Goal: Information Seeking & Learning: Find contact information

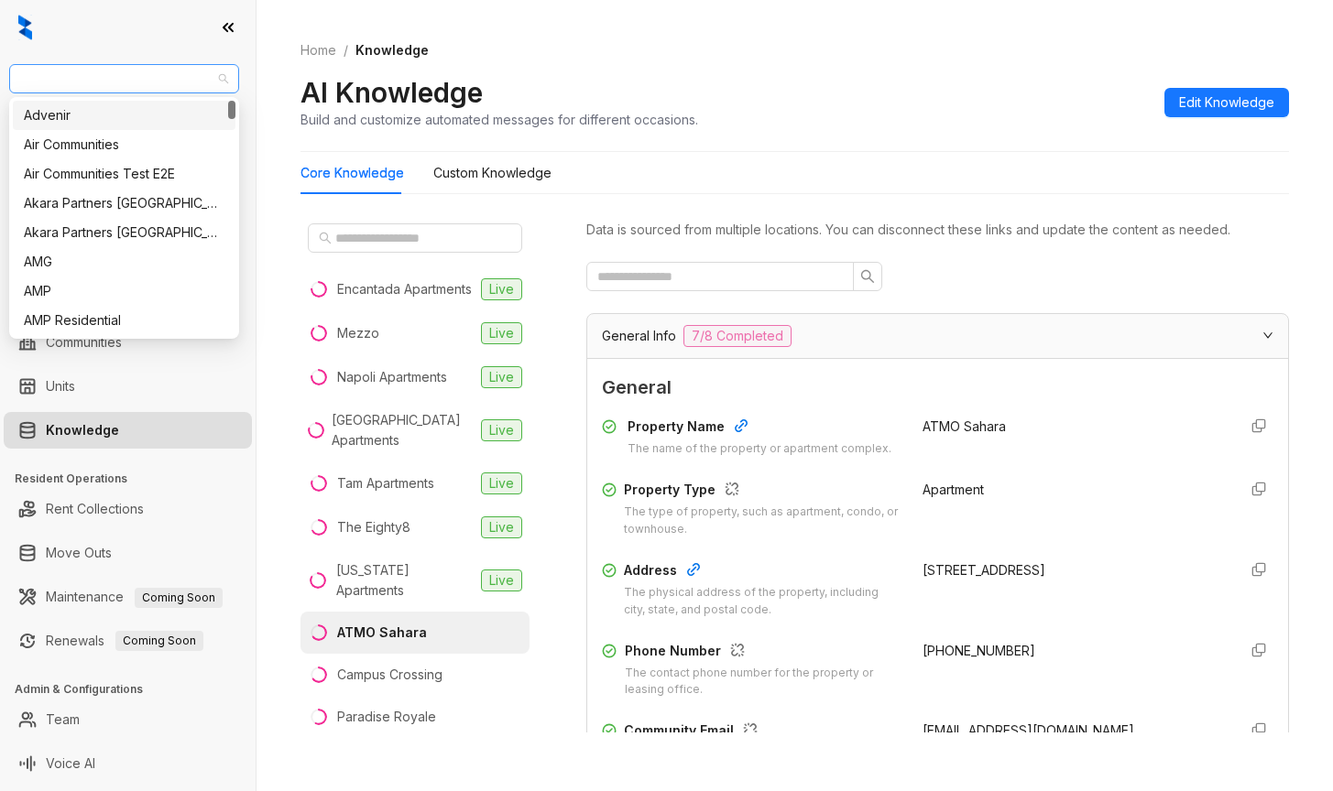
click at [74, 82] on span "AMG" at bounding box center [124, 78] width 208 height 27
click at [76, 151] on div "Air Communities" at bounding box center [124, 145] width 201 height 20
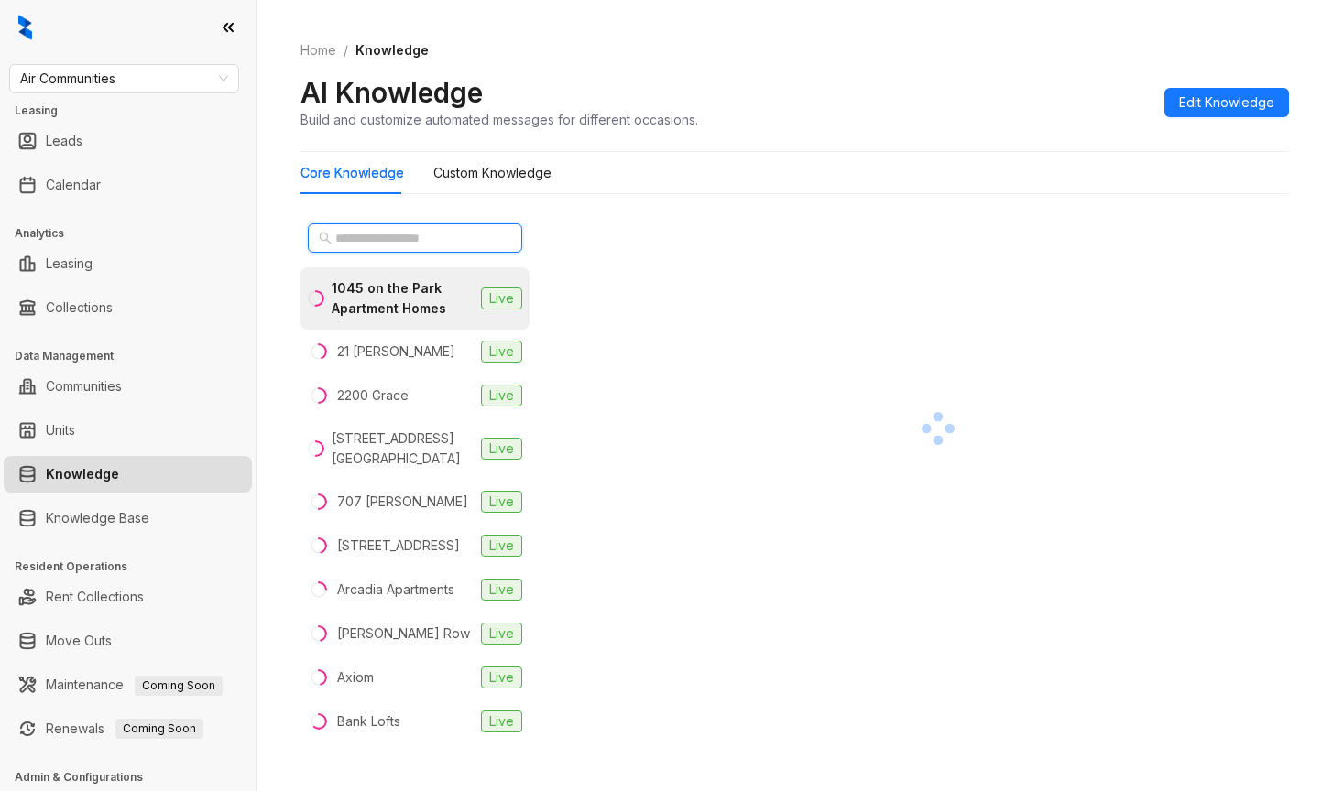
click at [355, 243] on input "text" at bounding box center [415, 238] width 161 height 20
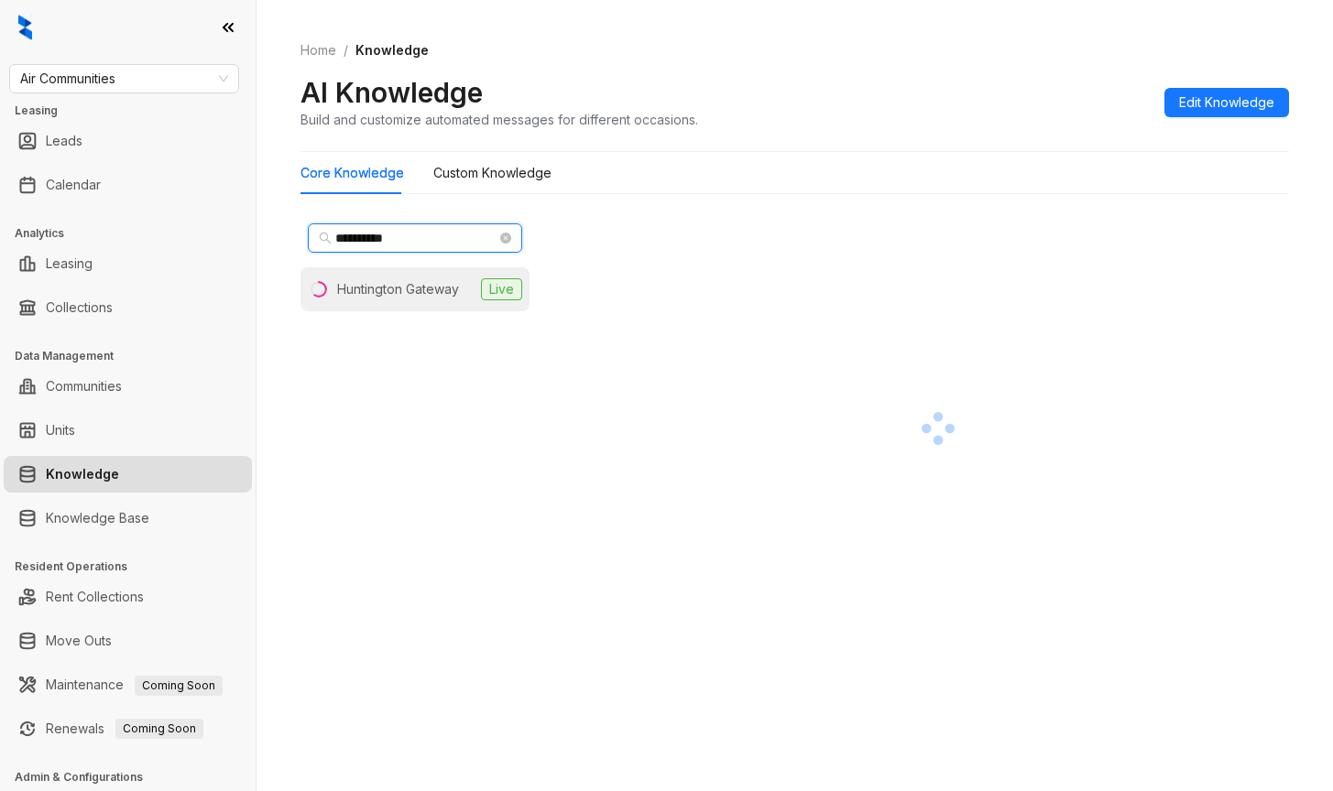
type input "**********"
click at [346, 284] on div "Huntington Gateway" at bounding box center [398, 289] width 122 height 20
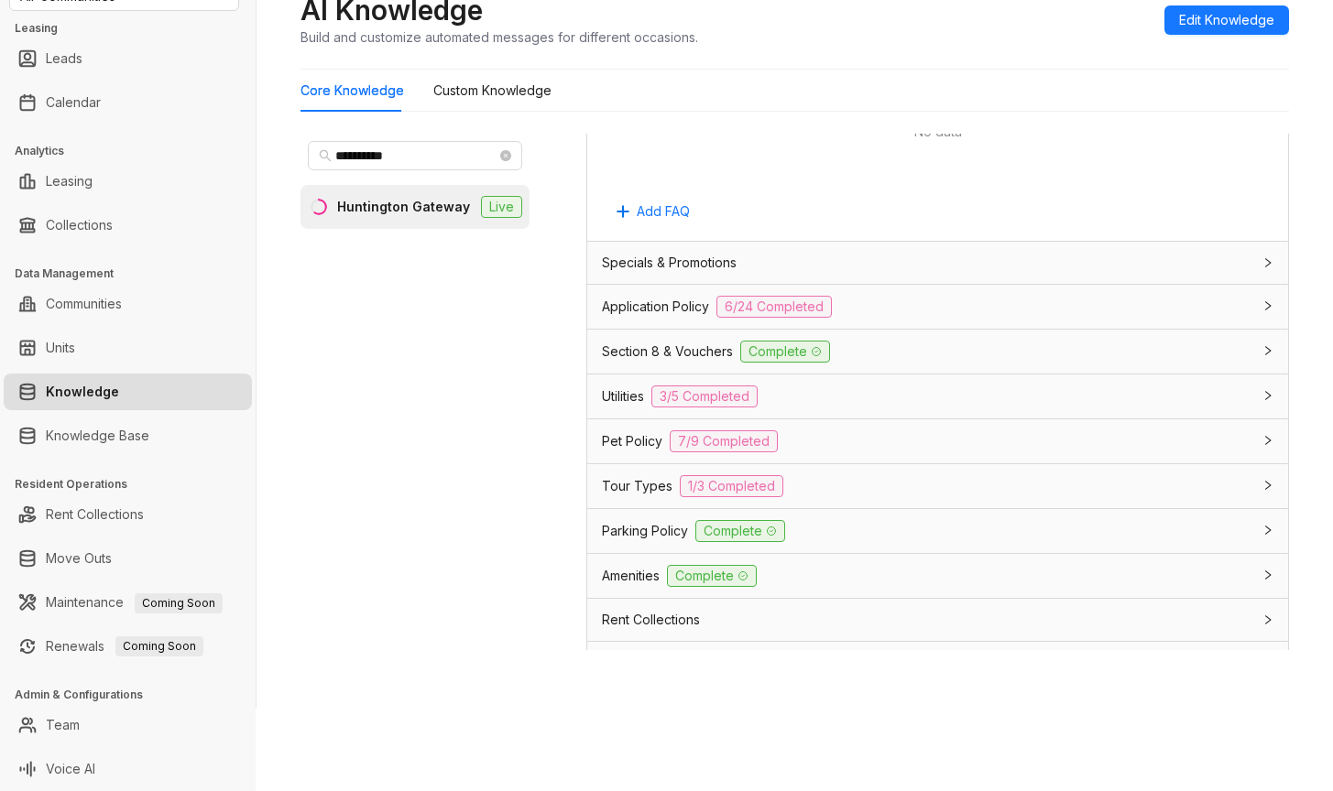
scroll to position [1191, 0]
click at [640, 314] on span "Application Policy" at bounding box center [655, 306] width 107 height 20
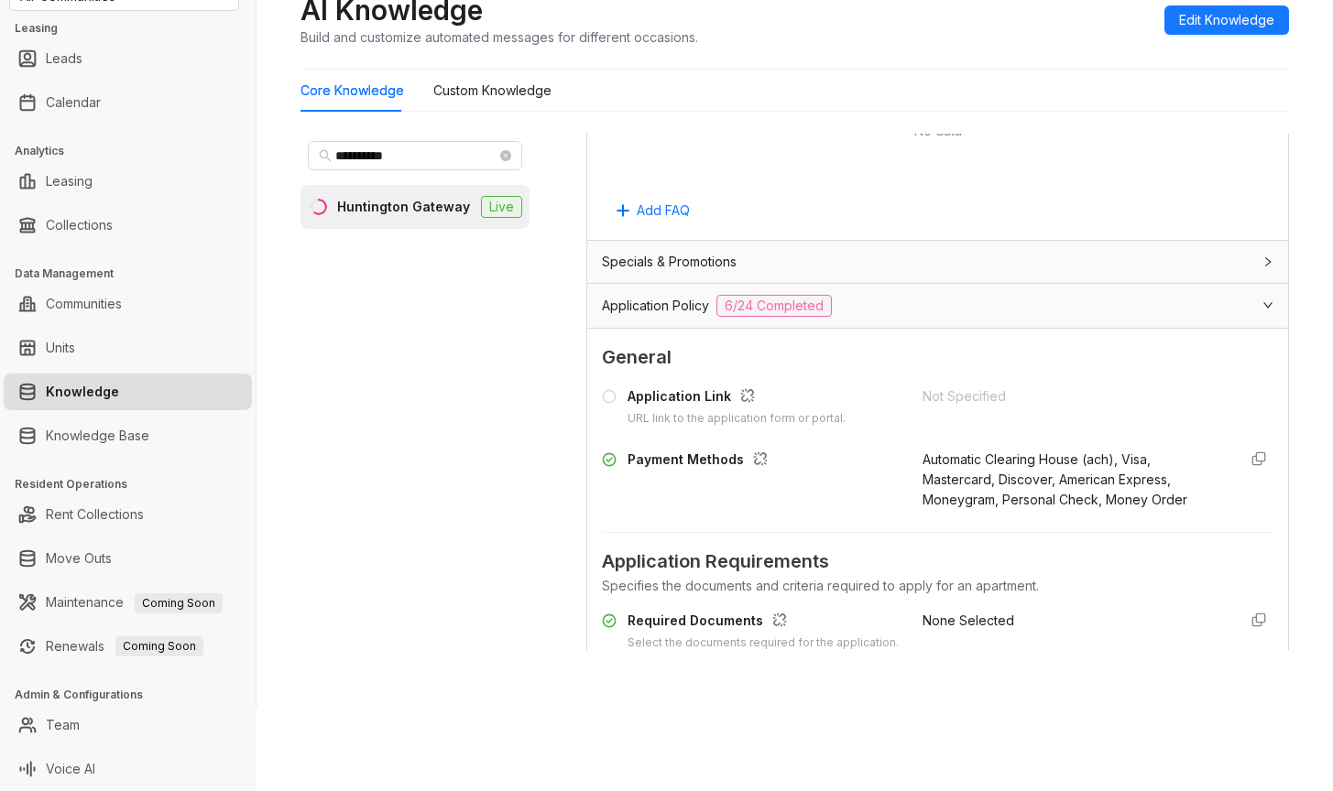
click at [946, 59] on div "Home / Knowledge AI Knowledge Build and customize automated messages for differ…" at bounding box center [794, 3] width 988 height 134
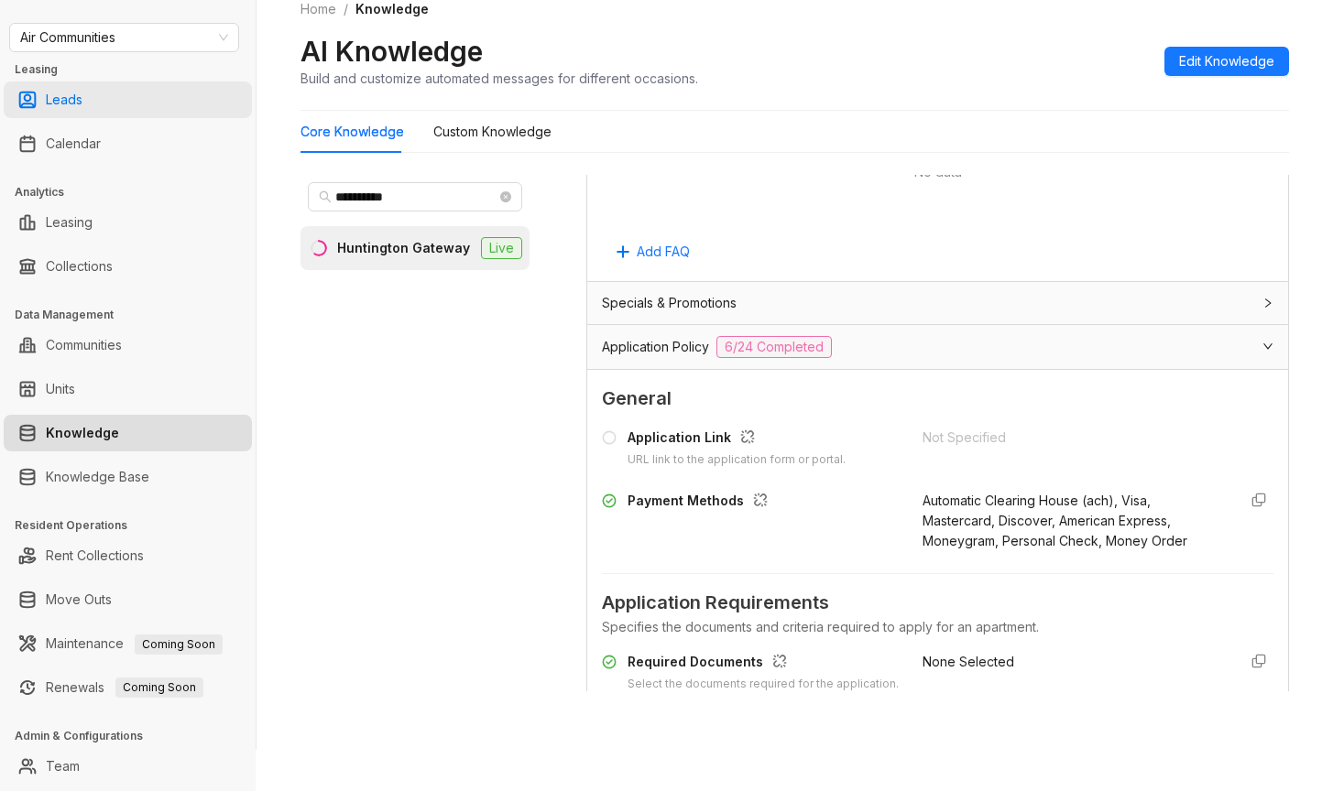
scroll to position [0, 0]
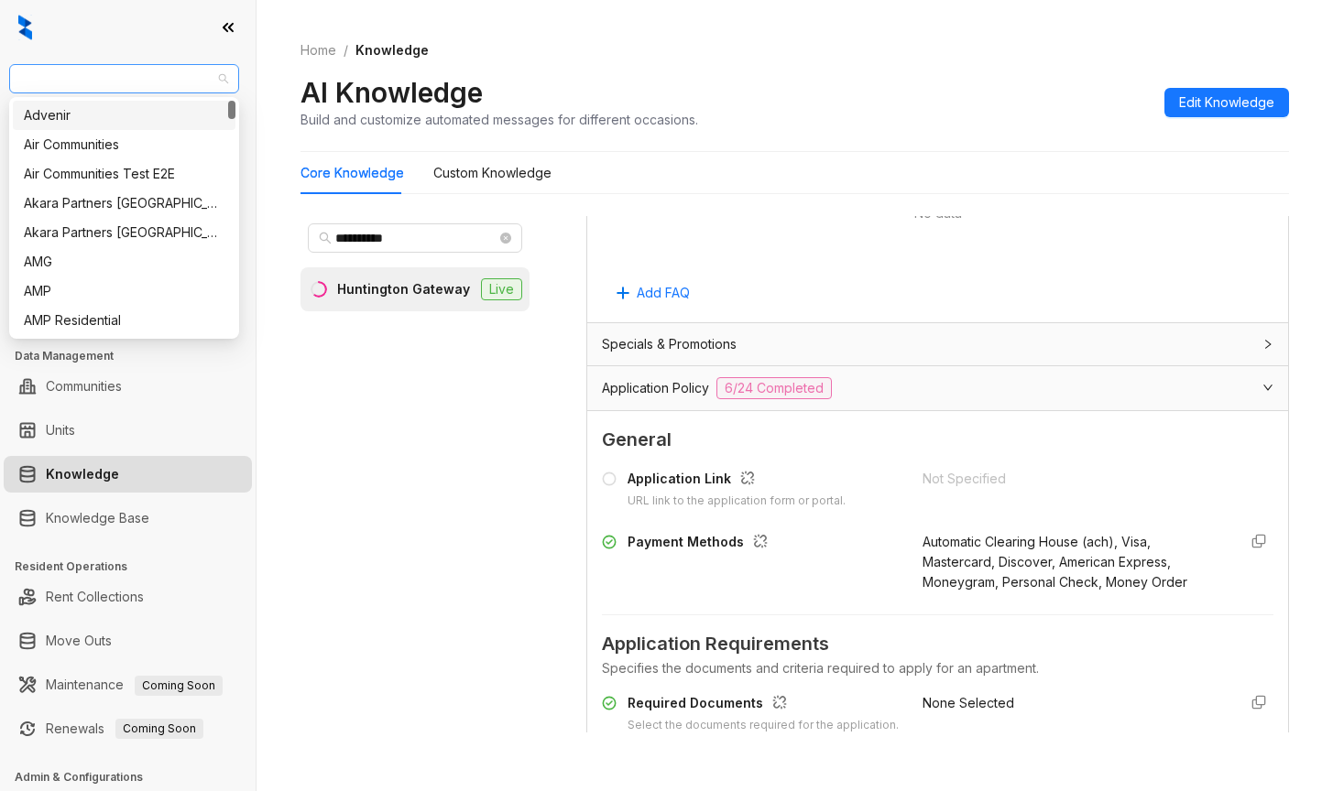
click at [138, 77] on span "Air Communities" at bounding box center [124, 78] width 208 height 27
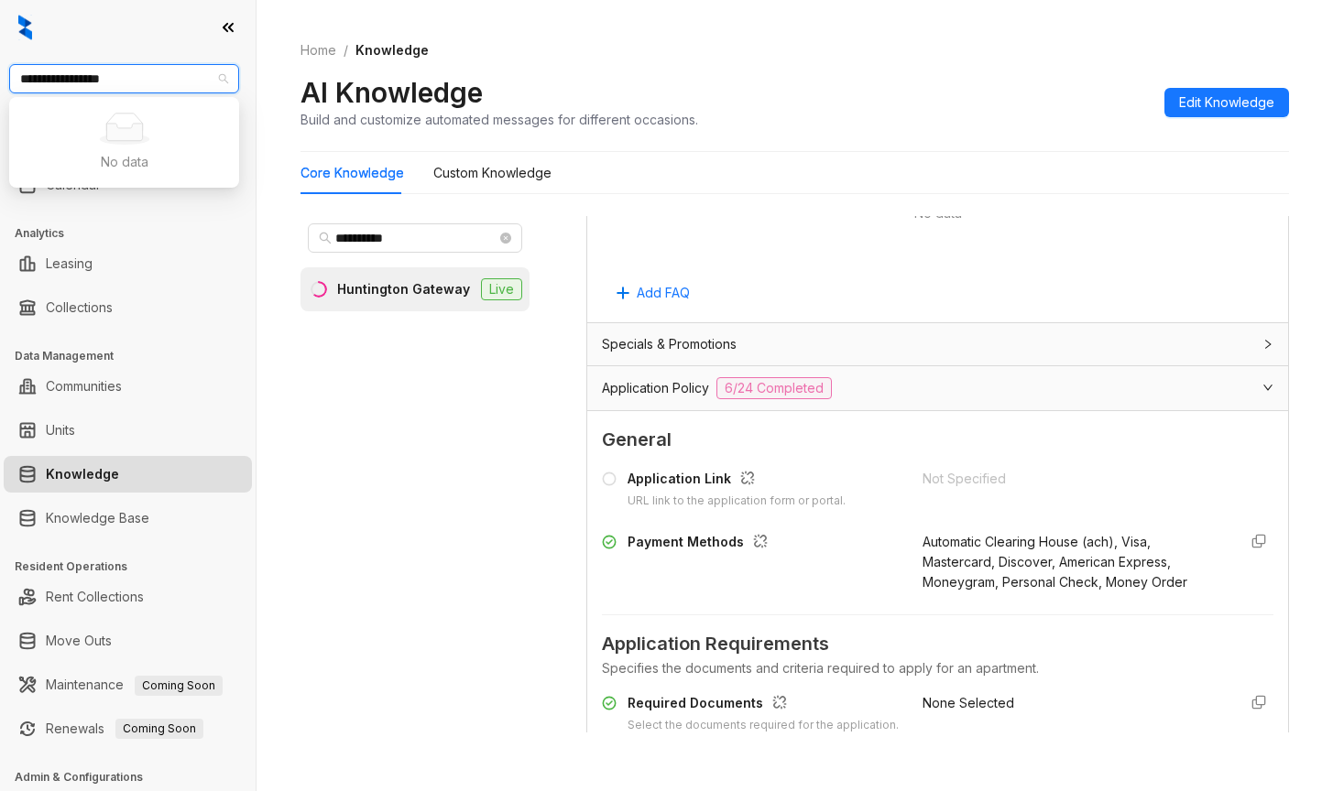
click at [158, 83] on input "**********" at bounding box center [115, 78] width 191 height 27
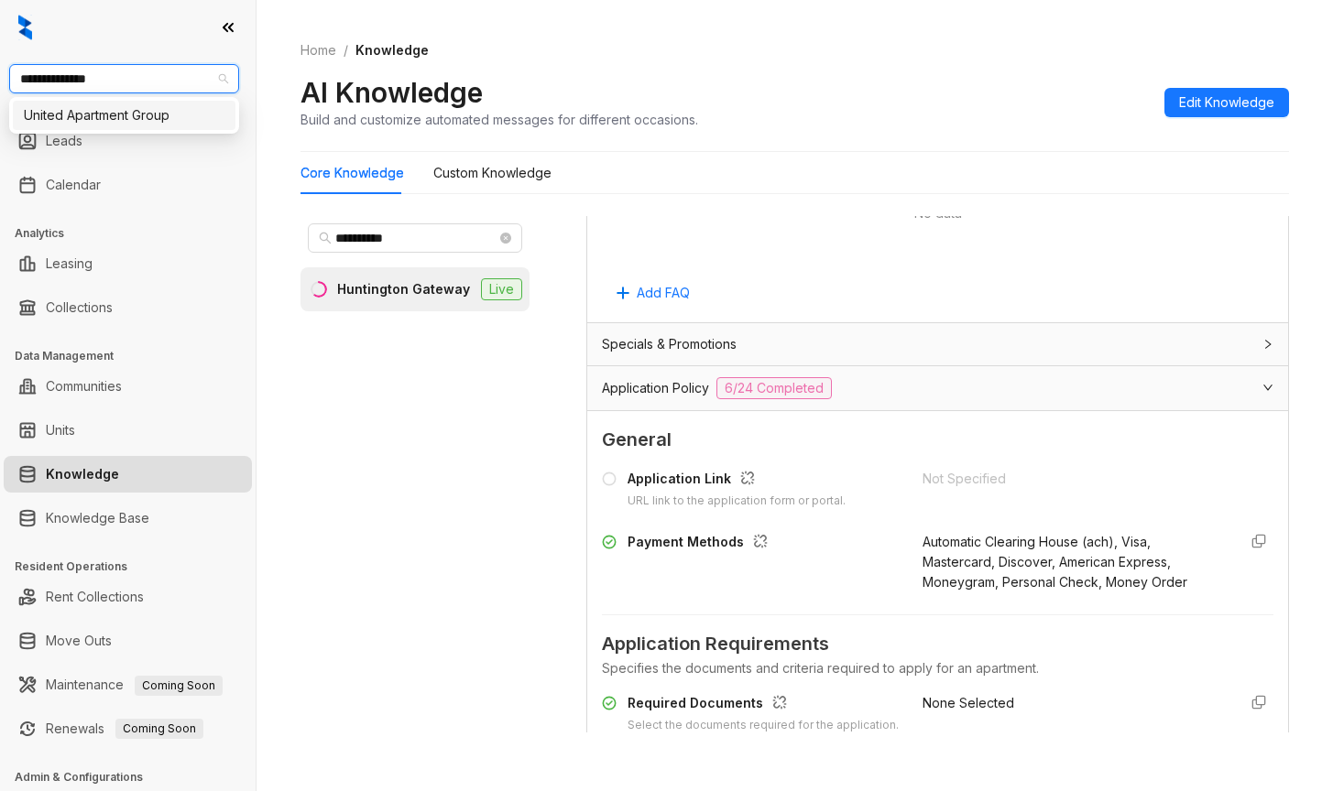
type input "**********"
click at [157, 111] on div "United Apartment Group" at bounding box center [124, 115] width 201 height 20
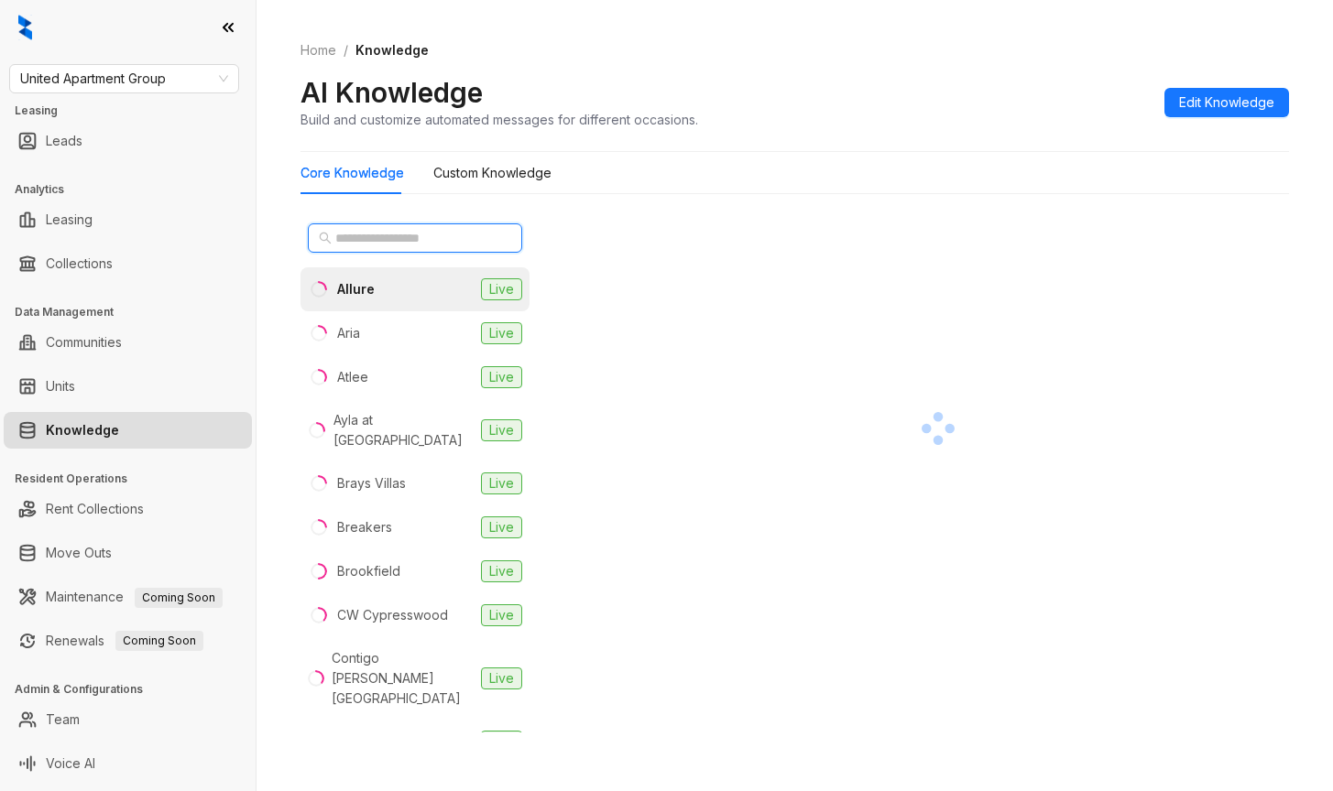
click at [373, 238] on input "text" at bounding box center [415, 238] width 161 height 20
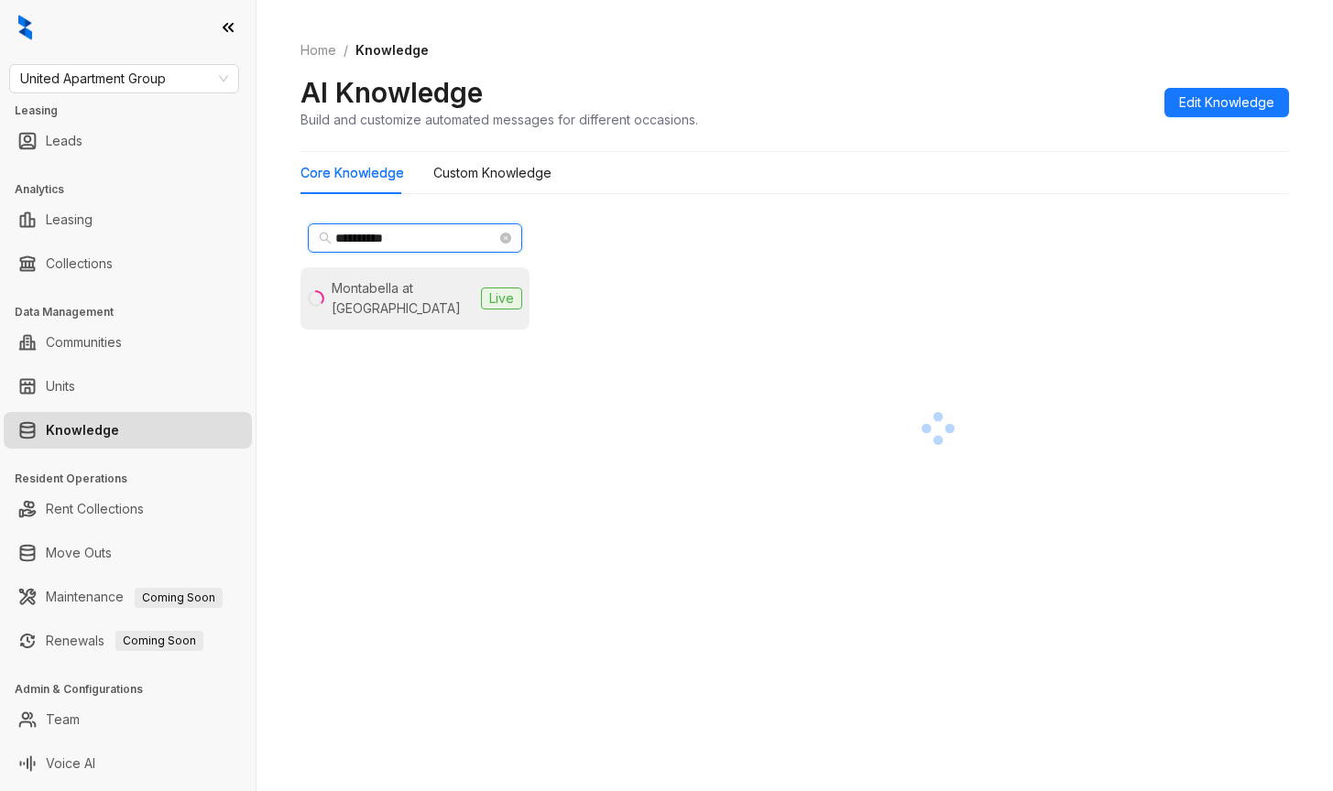
type input "**********"
click at [350, 304] on div "Montabella at Oak Forest" at bounding box center [403, 298] width 142 height 40
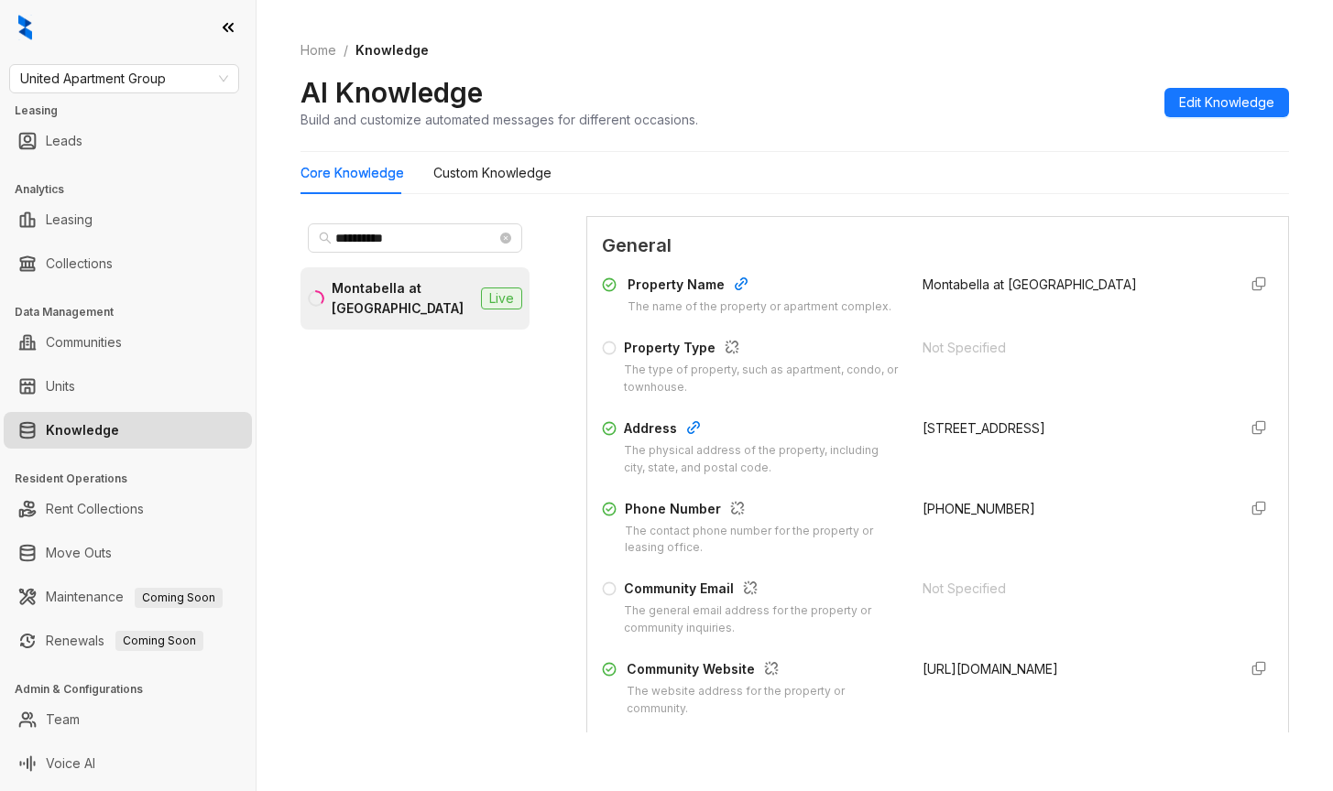
scroll to position [183, 0]
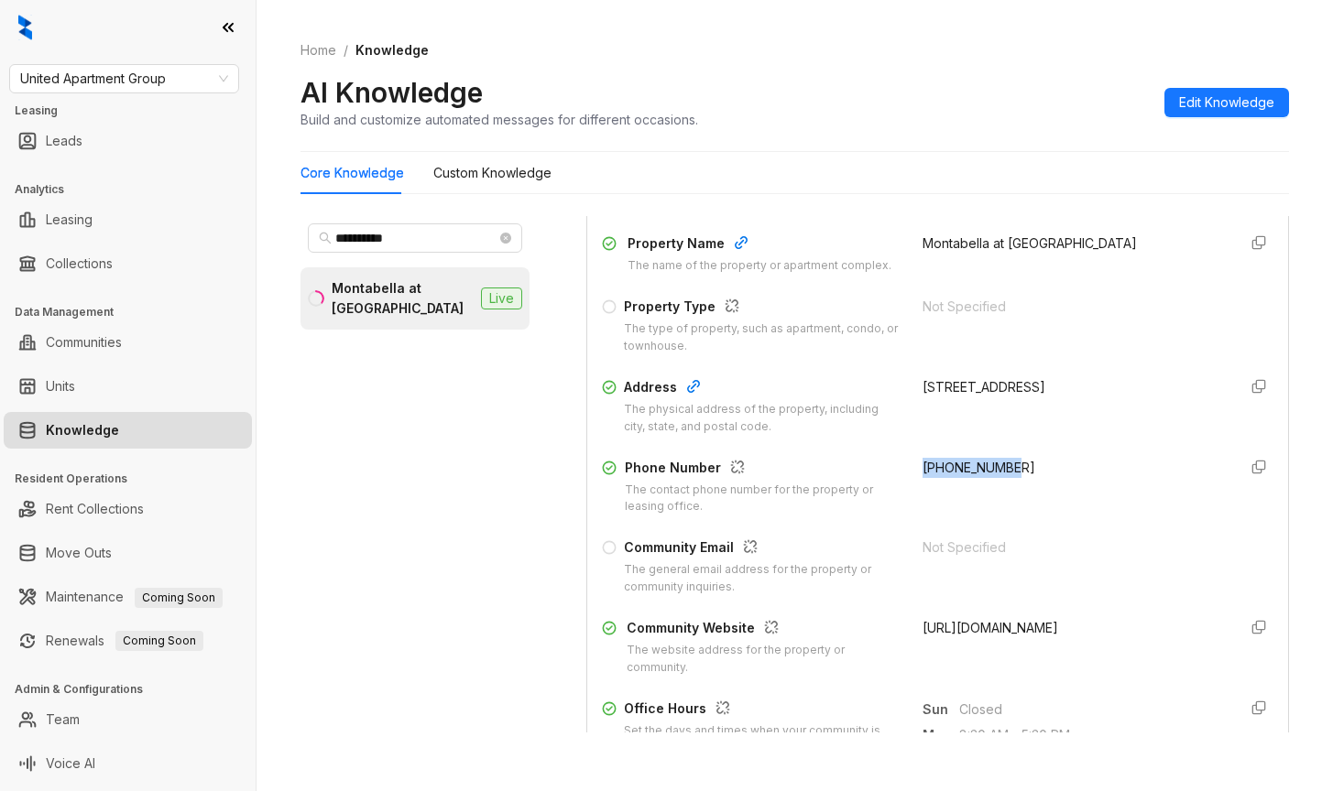
drag, startPoint x: 901, startPoint y: 459, endPoint x: 1019, endPoint y: 475, distance: 118.4
click at [1019, 475] on div "Phone Number The contact phone number for the property or leasing office. +1979…" at bounding box center [937, 487] width 671 height 59
copy span "+19793644183"
click at [177, 84] on span "United Apartment Group" at bounding box center [124, 78] width 208 height 27
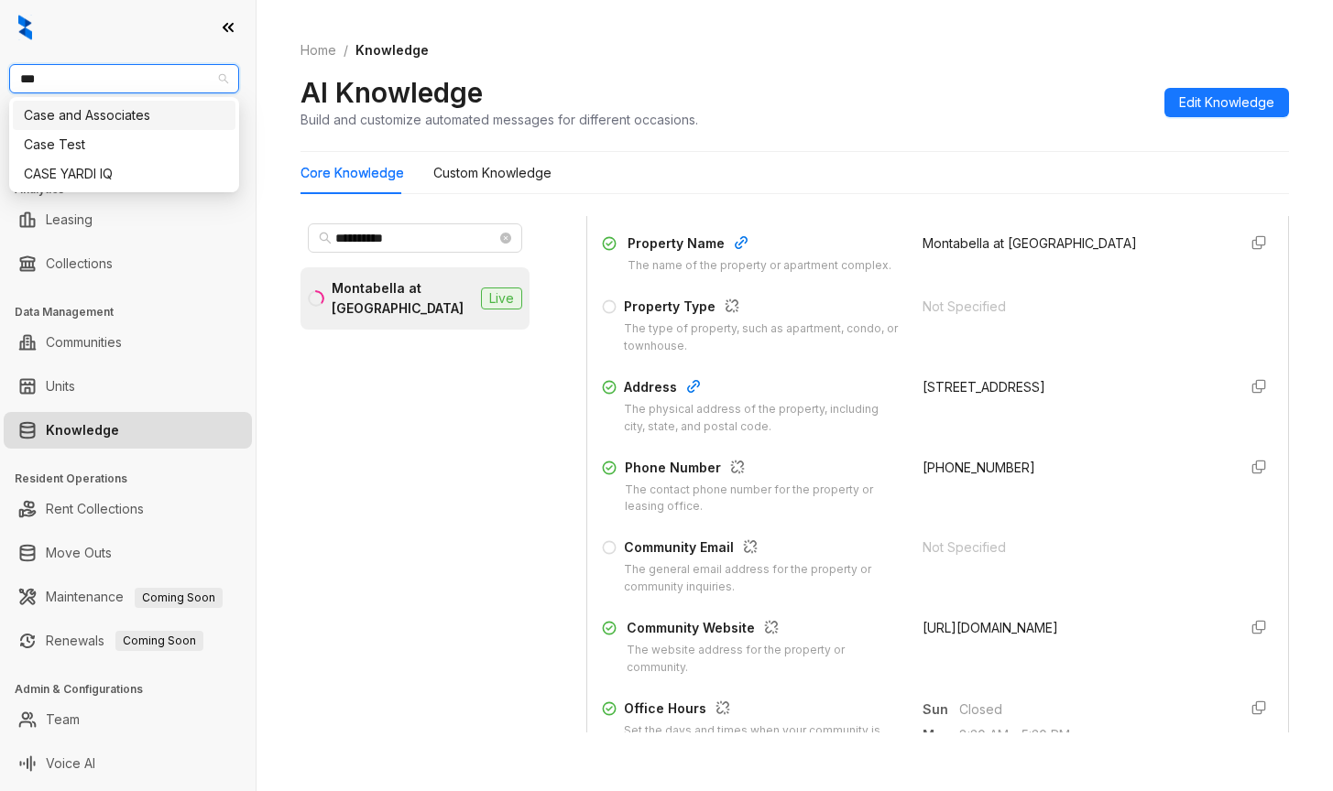
type input "****"
click at [132, 108] on div "Case and Associates" at bounding box center [124, 115] width 201 height 20
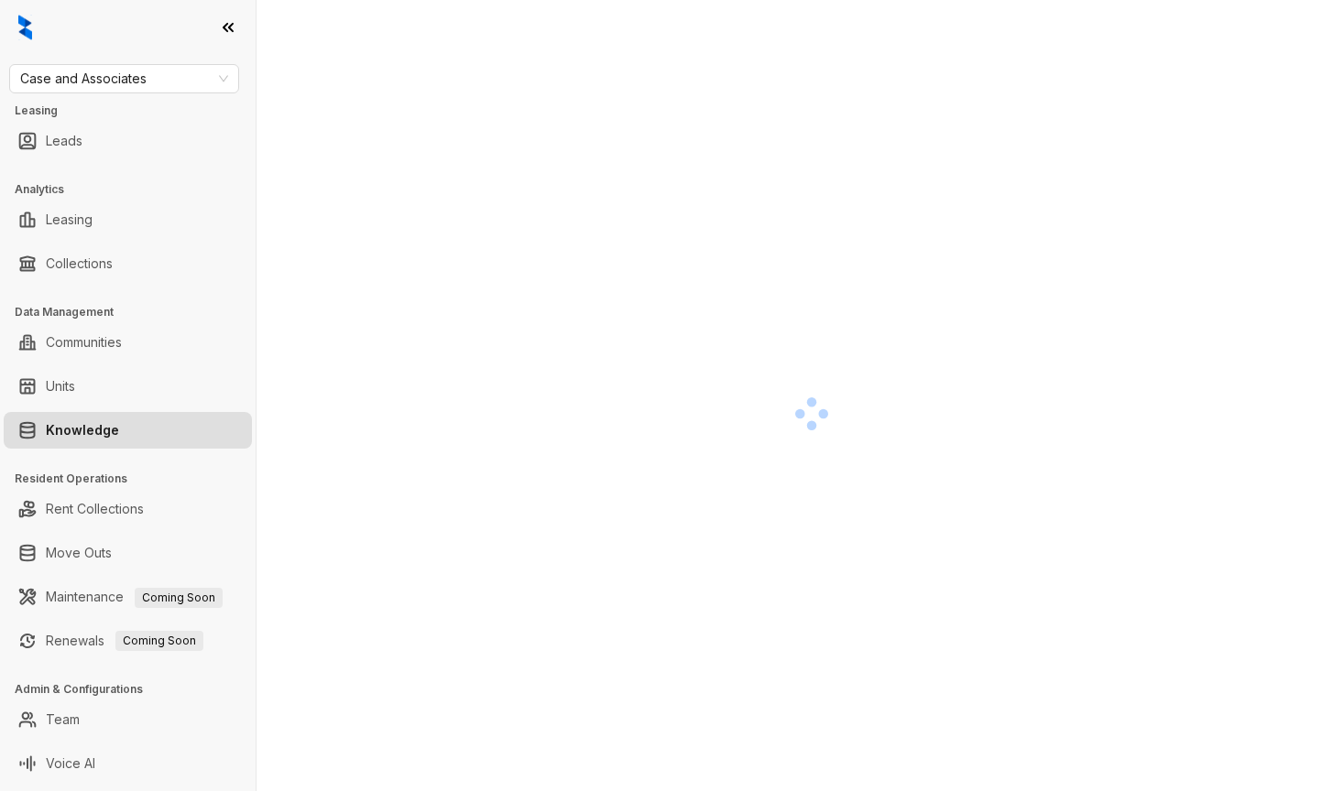
drag, startPoint x: 1020, startPoint y: 277, endPoint x: 1029, endPoint y: 248, distance: 29.8
click at [1020, 275] on div at bounding box center [810, 413] width 1021 height 791
drag, startPoint x: 600, startPoint y: 441, endPoint x: 601, endPoint y: 429, distance: 11.9
click at [600, 436] on div at bounding box center [810, 413] width 1021 height 791
click at [914, 210] on div at bounding box center [810, 413] width 1021 height 791
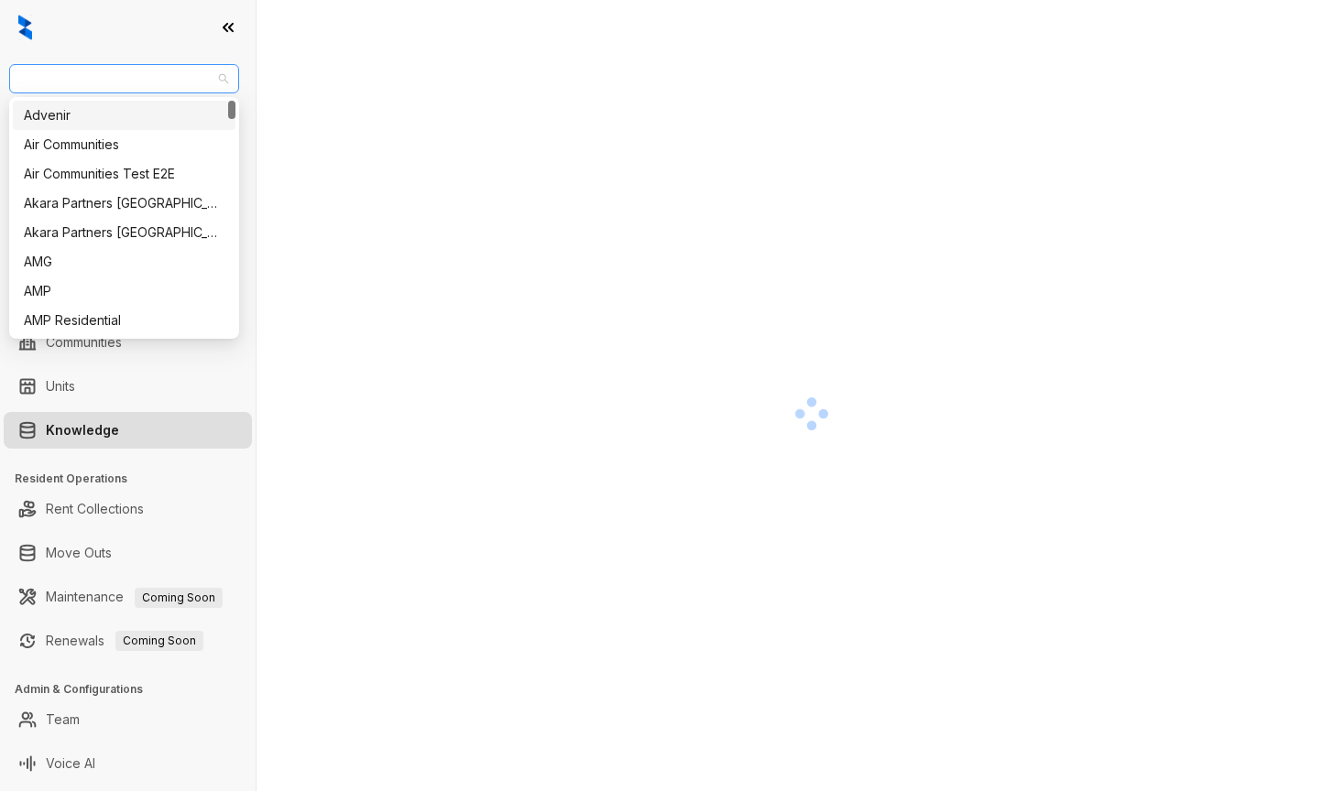
click at [179, 79] on span "Case and Associates" at bounding box center [124, 78] width 208 height 27
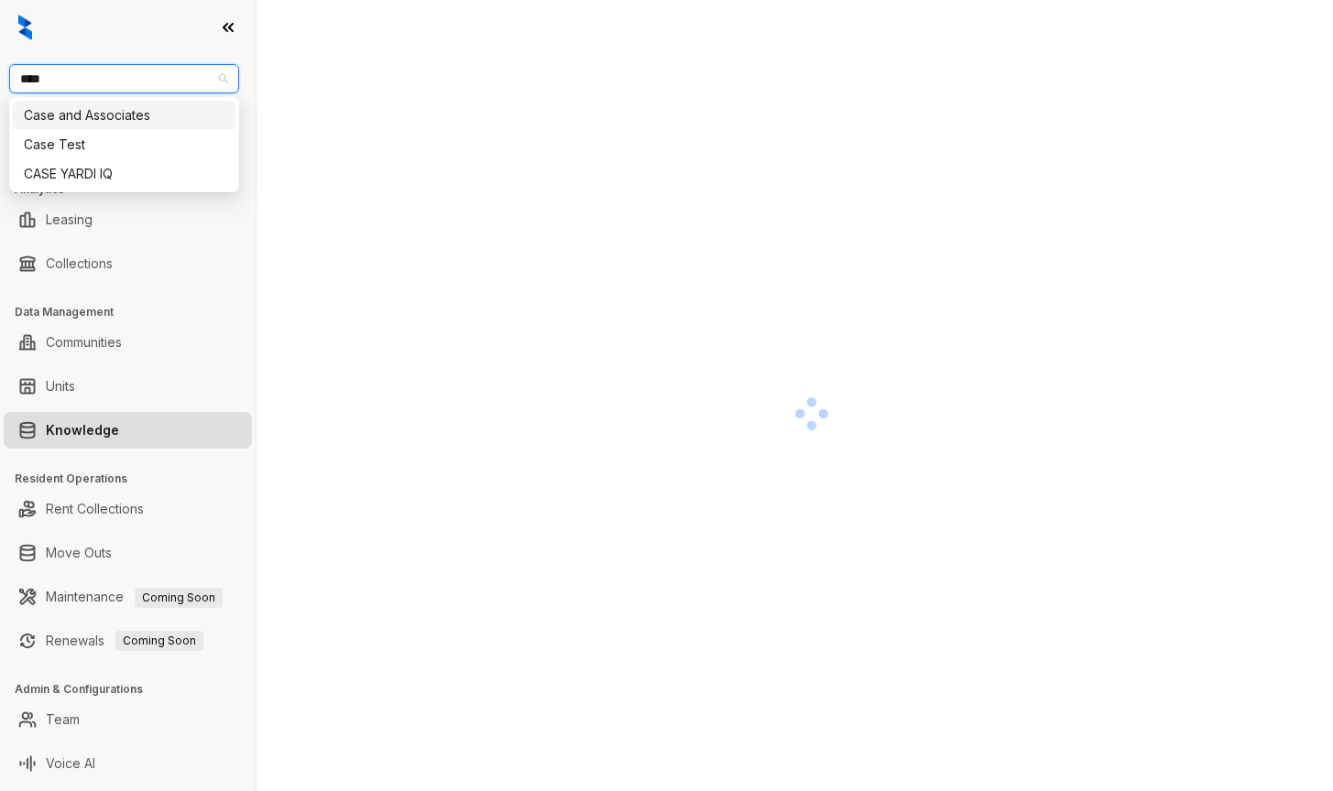
type input "****"
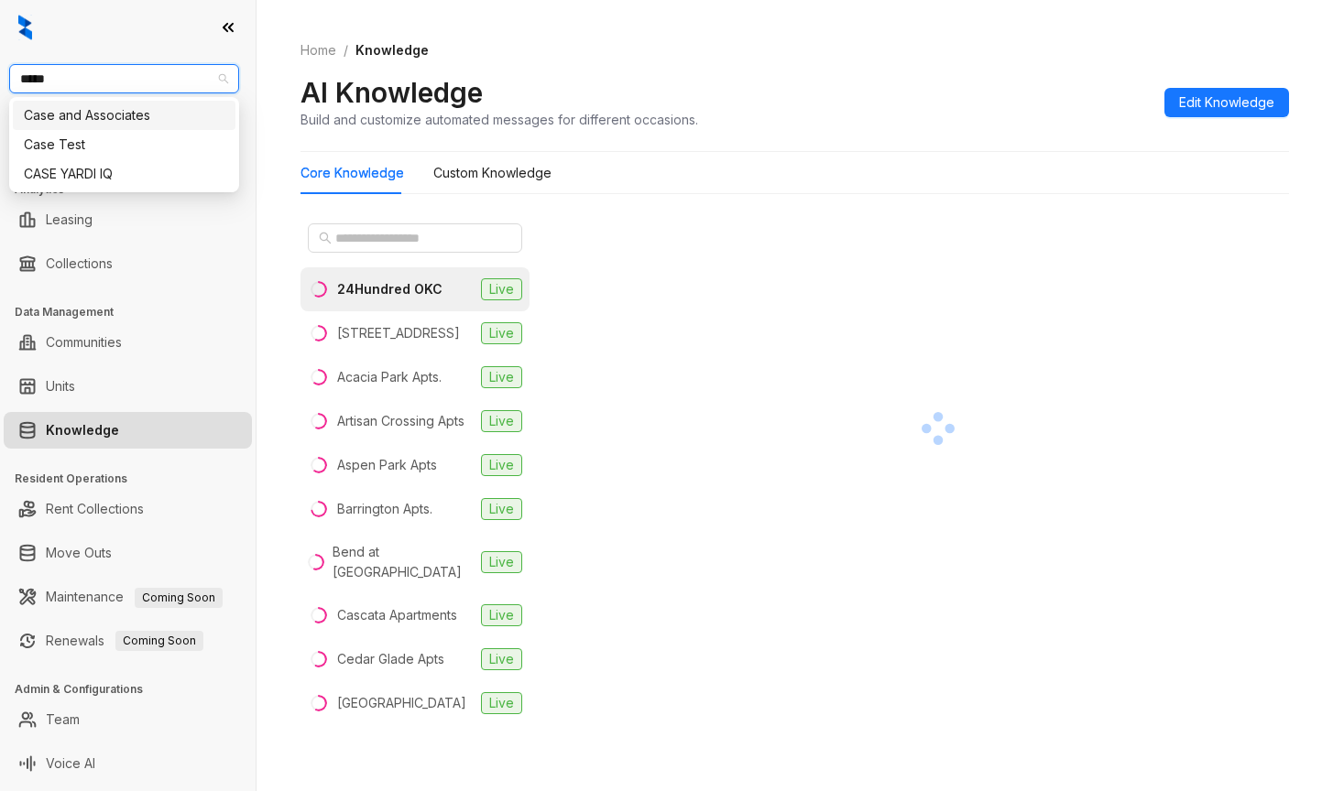
click at [102, 123] on div "Case and Associates" at bounding box center [124, 115] width 201 height 20
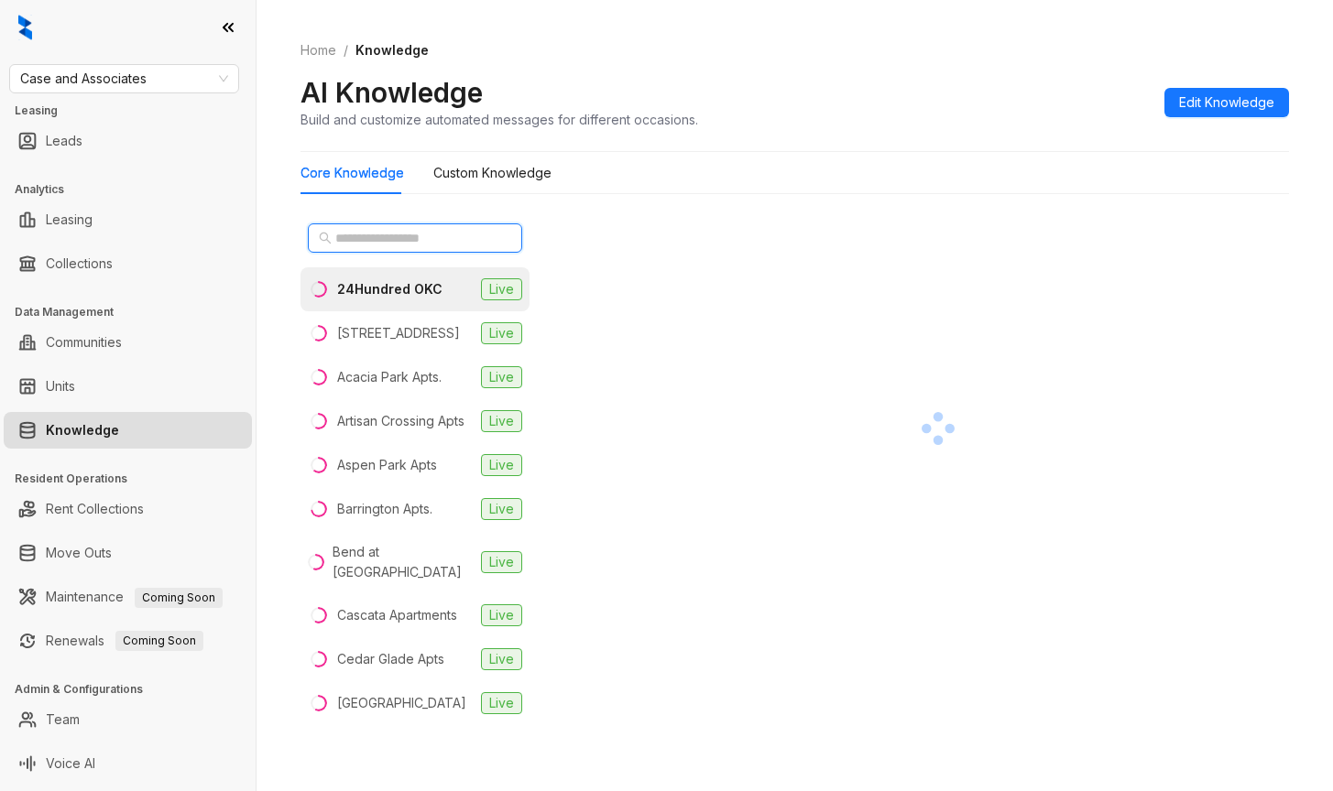
click at [437, 246] on input "text" at bounding box center [415, 238] width 161 height 20
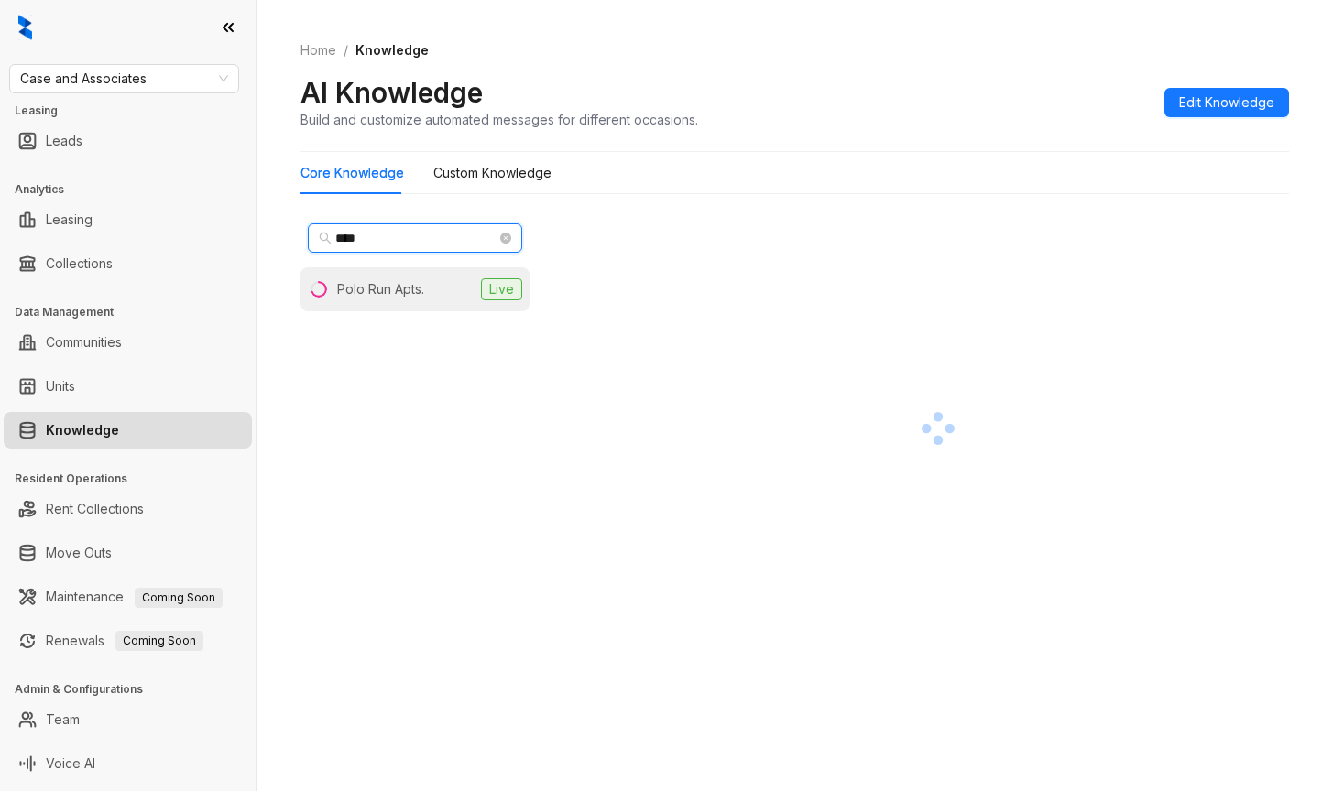
type input "****"
click at [405, 298] on div "Polo Run Apts." at bounding box center [380, 289] width 87 height 20
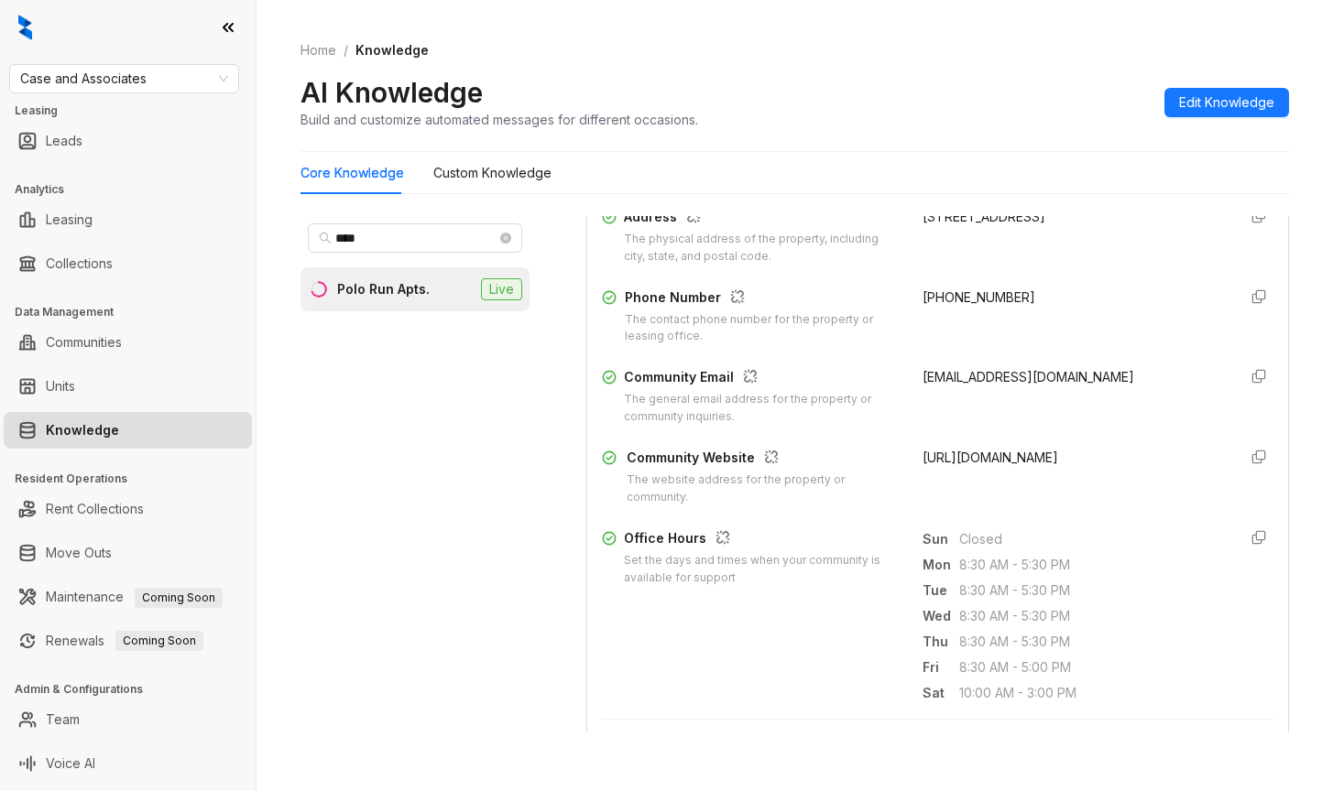
scroll to position [366, 0]
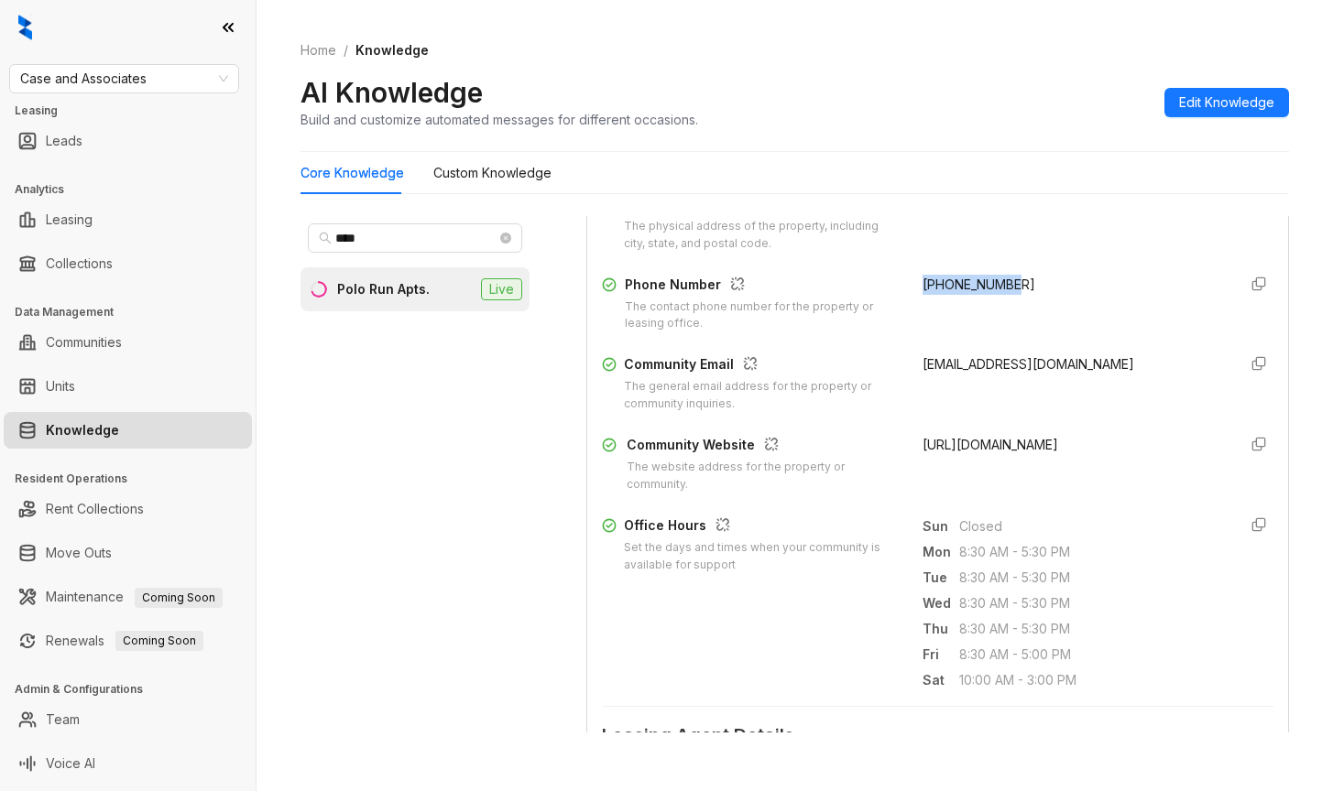
drag, startPoint x: 908, startPoint y: 279, endPoint x: 1030, endPoint y: 282, distance: 121.9
click at [1030, 282] on div "Phone Number The contact phone number for the property or leasing office. +1405…" at bounding box center [937, 304] width 671 height 59
copy span "+14053028697"
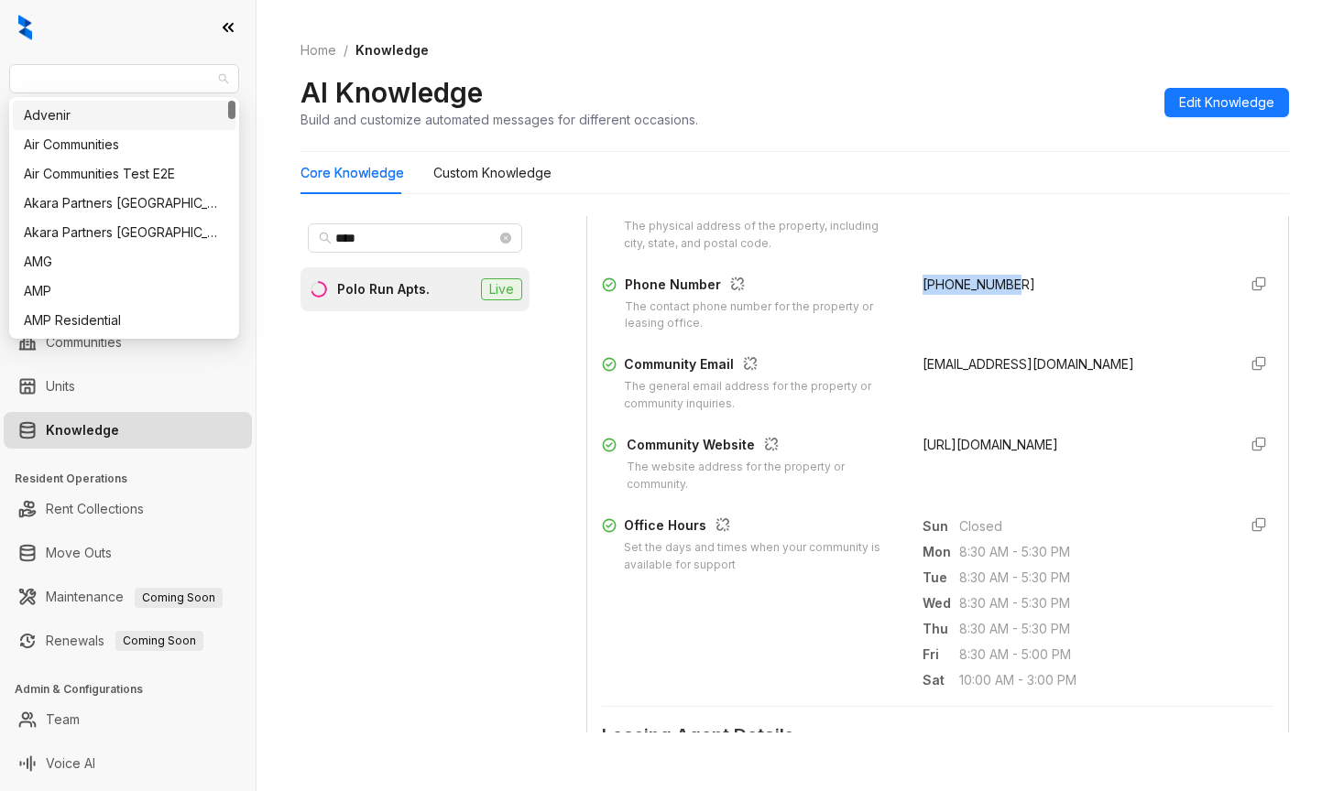
drag, startPoint x: 163, startPoint y: 76, endPoint x: -86, endPoint y: 52, distance: 250.3
click at [0, 52] on html "Case and Associates Leasing Leads Analytics Leasing Collections Data Management…" at bounding box center [666, 395] width 1333 height 791
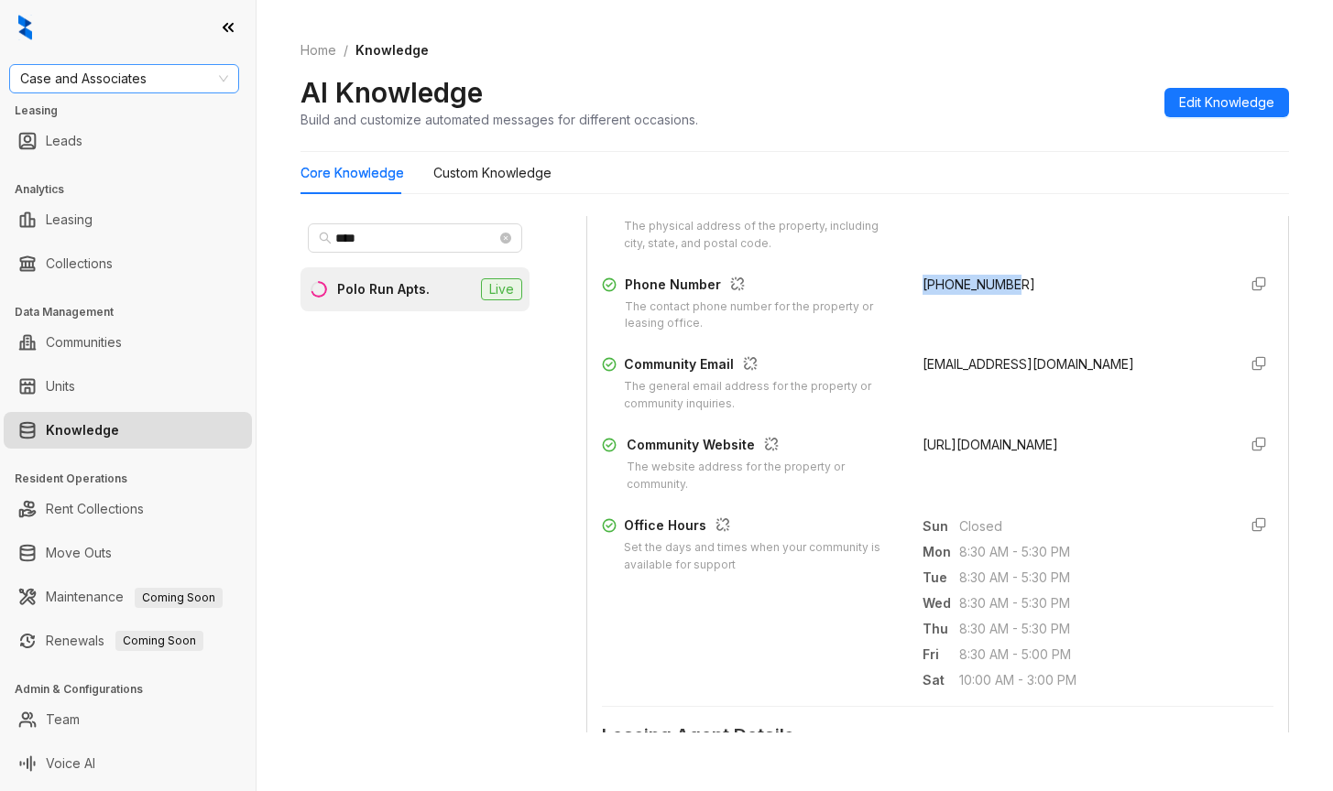
click at [84, 76] on span "Case and Associates" at bounding box center [124, 78] width 208 height 27
type input "******"
drag, startPoint x: 134, startPoint y: 114, endPoint x: 109, endPoint y: 120, distance: 25.6
click at [132, 114] on div "Unified Residential" at bounding box center [124, 115] width 201 height 20
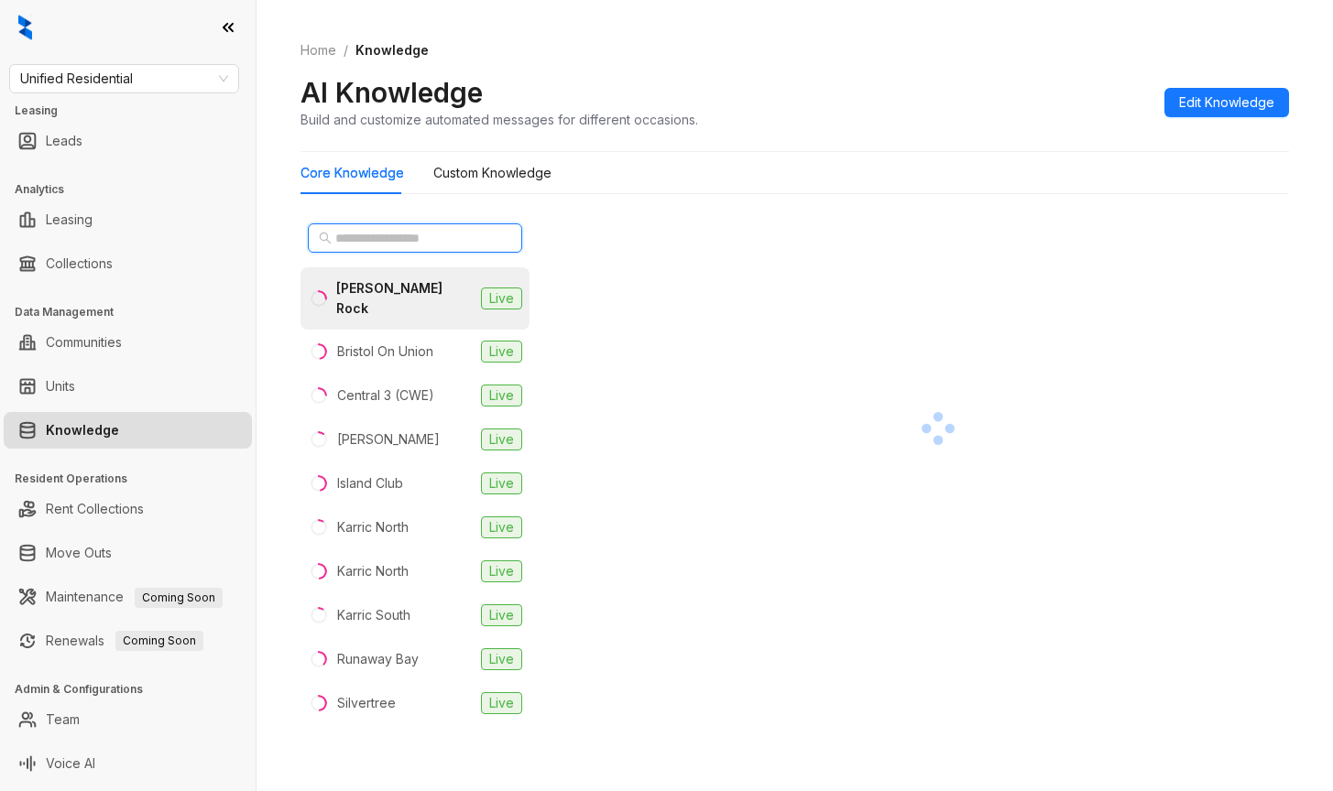
drag, startPoint x: 344, startPoint y: 238, endPoint x: 359, endPoint y: 241, distance: 14.9
click at [344, 237] on input "text" at bounding box center [415, 238] width 161 height 20
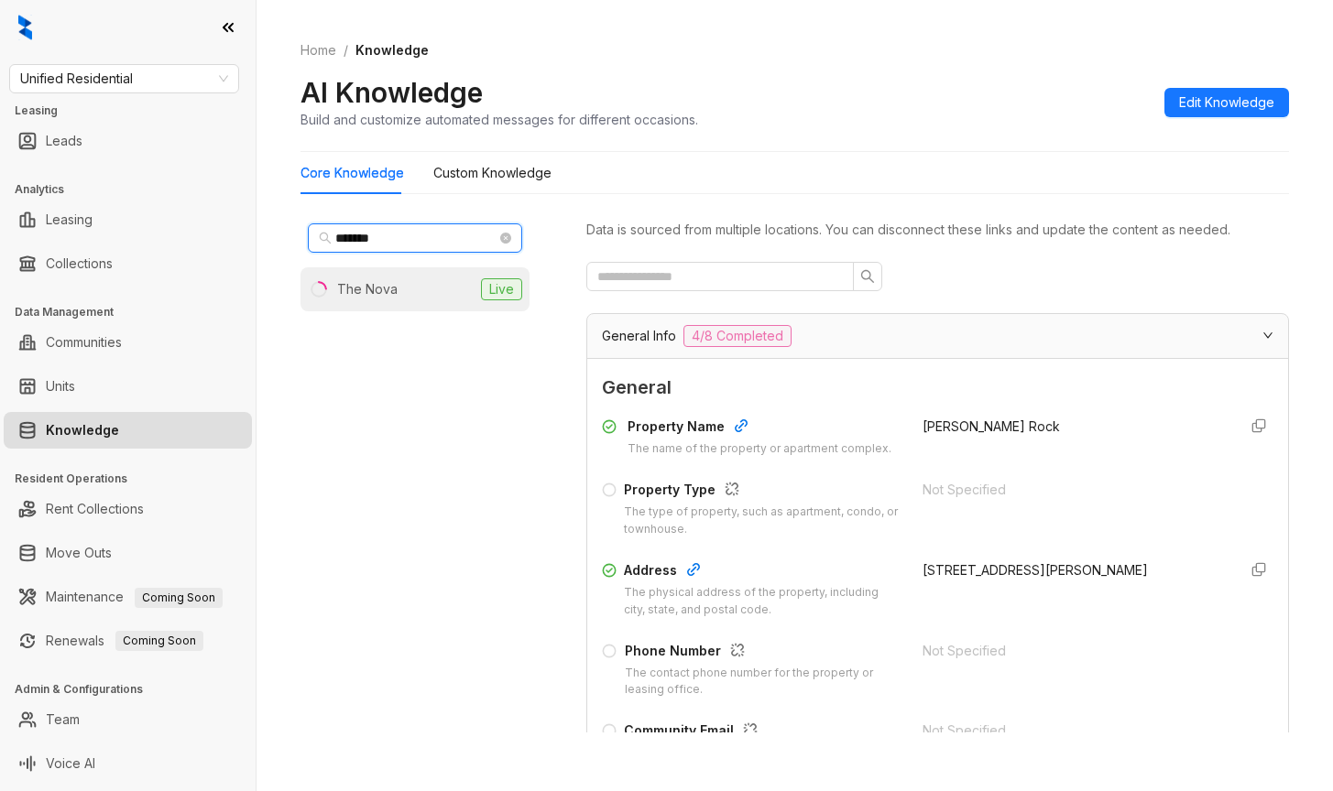
type input "*******"
click at [371, 286] on div "The Nova" at bounding box center [367, 289] width 60 height 20
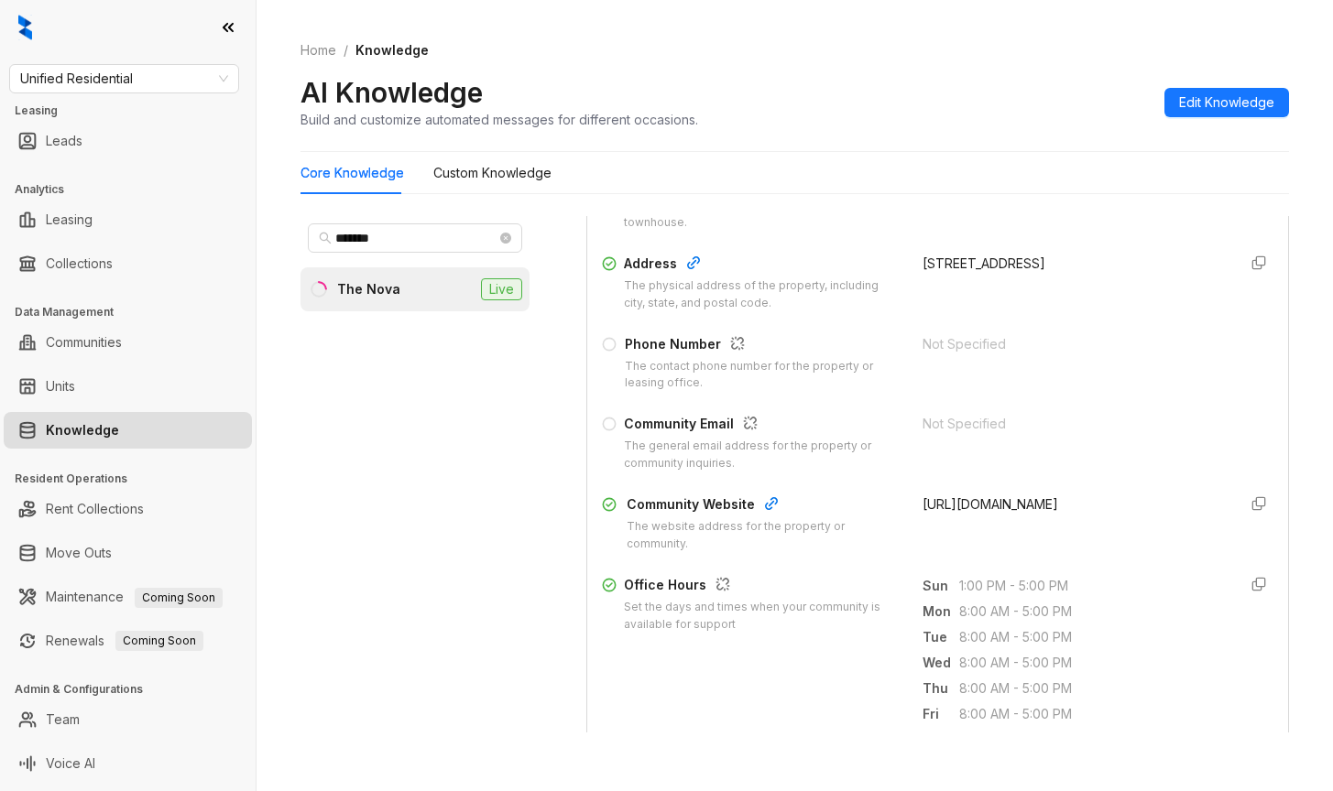
scroll to position [458, 0]
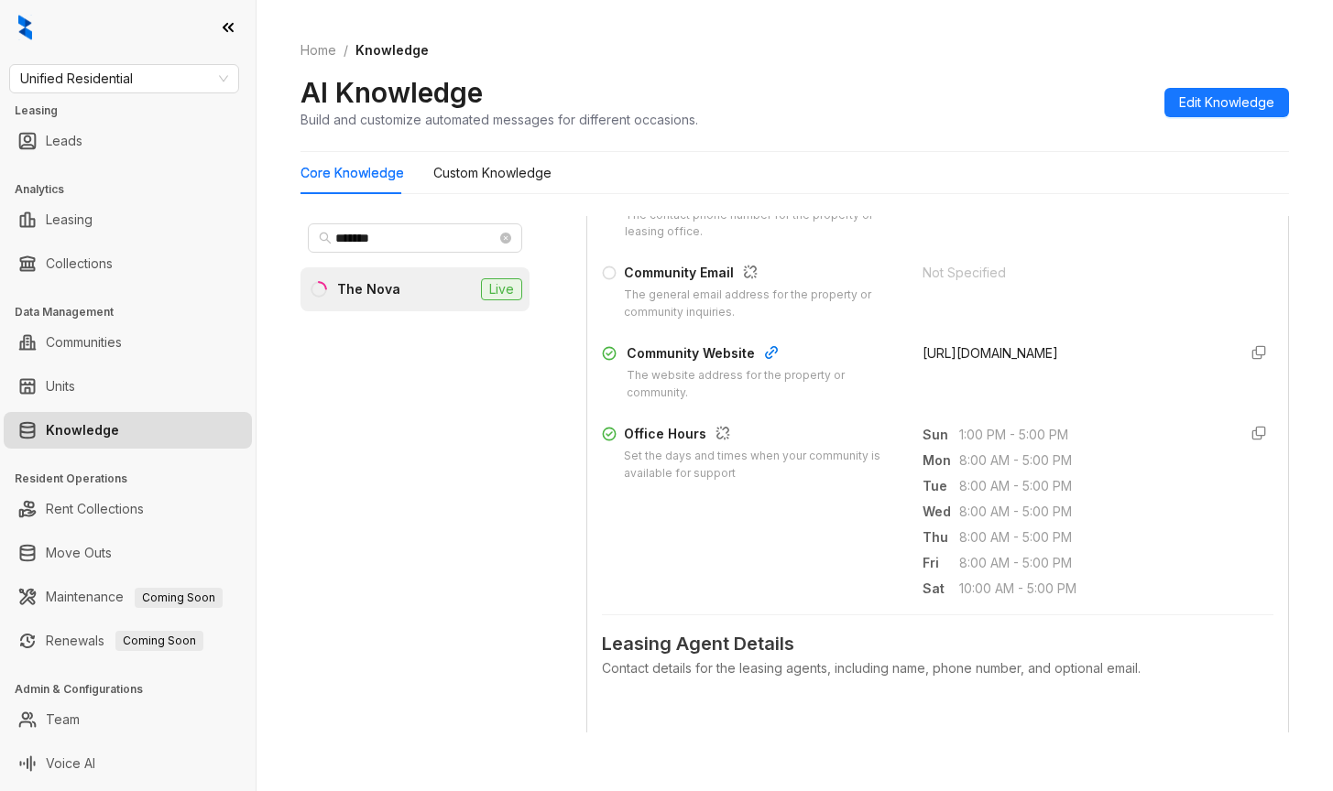
click at [1002, 138] on div "Home / Knowledge AI Knowledge Build and customize automated messages for differ…" at bounding box center [794, 85] width 988 height 134
click at [987, 163] on div "Core Knowledge Custom Knowledge" at bounding box center [794, 173] width 988 height 42
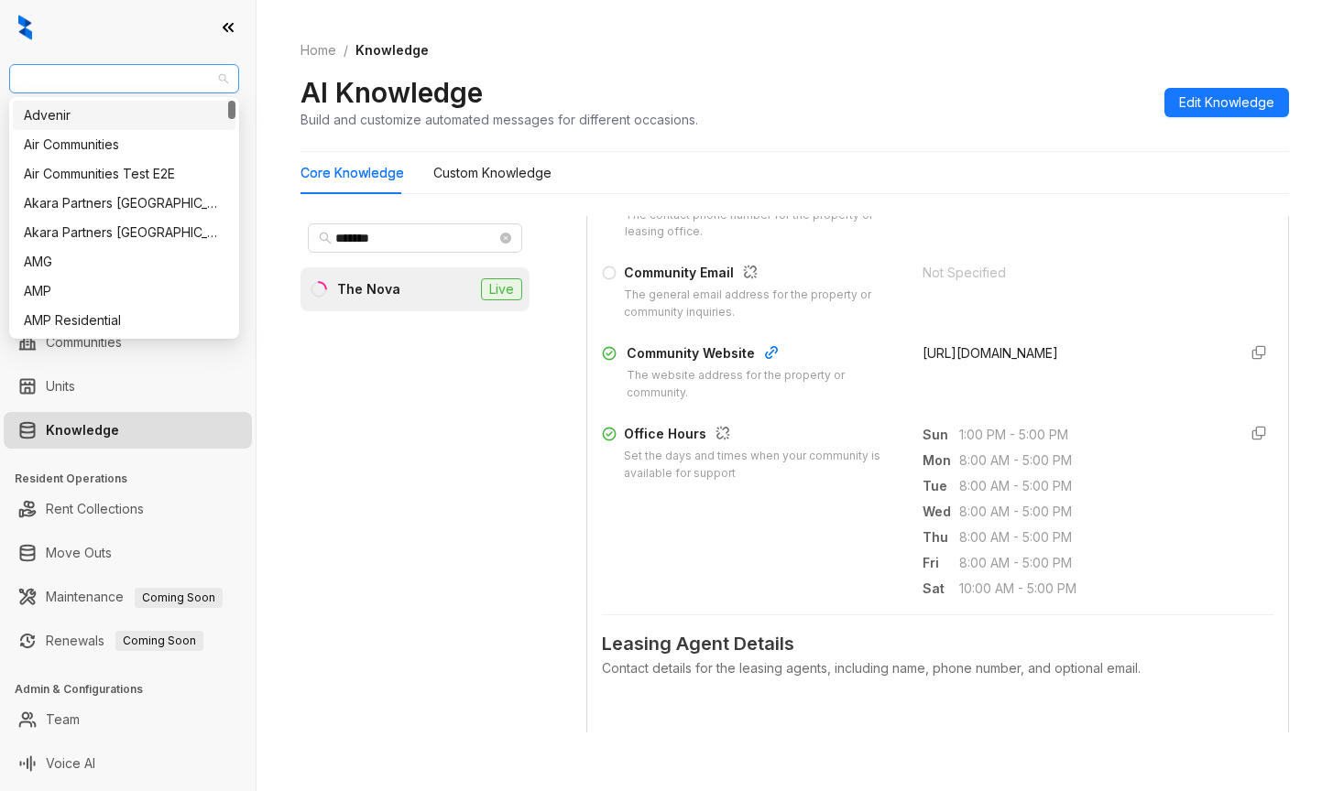
click at [151, 81] on span "Unified Residential" at bounding box center [124, 78] width 208 height 27
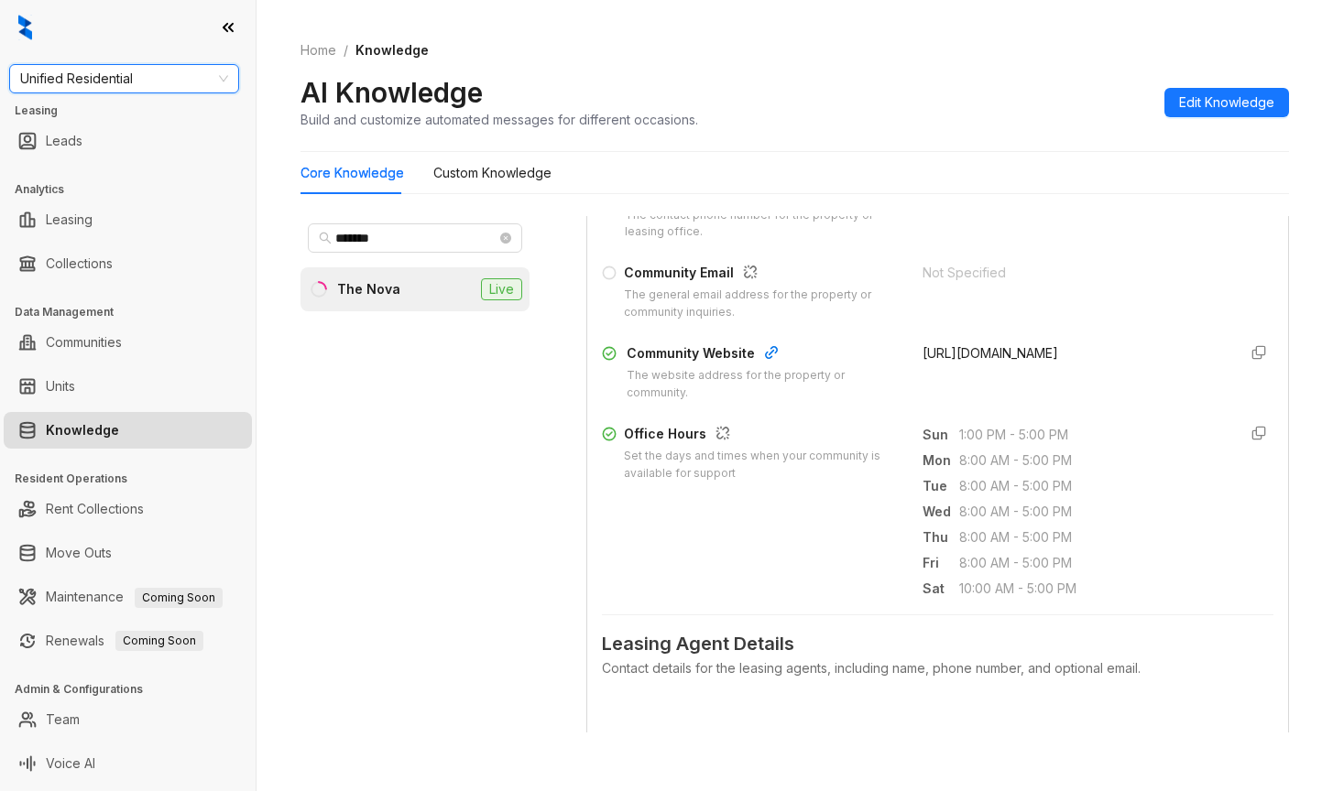
click at [152, 80] on span "Unified Residential" at bounding box center [124, 78] width 208 height 27
click at [166, 93] on div "Unified Residential Leasing Leads Analytics Leasing Collections Data Management…" at bounding box center [128, 395] width 256 height 791
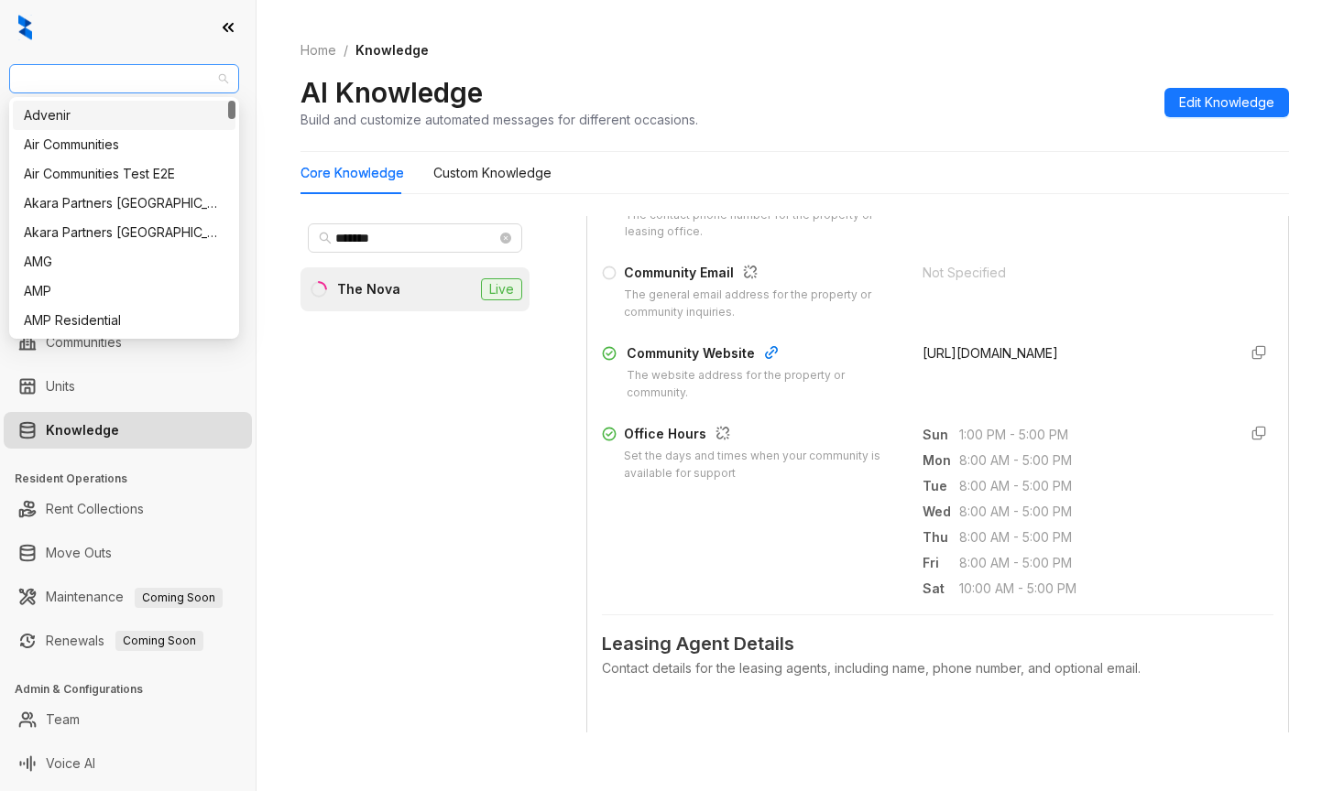
click at [162, 88] on span "Unified Residential" at bounding box center [124, 78] width 208 height 27
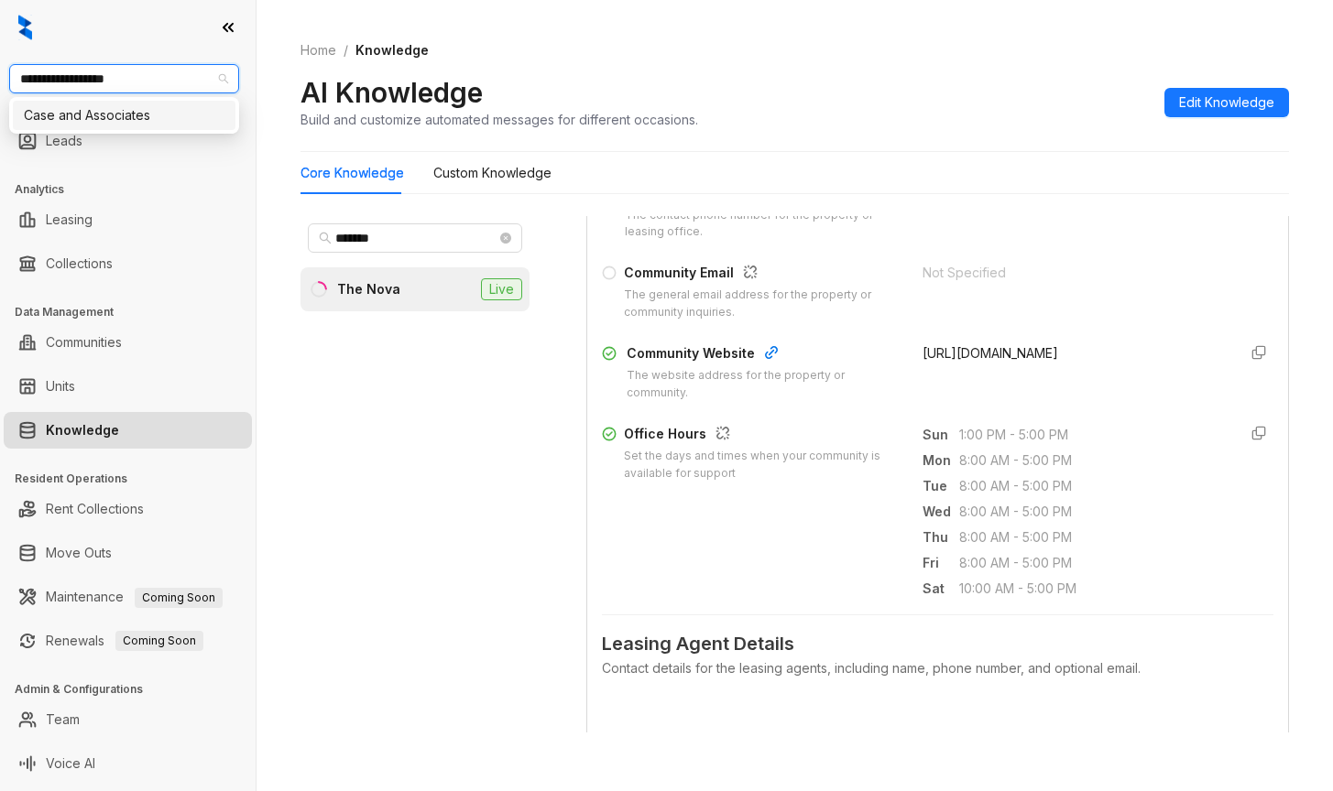
type input "**********"
click at [111, 112] on div "Case and Associates" at bounding box center [124, 115] width 201 height 20
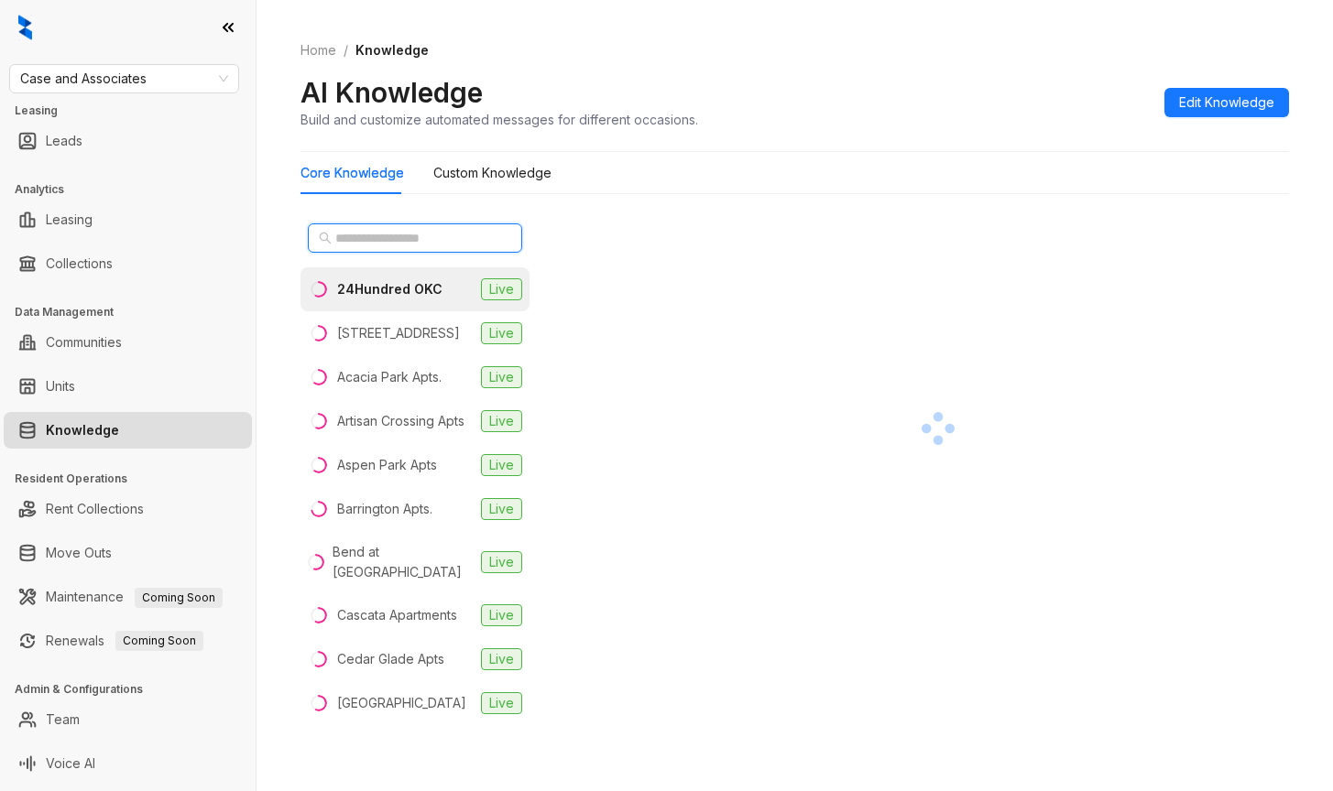
click at [385, 234] on input "text" at bounding box center [415, 238] width 161 height 20
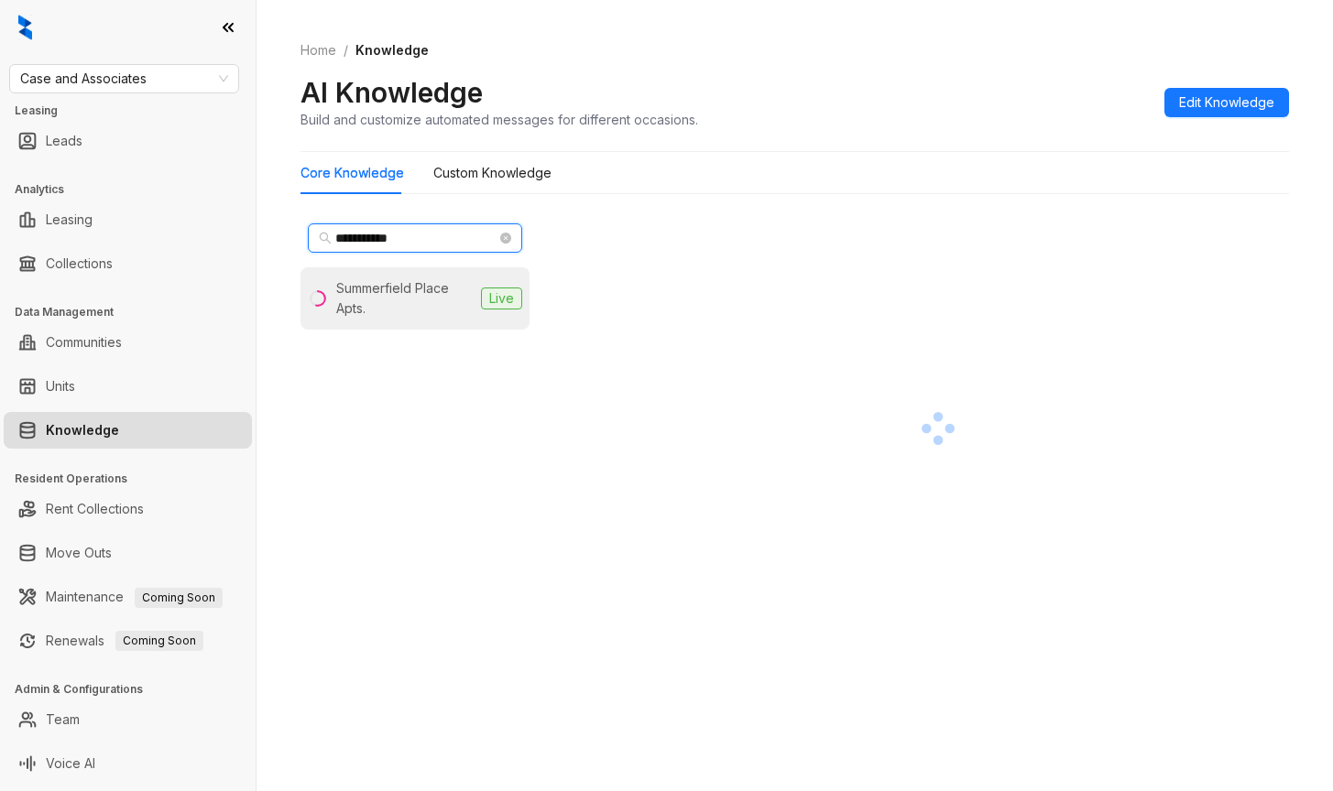
type input "**********"
click at [350, 312] on div "Summerfield Place Apts." at bounding box center [404, 298] width 137 height 40
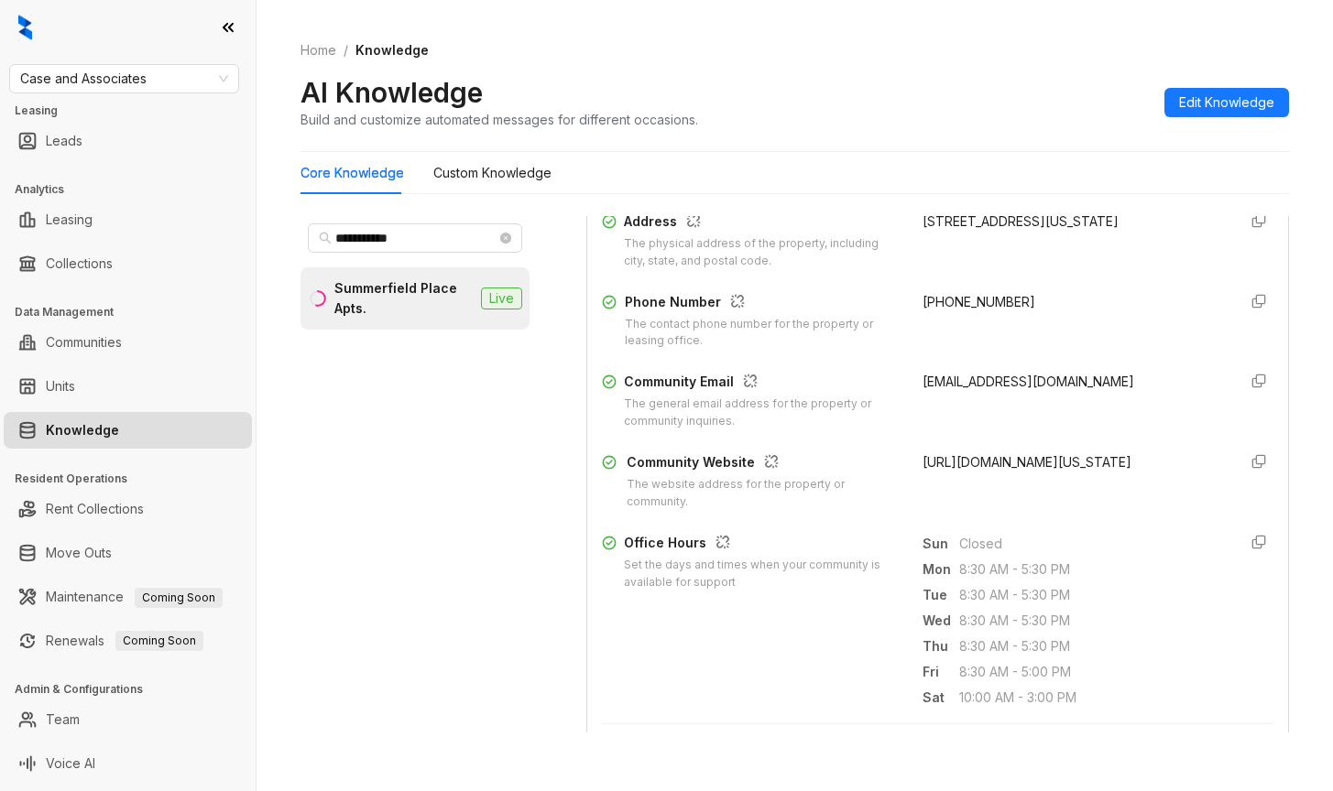
scroll to position [366, 0]
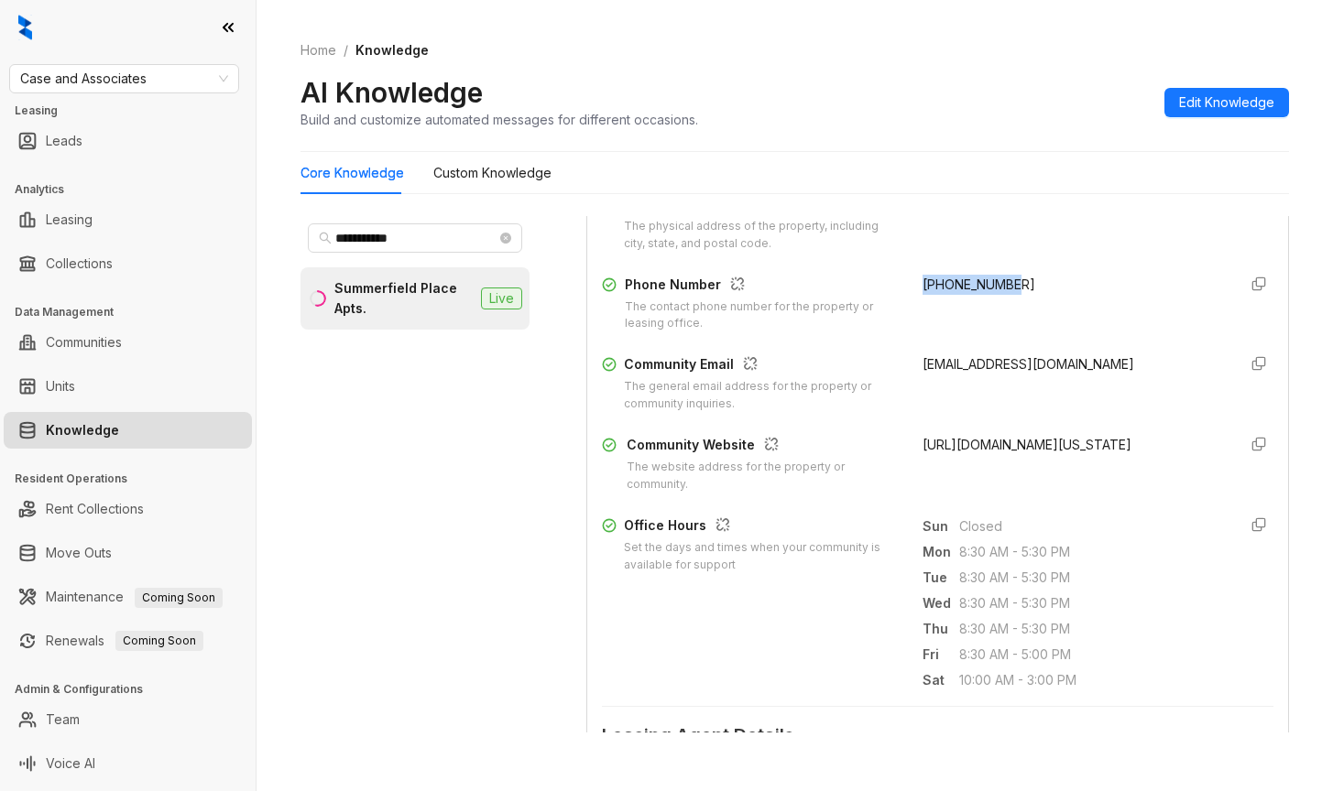
drag, startPoint x: 902, startPoint y: 273, endPoint x: 985, endPoint y: 277, distance: 82.5
click at [1024, 272] on div "Property Name The name of the property or apartment complex. [GEOGRAPHIC_DATA] …" at bounding box center [937, 271] width 671 height 457
copy span "[PHONE_NUMBER]"
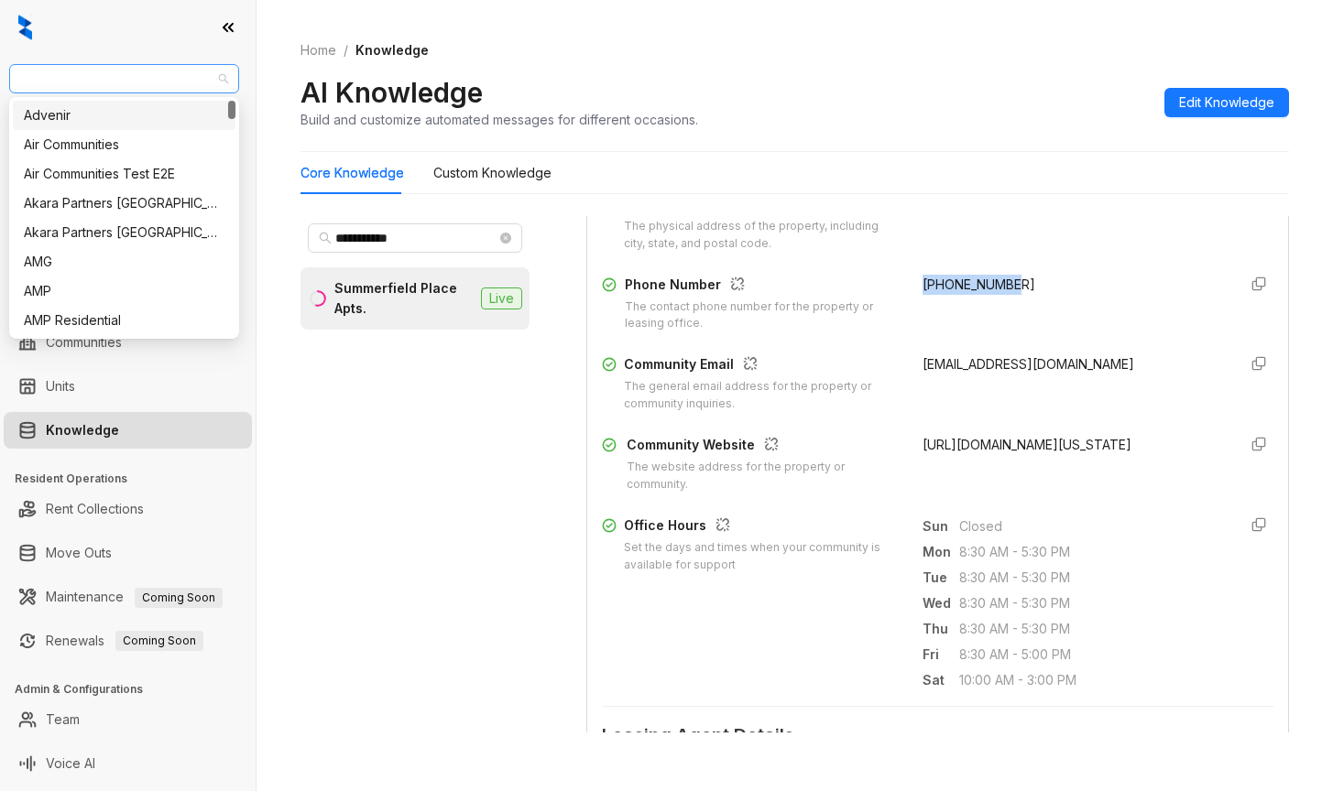
click at [163, 71] on span "Case and Associates" at bounding box center [124, 78] width 208 height 27
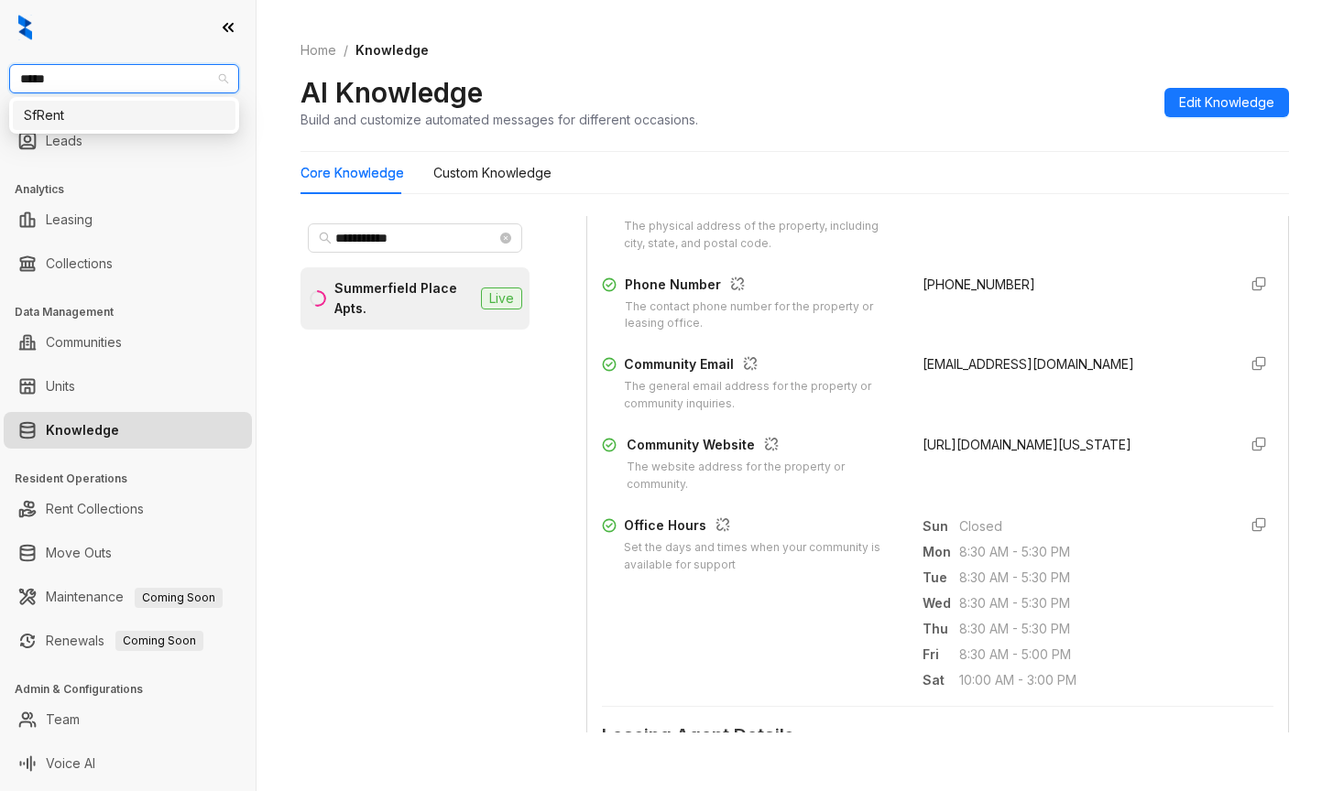
type input "******"
click at [83, 112] on div "SfRent" at bounding box center [124, 115] width 201 height 20
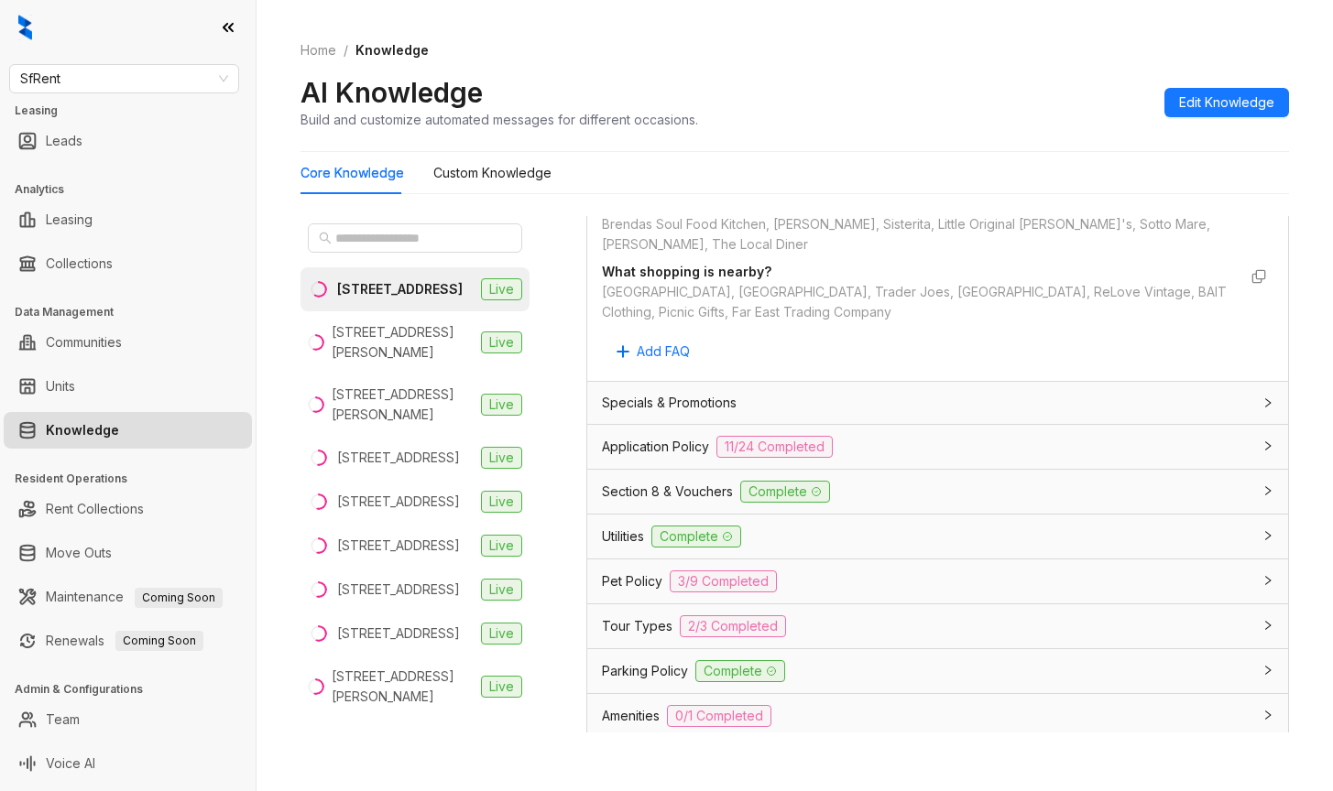
scroll to position [1649, 0]
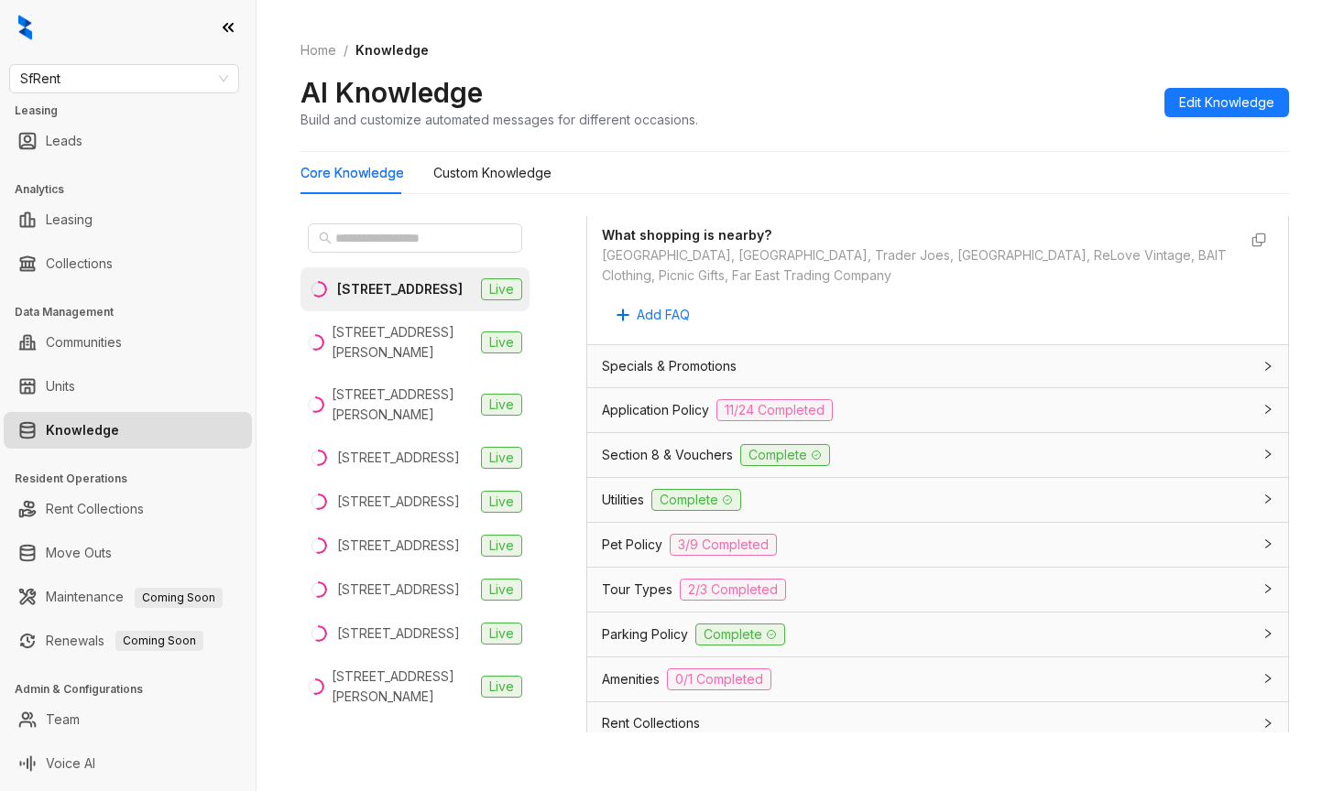
click at [670, 404] on span "Application Policy" at bounding box center [655, 410] width 107 height 20
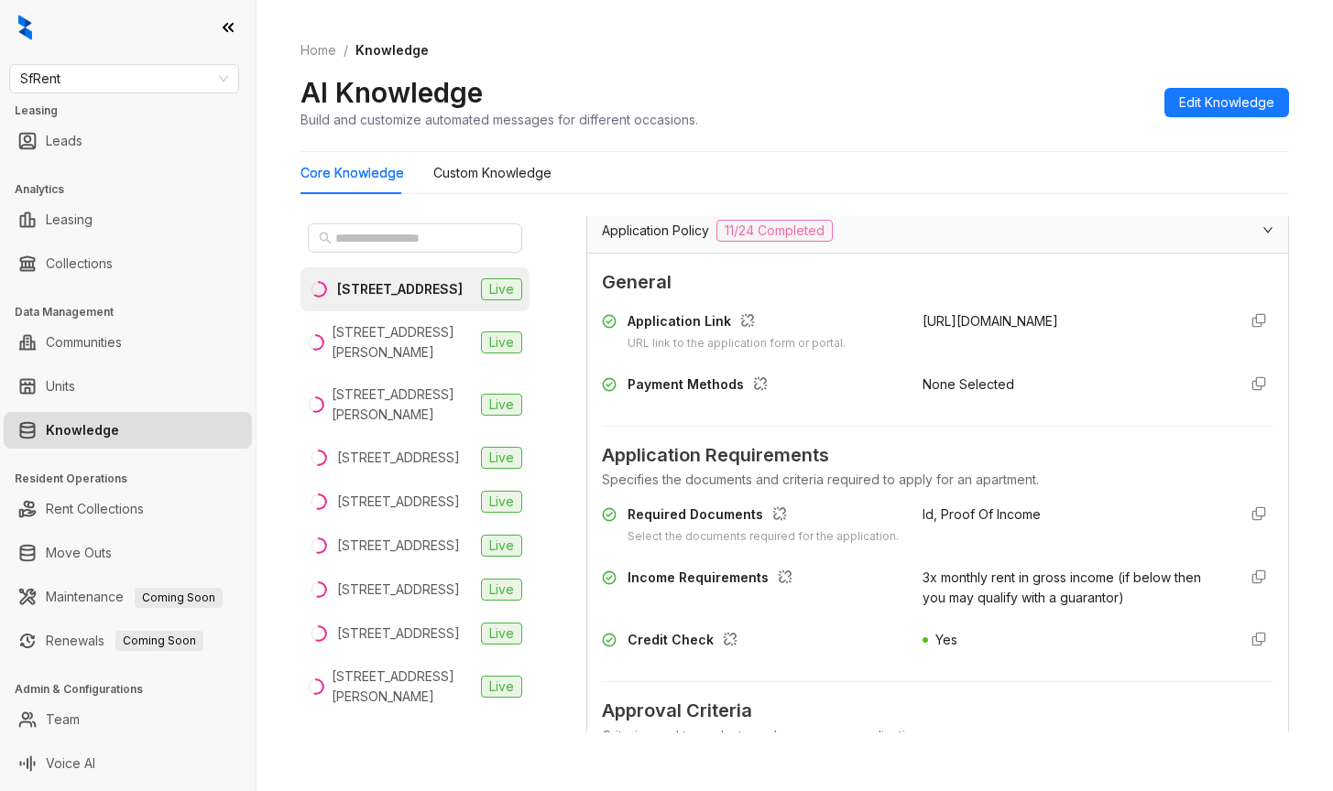
scroll to position [2015, 0]
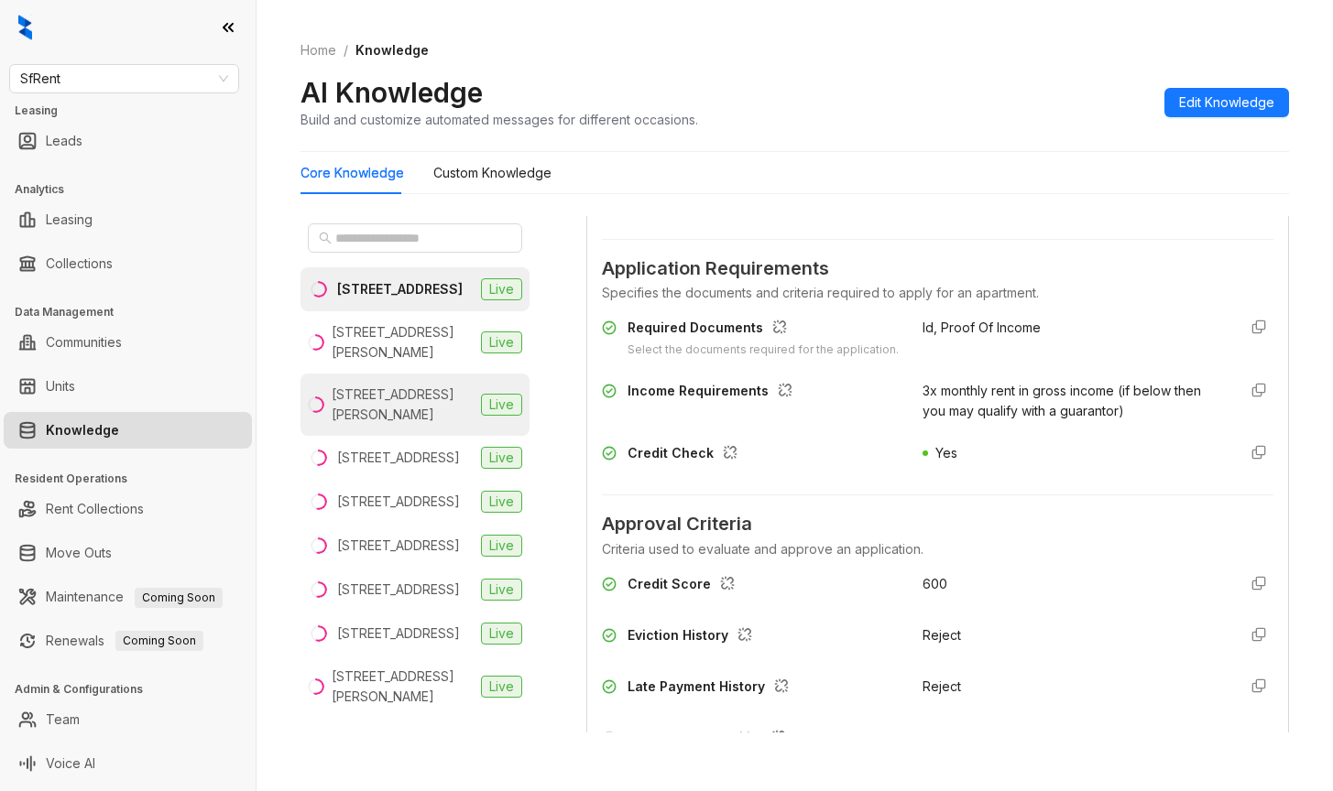
click at [358, 420] on div "1511 Jackson St, Oakland, CA" at bounding box center [403, 405] width 142 height 40
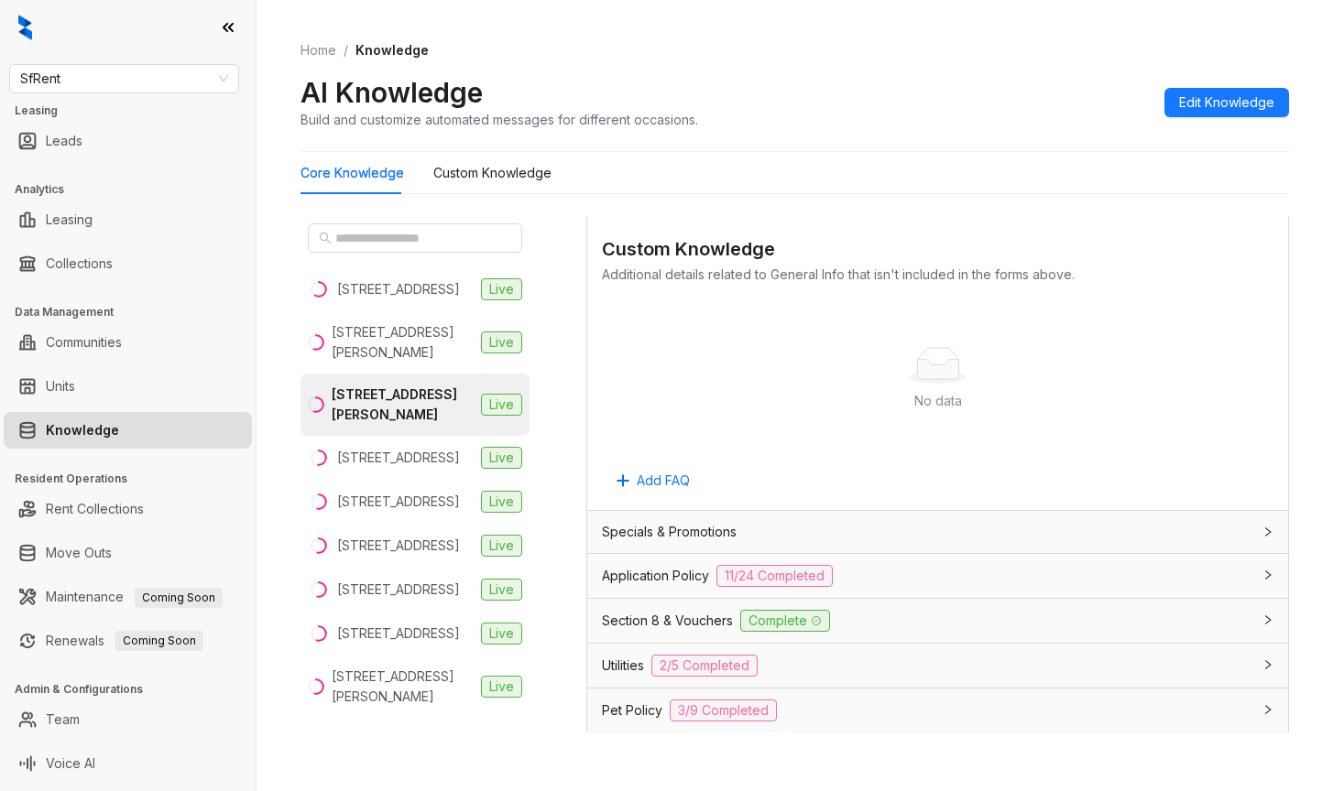
scroll to position [1099, 0]
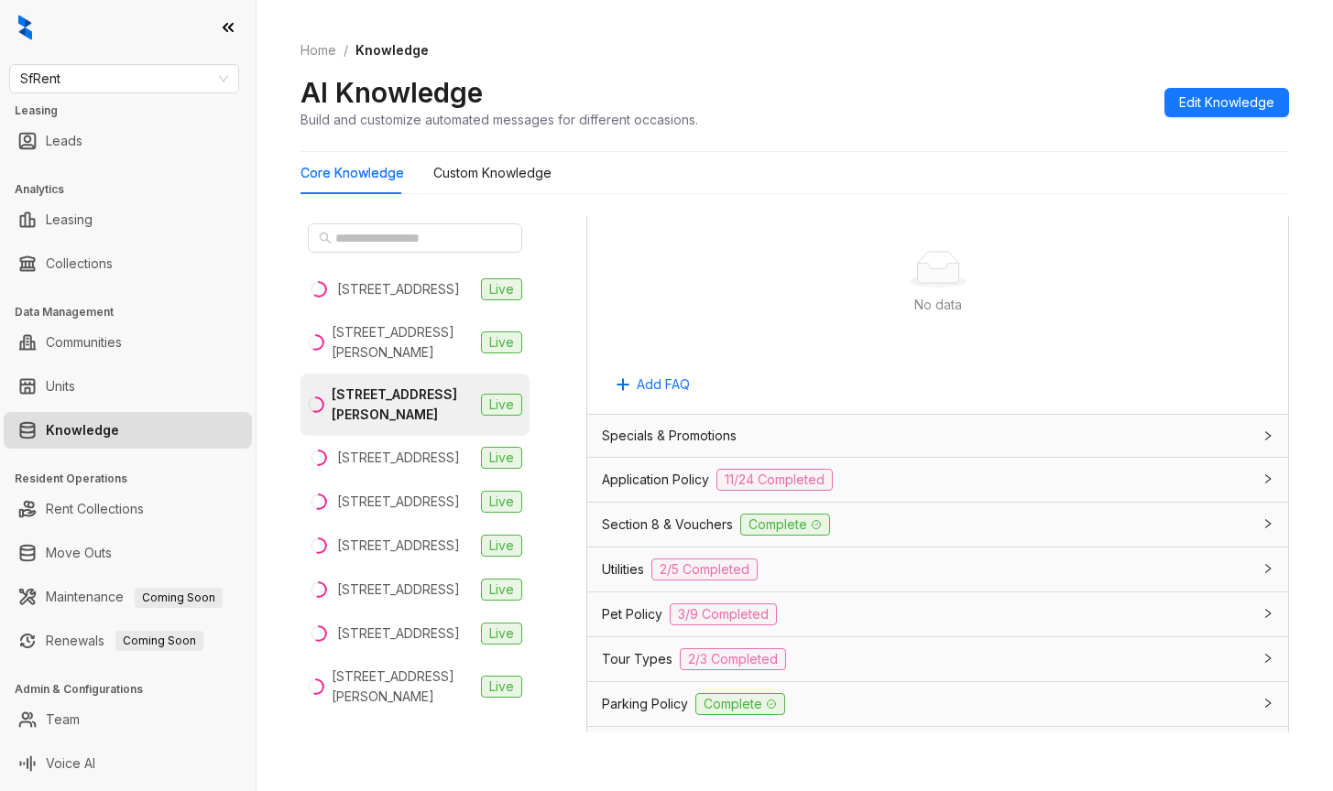
click at [664, 480] on span "Application Policy" at bounding box center [655, 480] width 107 height 20
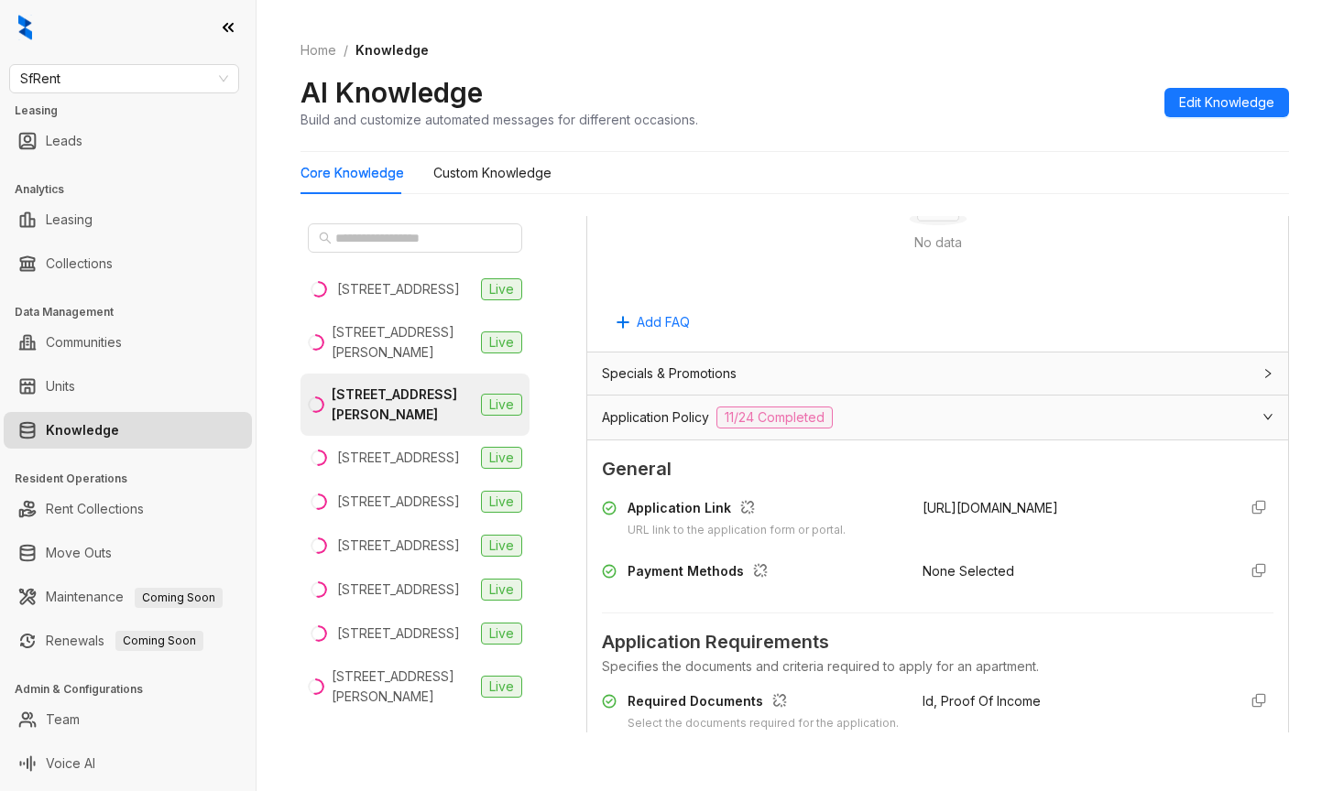
scroll to position [1466, 0]
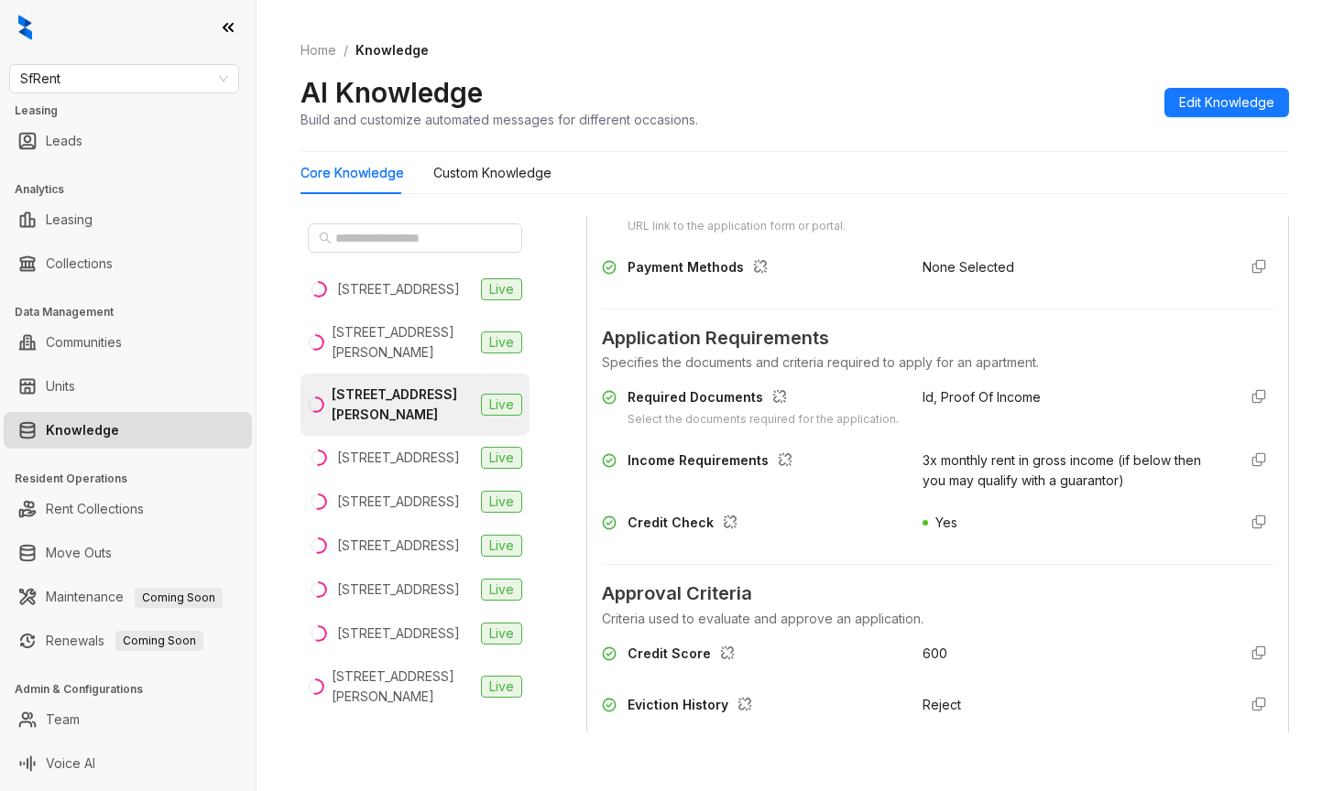
click at [1173, 390] on div "Id, Proof Of Income" at bounding box center [1071, 407] width 299 height 41
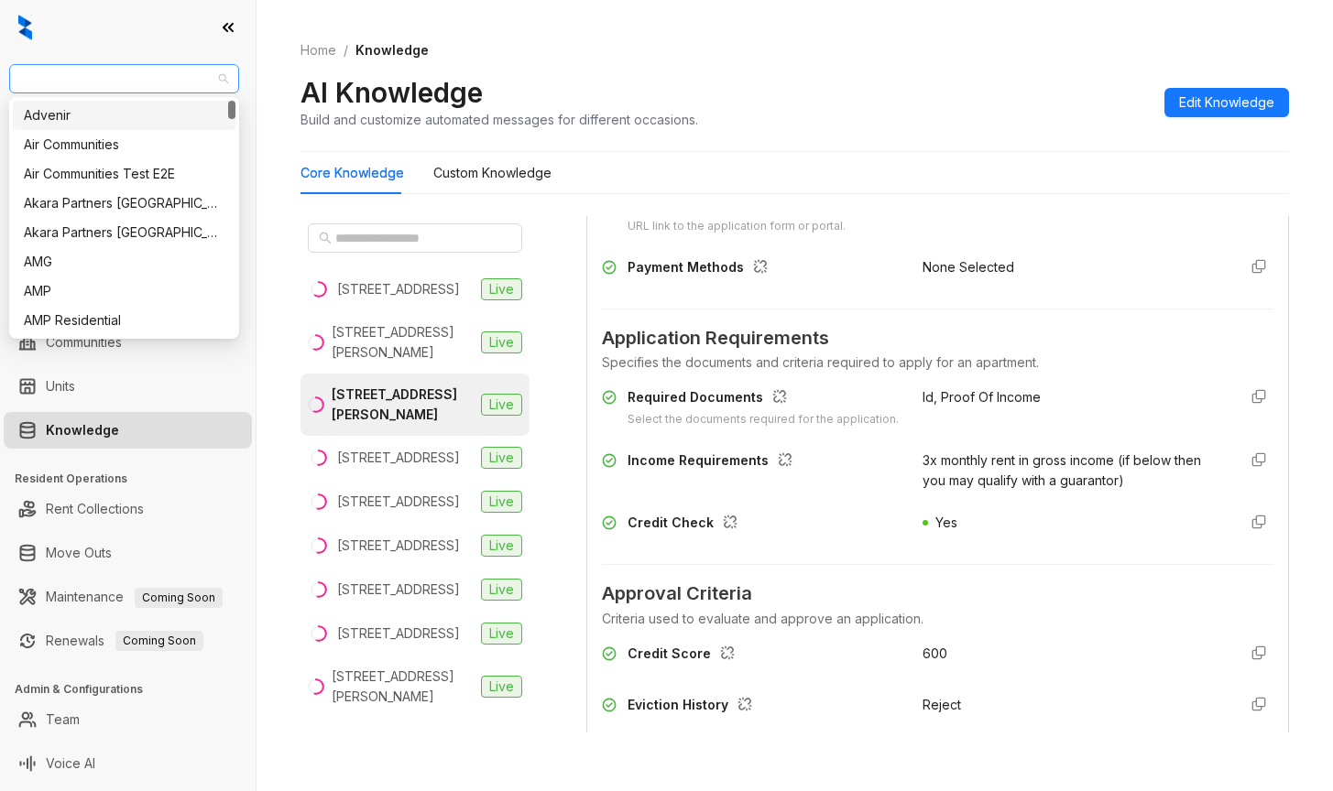
click at [107, 79] on span "SfRent" at bounding box center [124, 78] width 208 height 27
type input "**"
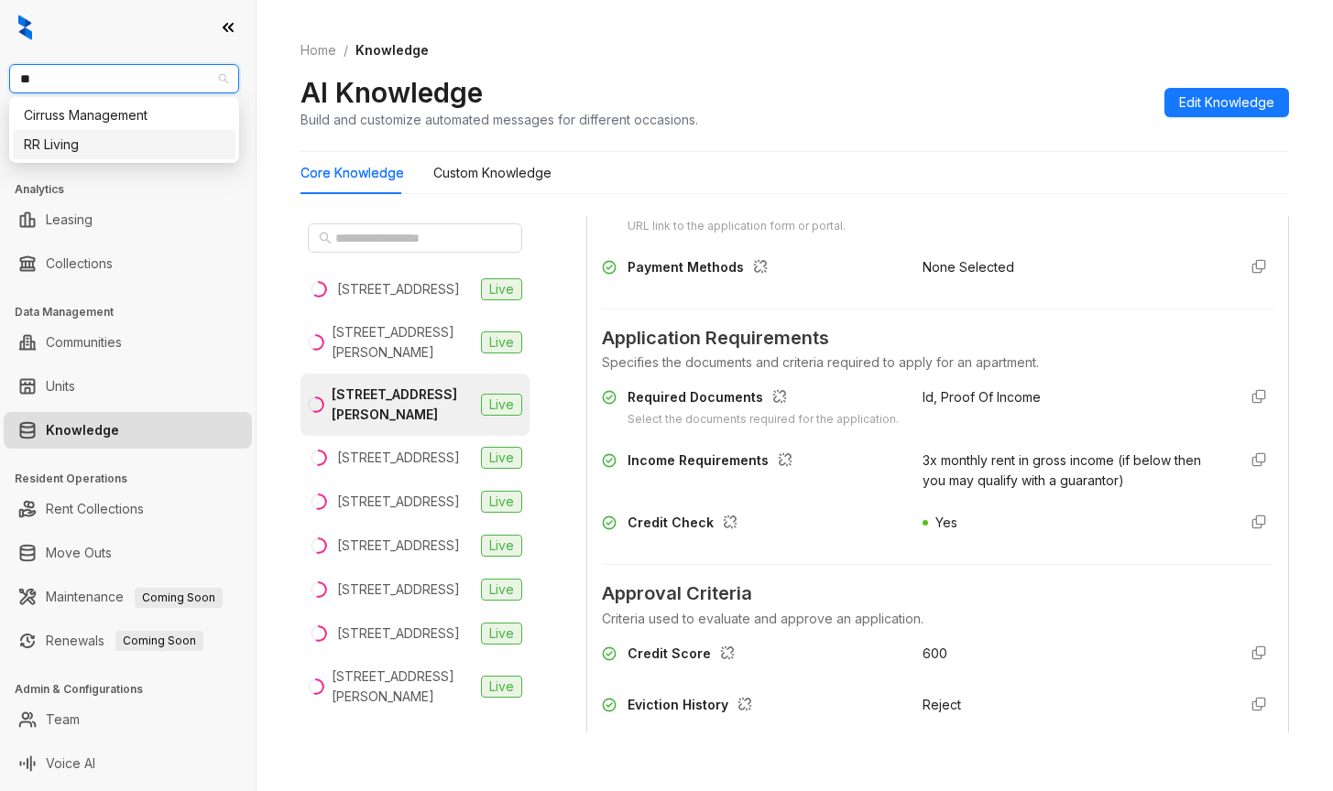
click at [71, 147] on div "RR Living" at bounding box center [124, 145] width 201 height 20
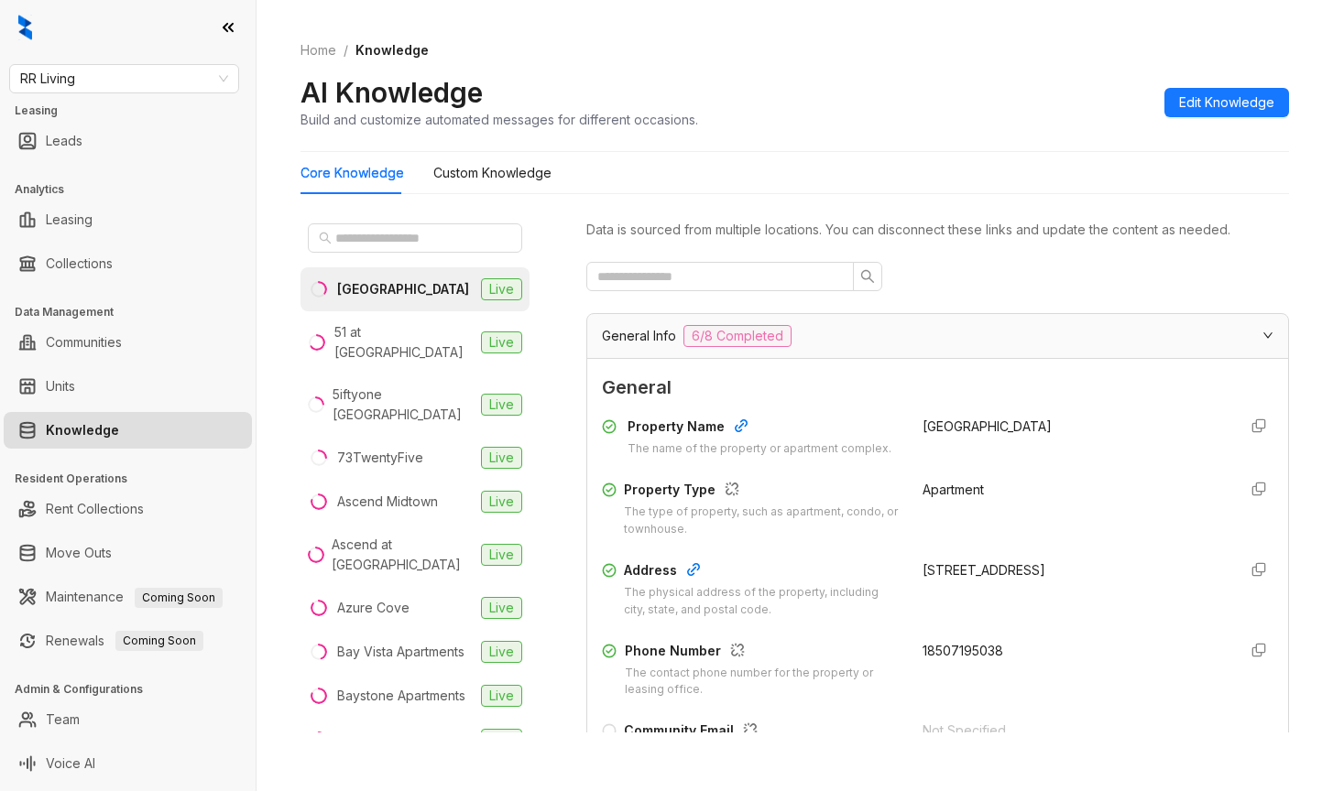
click at [1052, 467] on div "Property Name The name of the property or apartment complex. [STREET_ADDRESS] P…" at bounding box center [937, 637] width 671 height 457
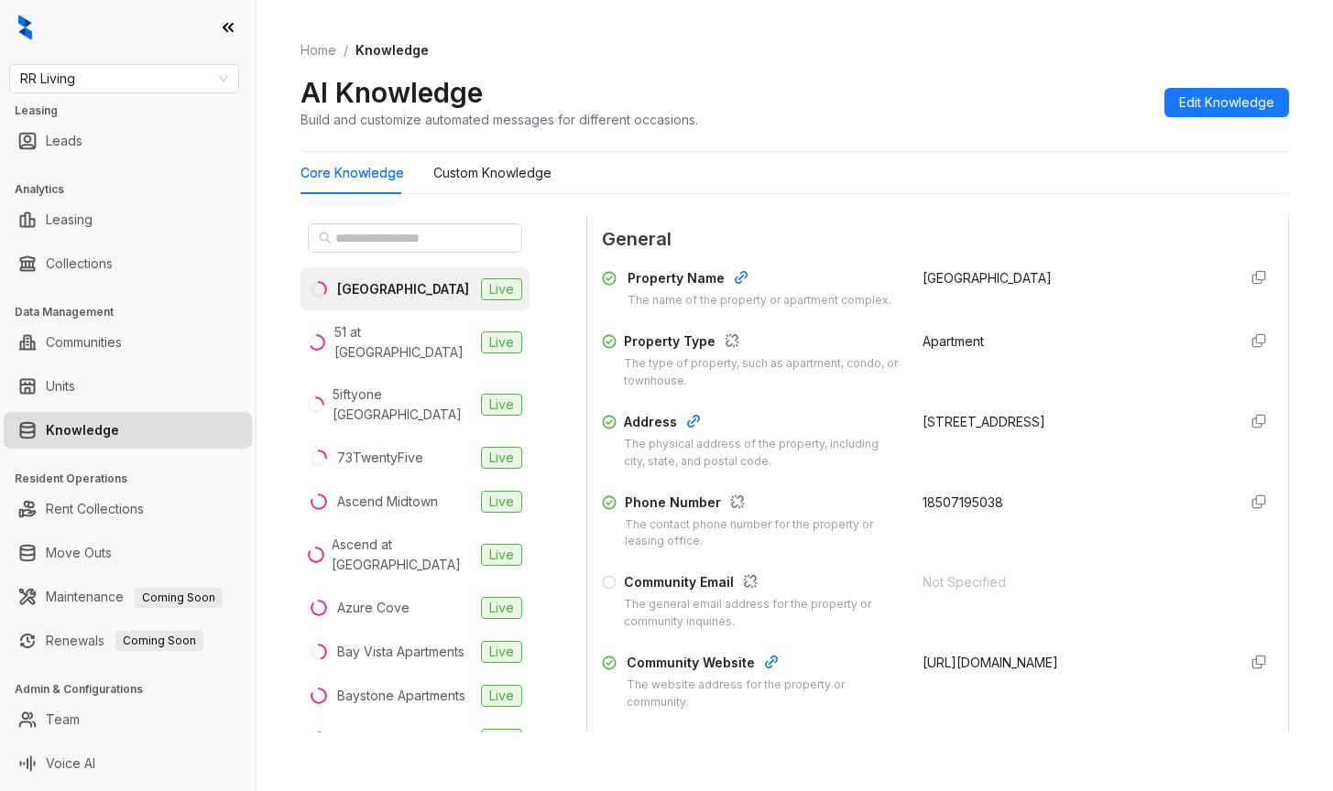
scroll to position [183, 0]
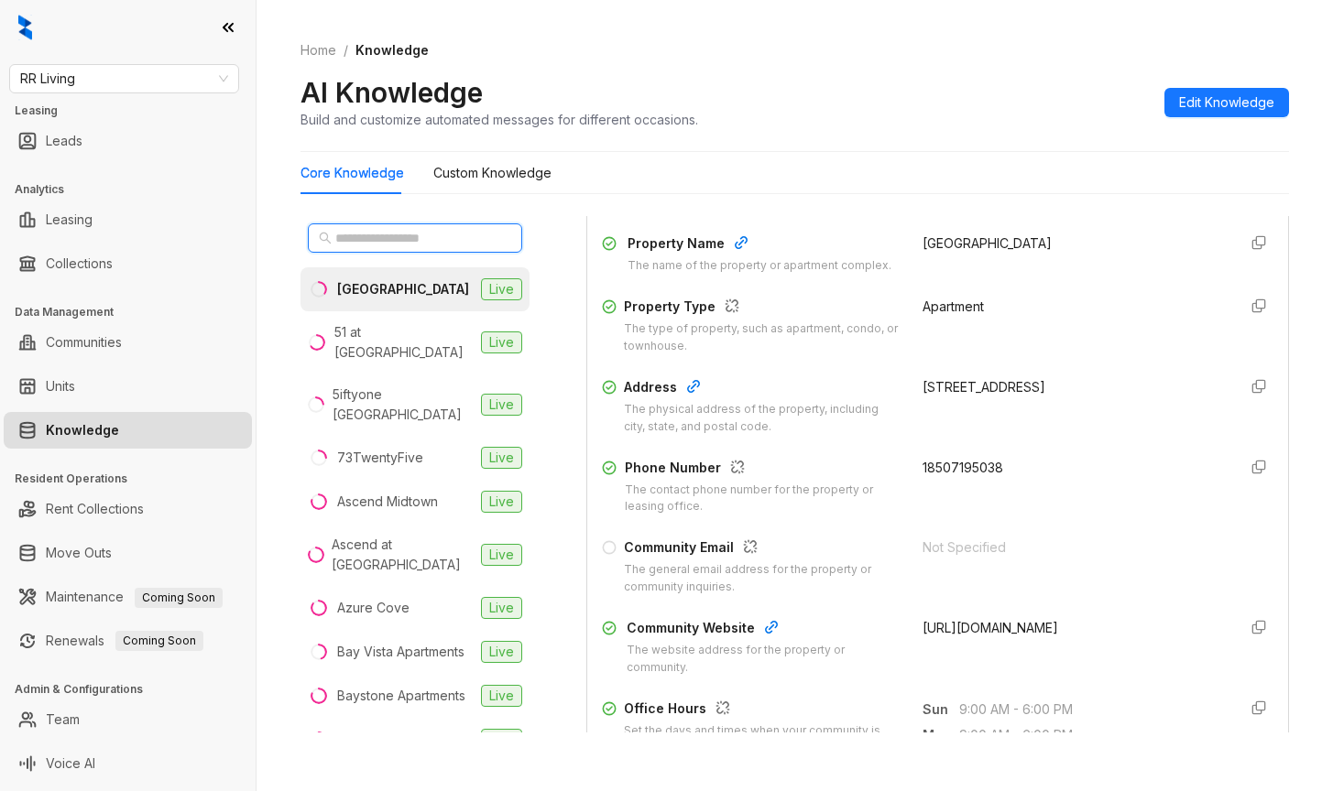
click at [349, 240] on input "text" at bounding box center [415, 238] width 161 height 20
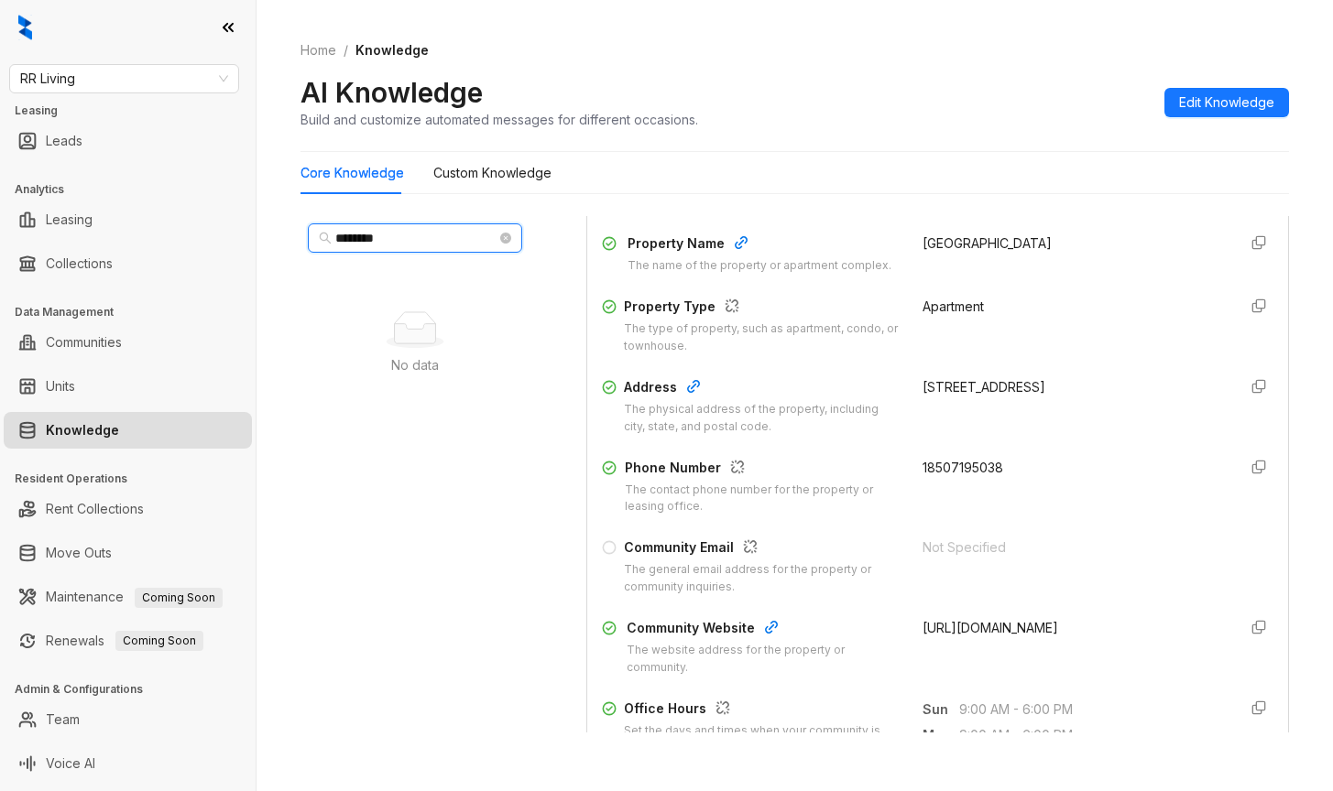
click at [355, 239] on input "********" at bounding box center [415, 238] width 161 height 20
click at [358, 239] on input "**********" at bounding box center [415, 238] width 161 height 20
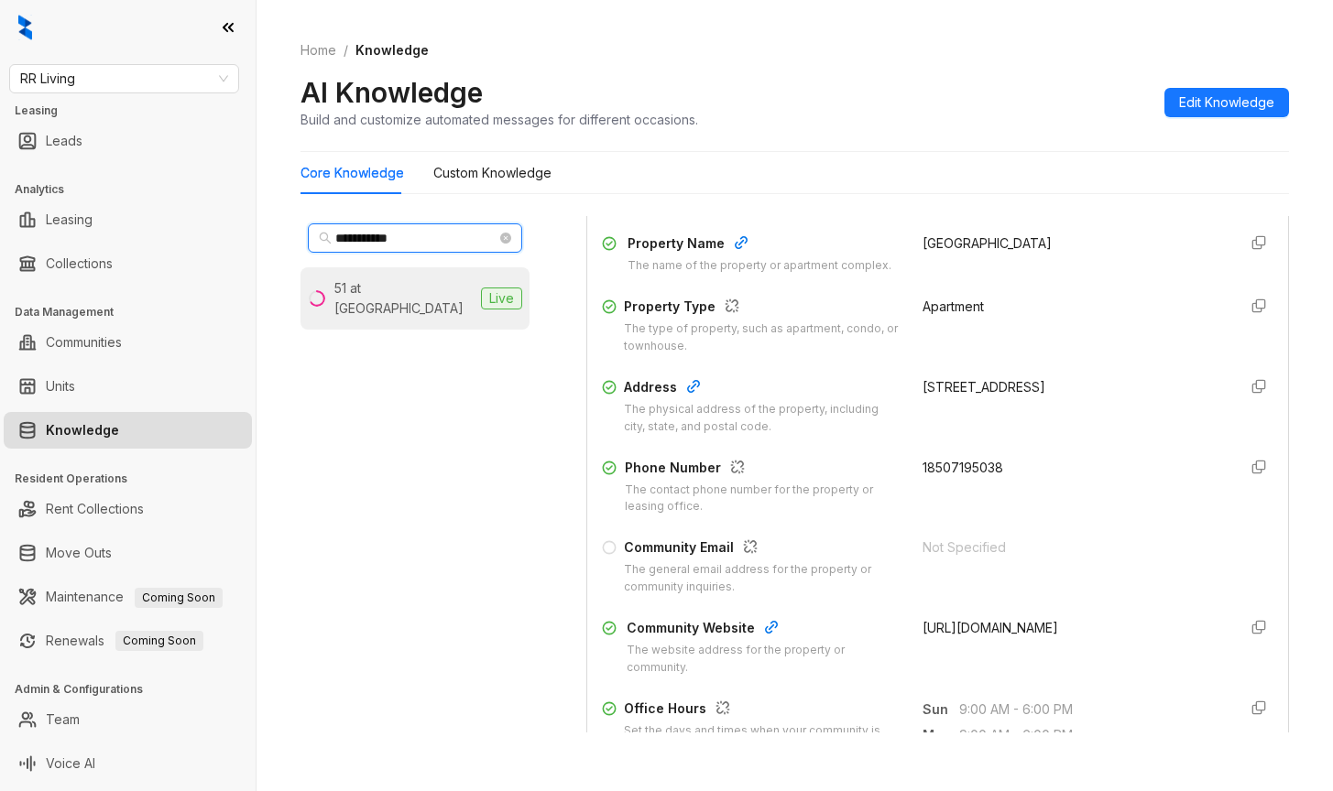
type input "**********"
click at [346, 285] on div "51 at [GEOGRAPHIC_DATA]" at bounding box center [403, 298] width 139 height 40
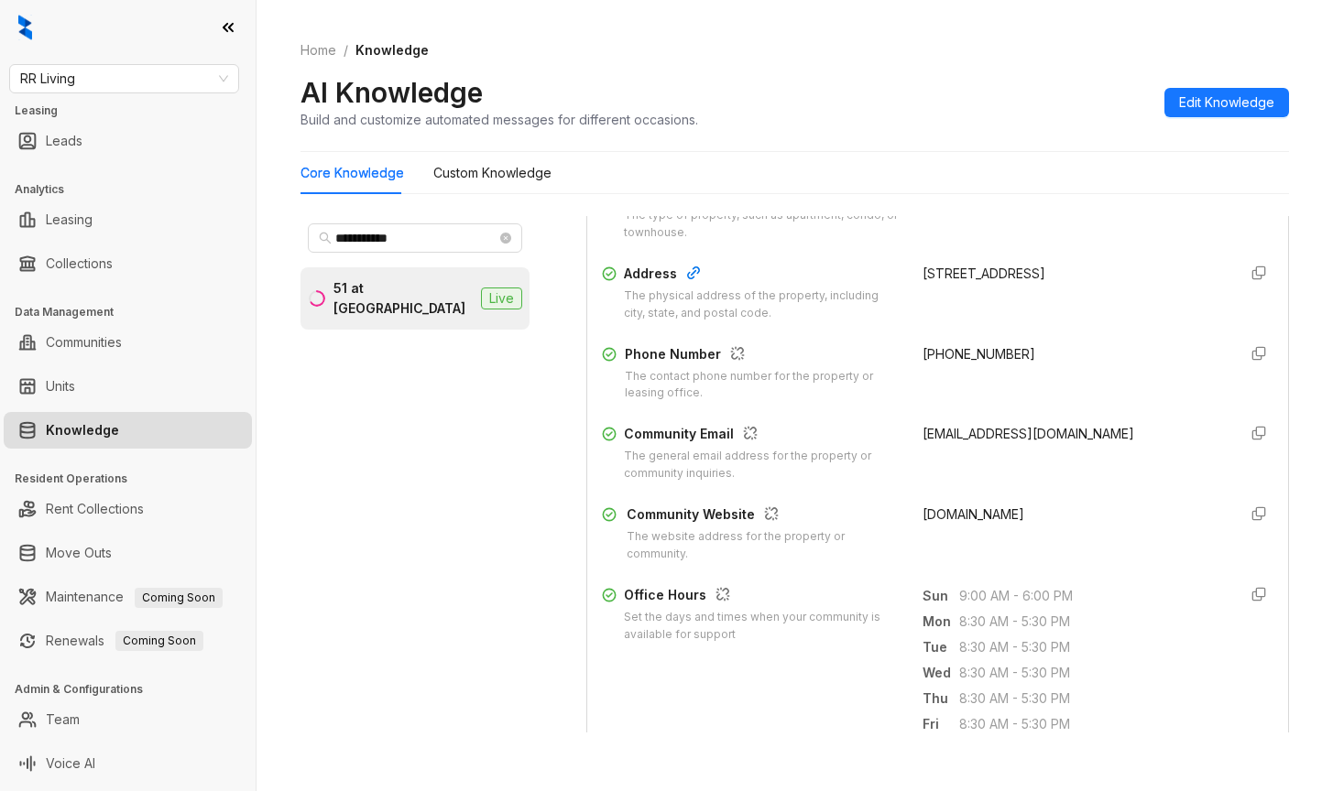
scroll to position [366, 0]
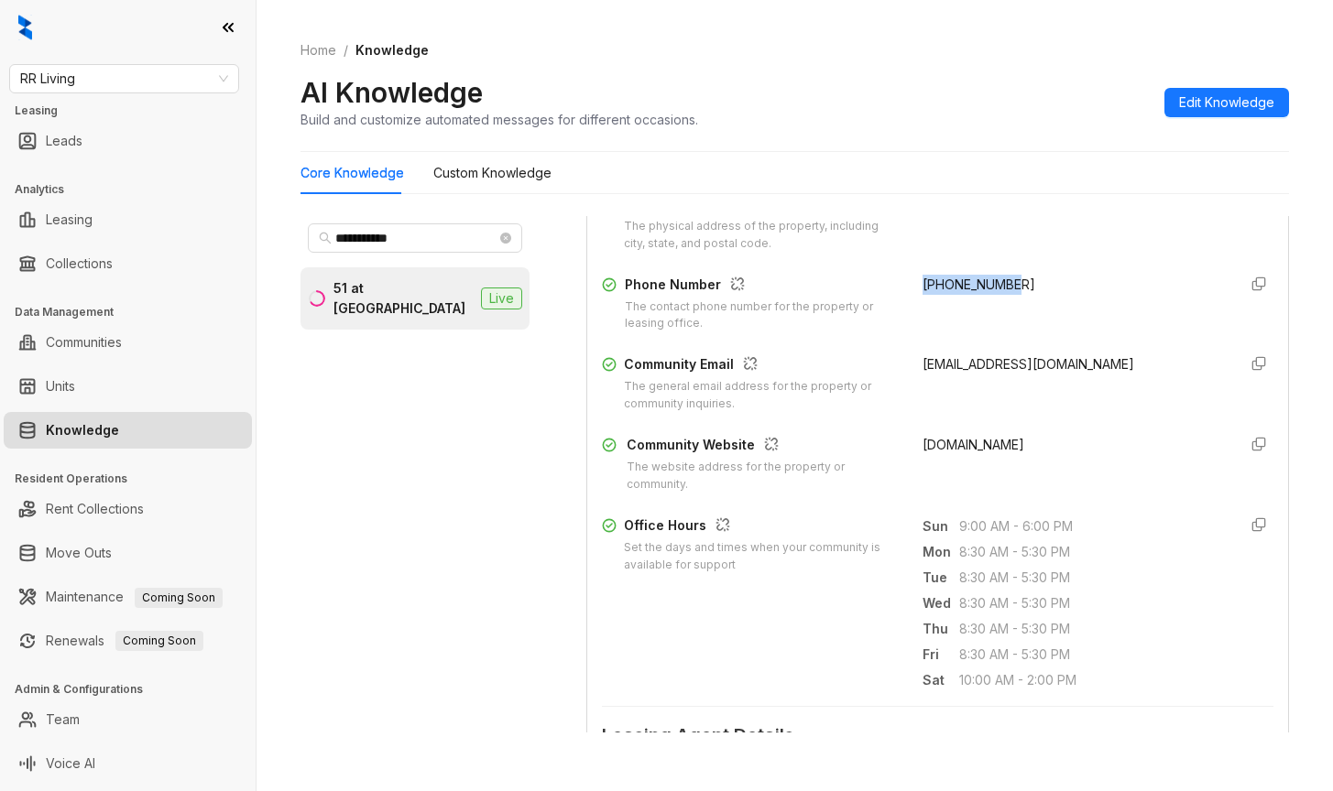
drag, startPoint x: 912, startPoint y: 278, endPoint x: 985, endPoint y: 288, distance: 72.9
click at [1044, 298] on div "+16623429000" at bounding box center [1071, 304] width 299 height 59
copy span "+16623429000"
drag, startPoint x: 904, startPoint y: 362, endPoint x: 1071, endPoint y: 368, distance: 166.8
click at [1076, 367] on div "Community Email The general email address for the property or community inquiri…" at bounding box center [937, 384] width 671 height 59
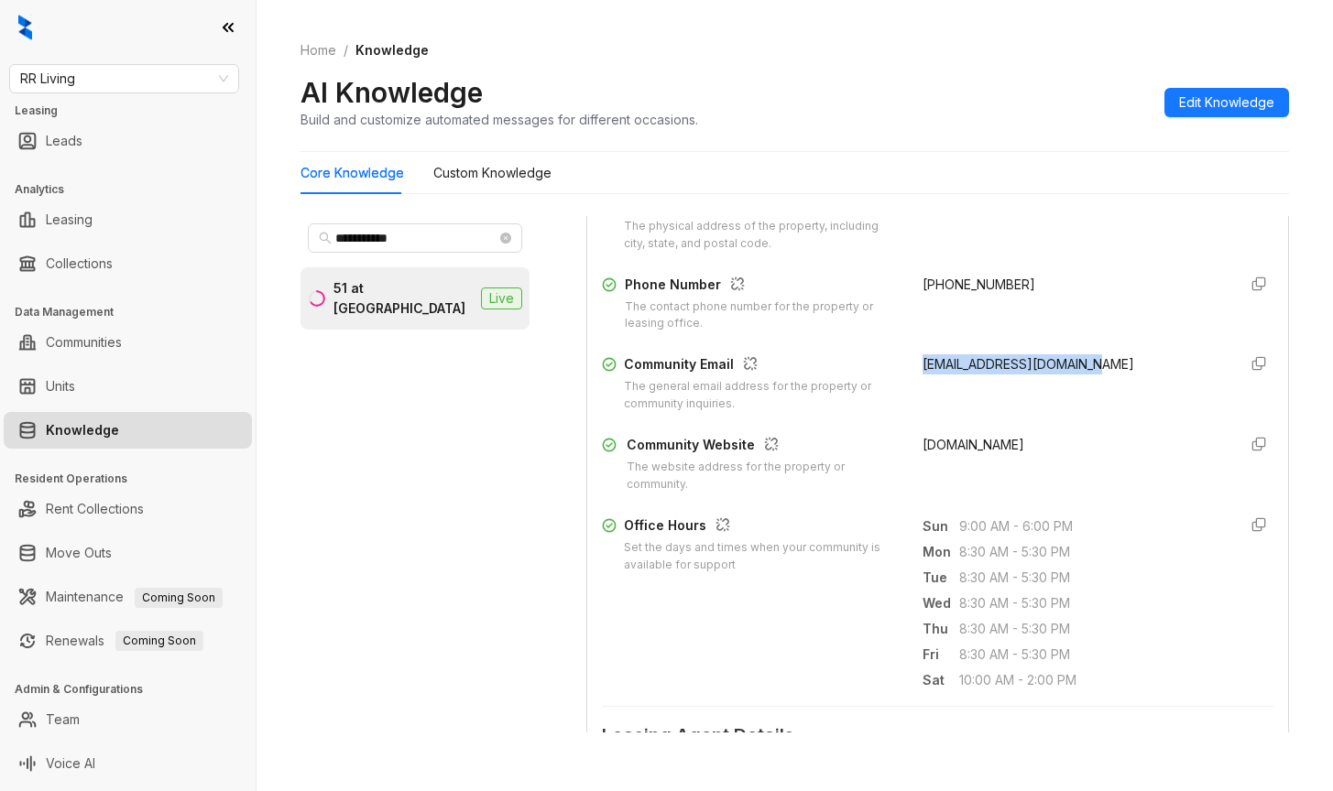
copy span "51southaven@rrliving.com"
click at [986, 492] on div "www.51southaven.com" at bounding box center [1071, 464] width 299 height 59
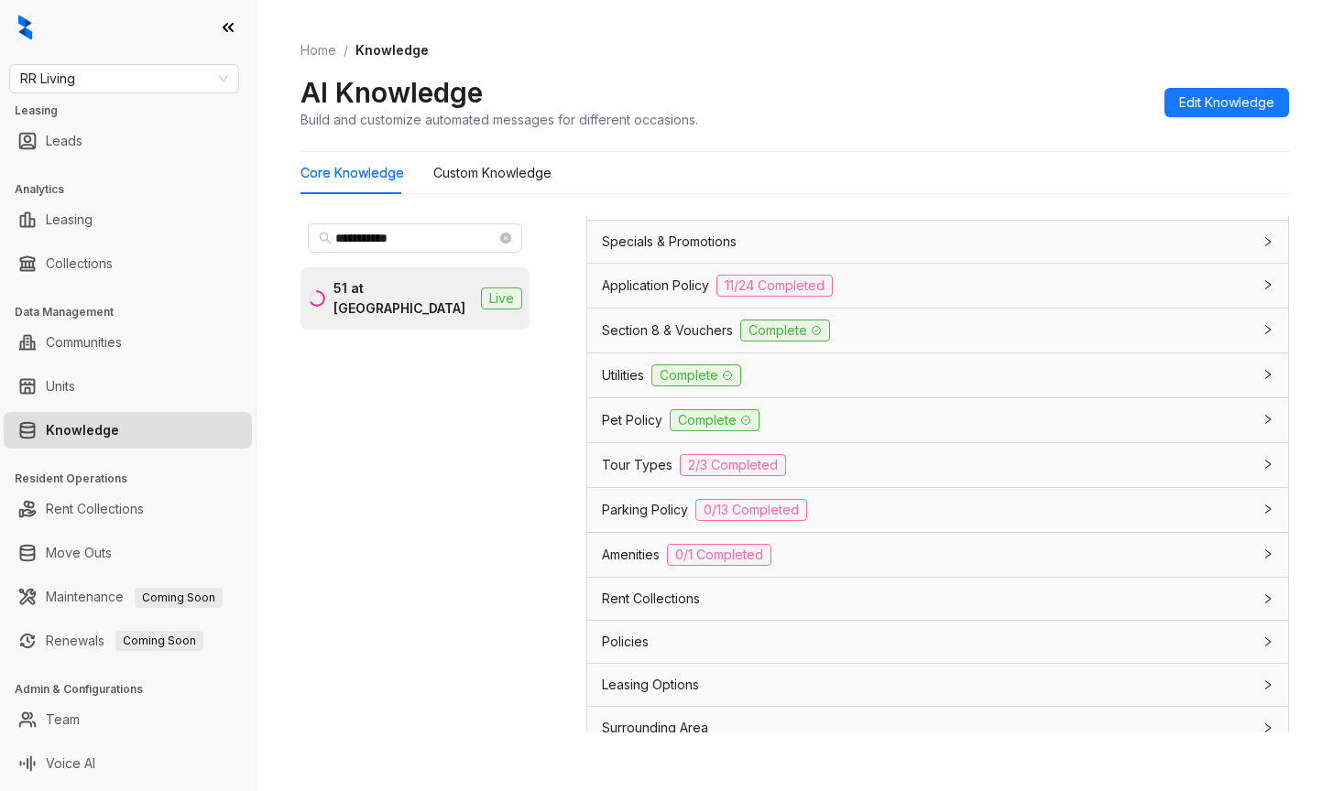
scroll to position [1415, 0]
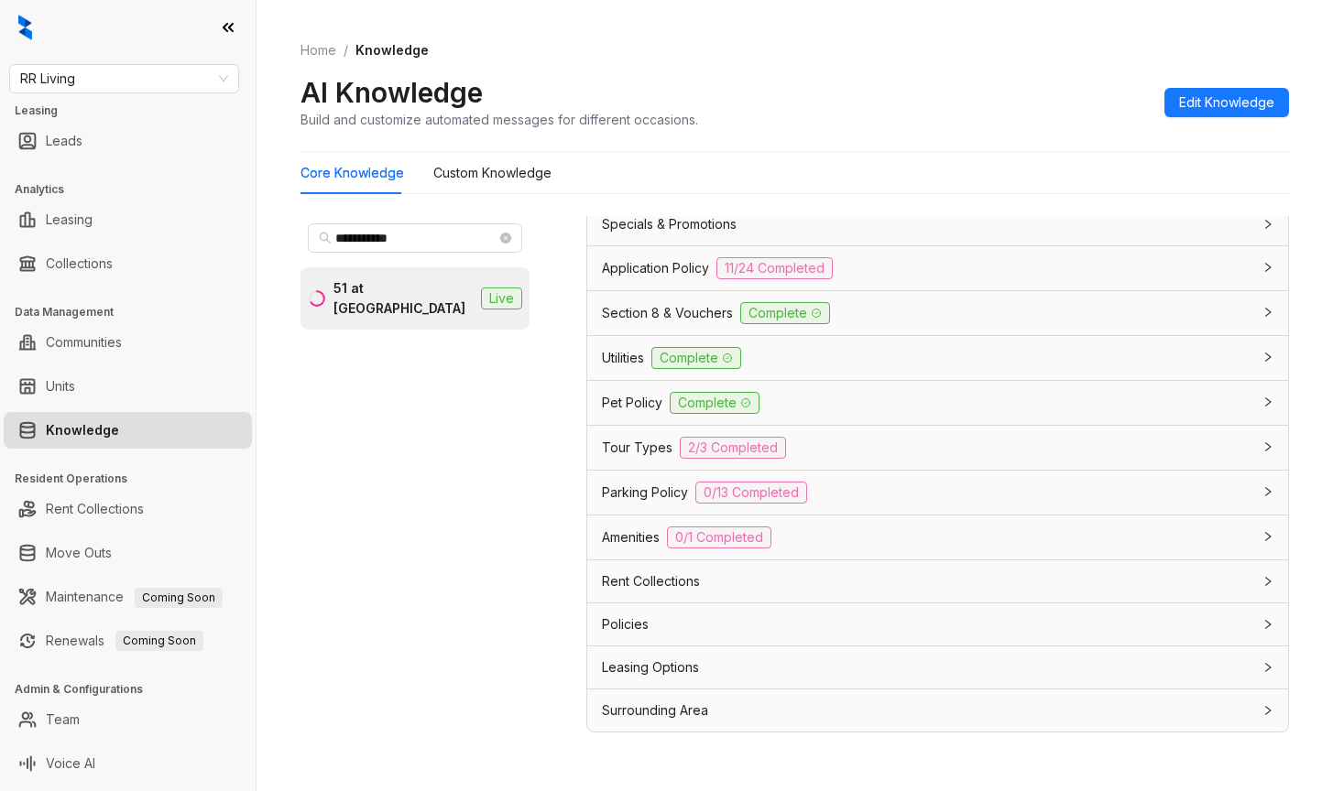
click at [628, 262] on span "Application Policy" at bounding box center [655, 268] width 107 height 20
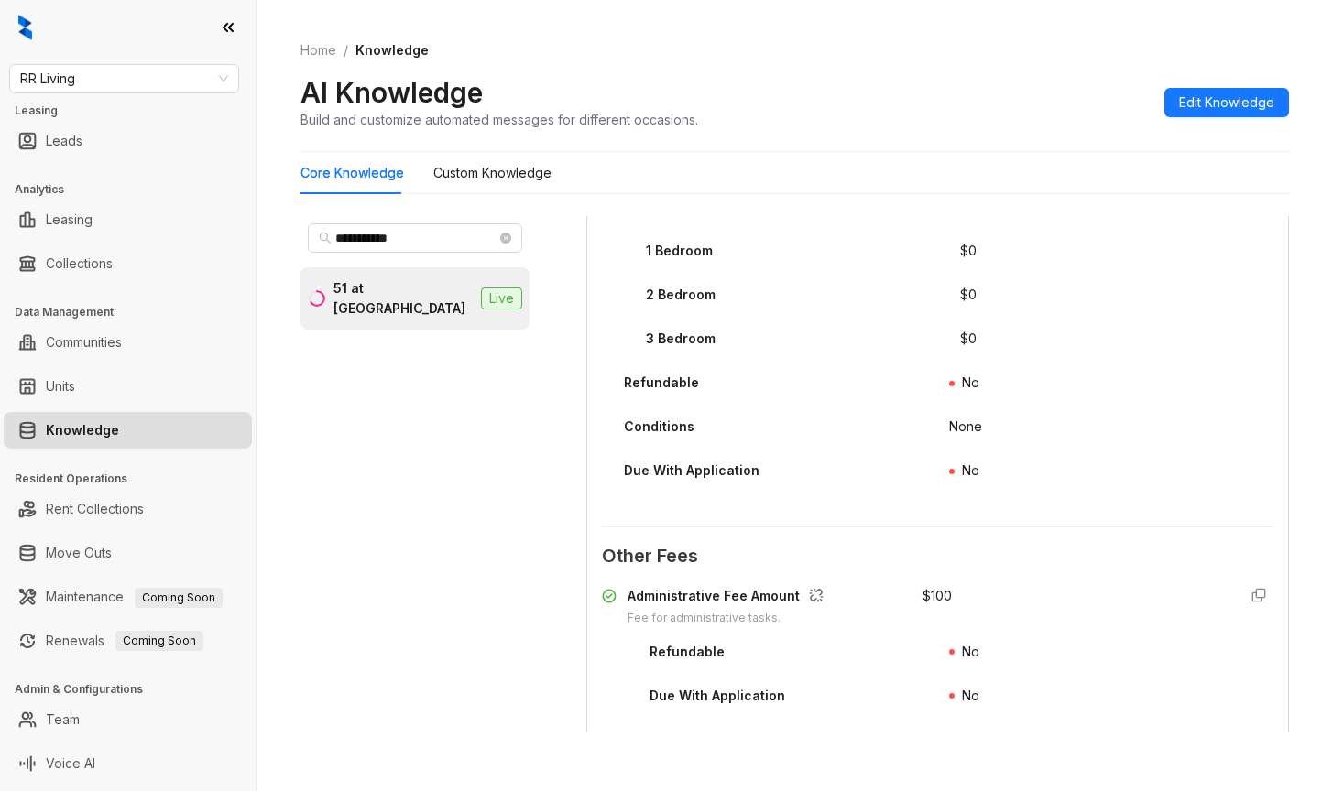
scroll to position [2606, 0]
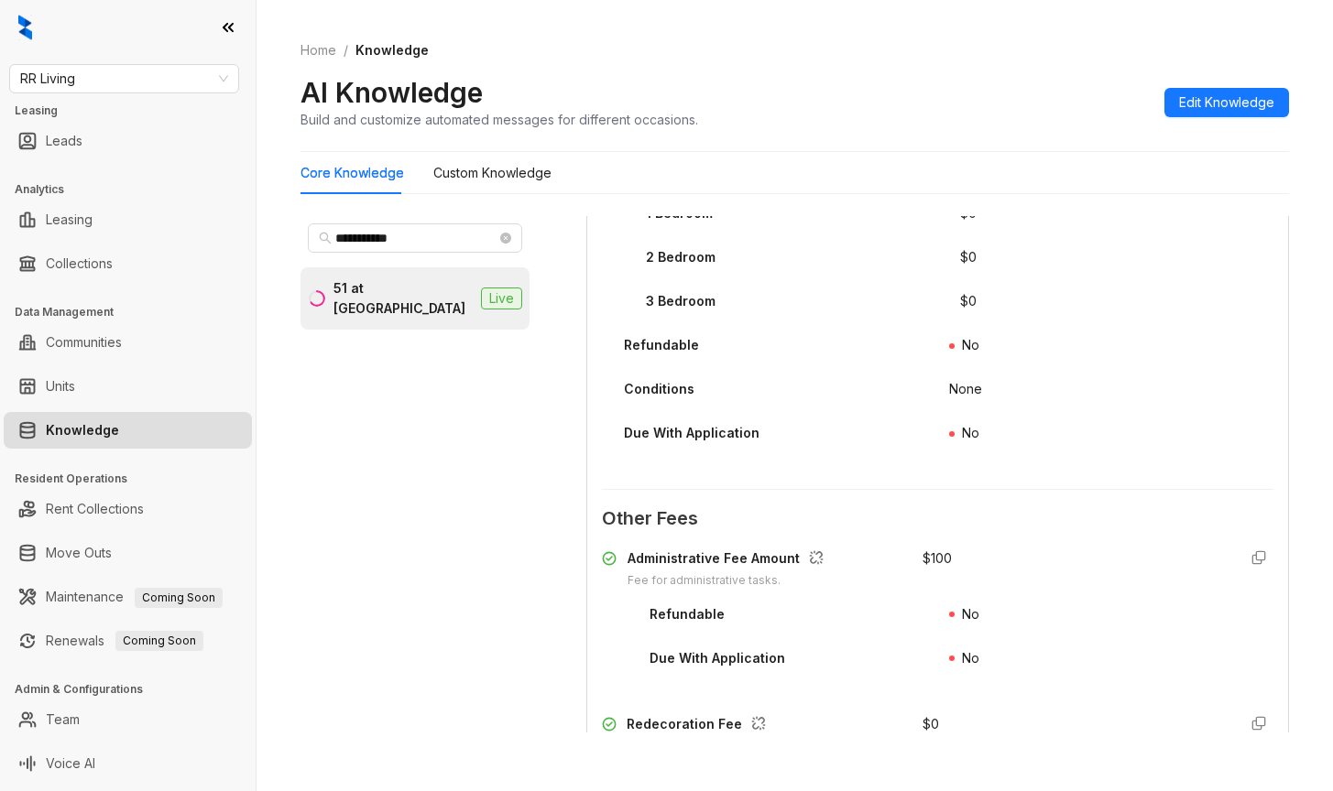
click at [1040, 468] on div "Security Deposit The standard security deposit amount required for each unit. $…" at bounding box center [937, 251] width 671 height 433
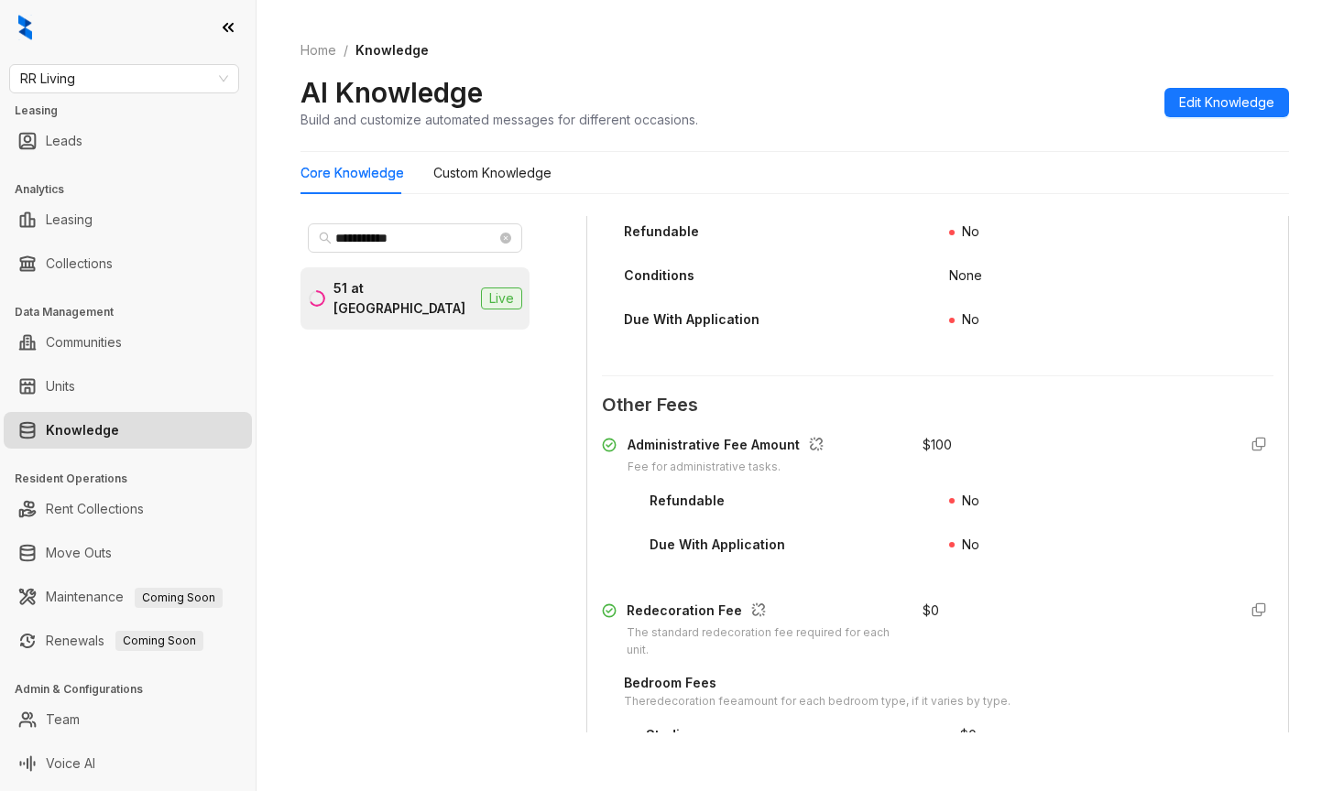
scroll to position [2789, 0]
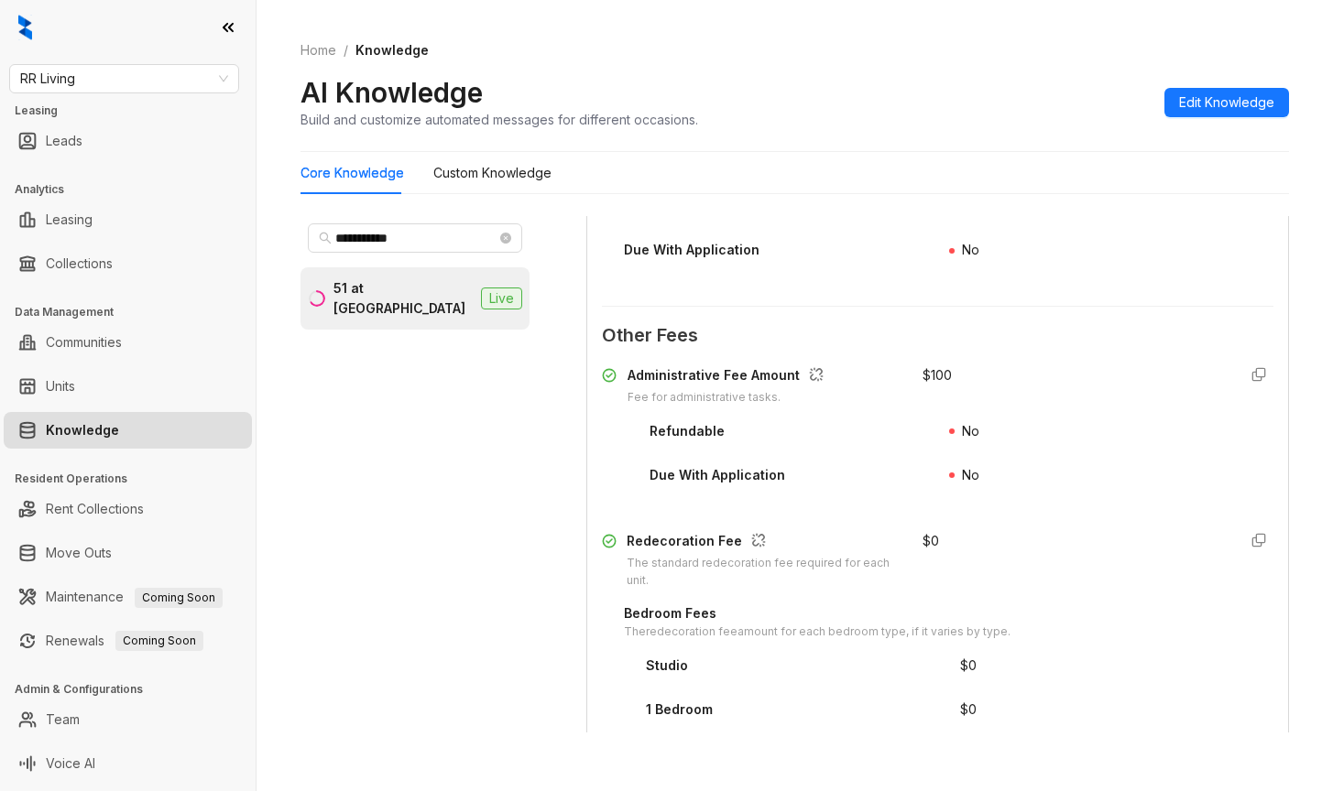
click at [1042, 350] on span "Other Fees" at bounding box center [937, 336] width 671 height 28
click at [1115, 434] on div "Administrative Fee Amount Fee for administrative tasks. $ 100 Refundable No Due…" at bounding box center [937, 438] width 671 height 144
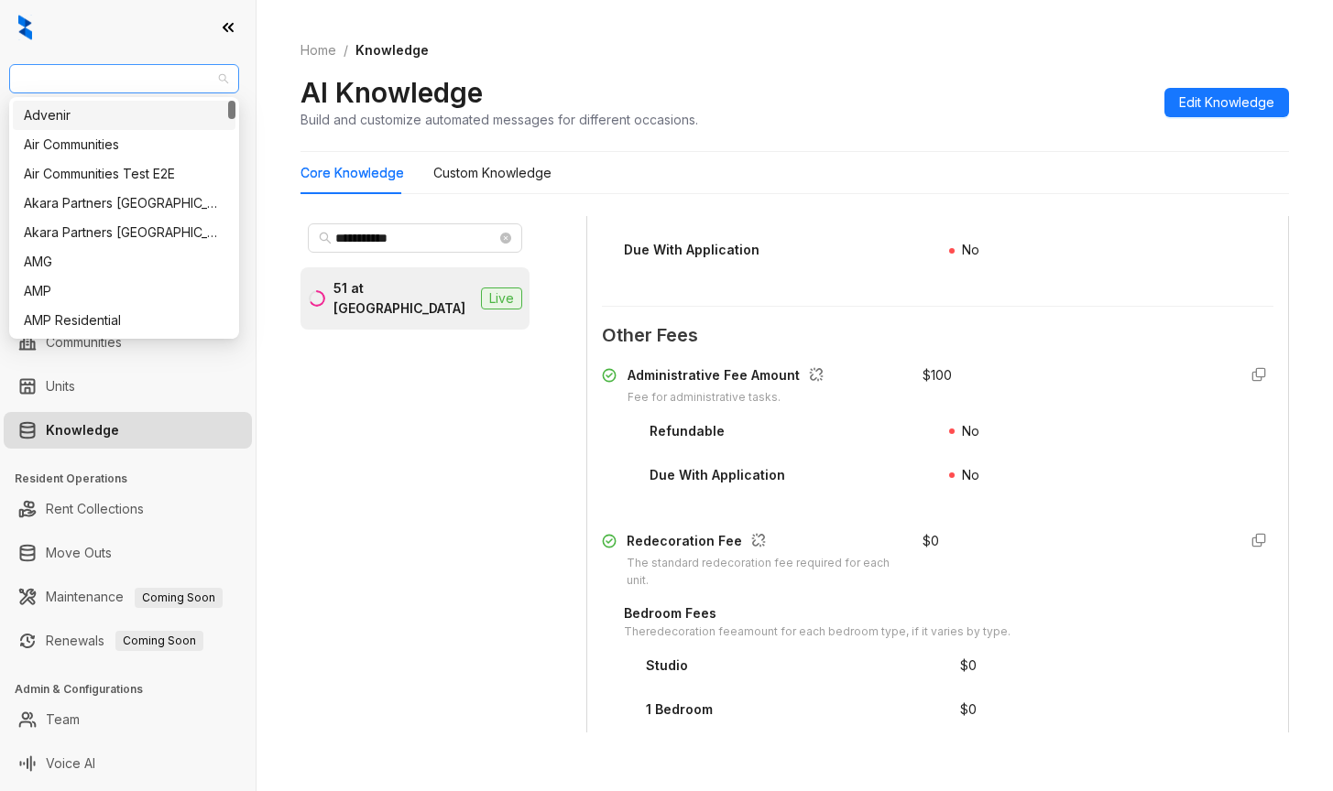
click at [119, 77] on span "RR Living" at bounding box center [124, 78] width 208 height 27
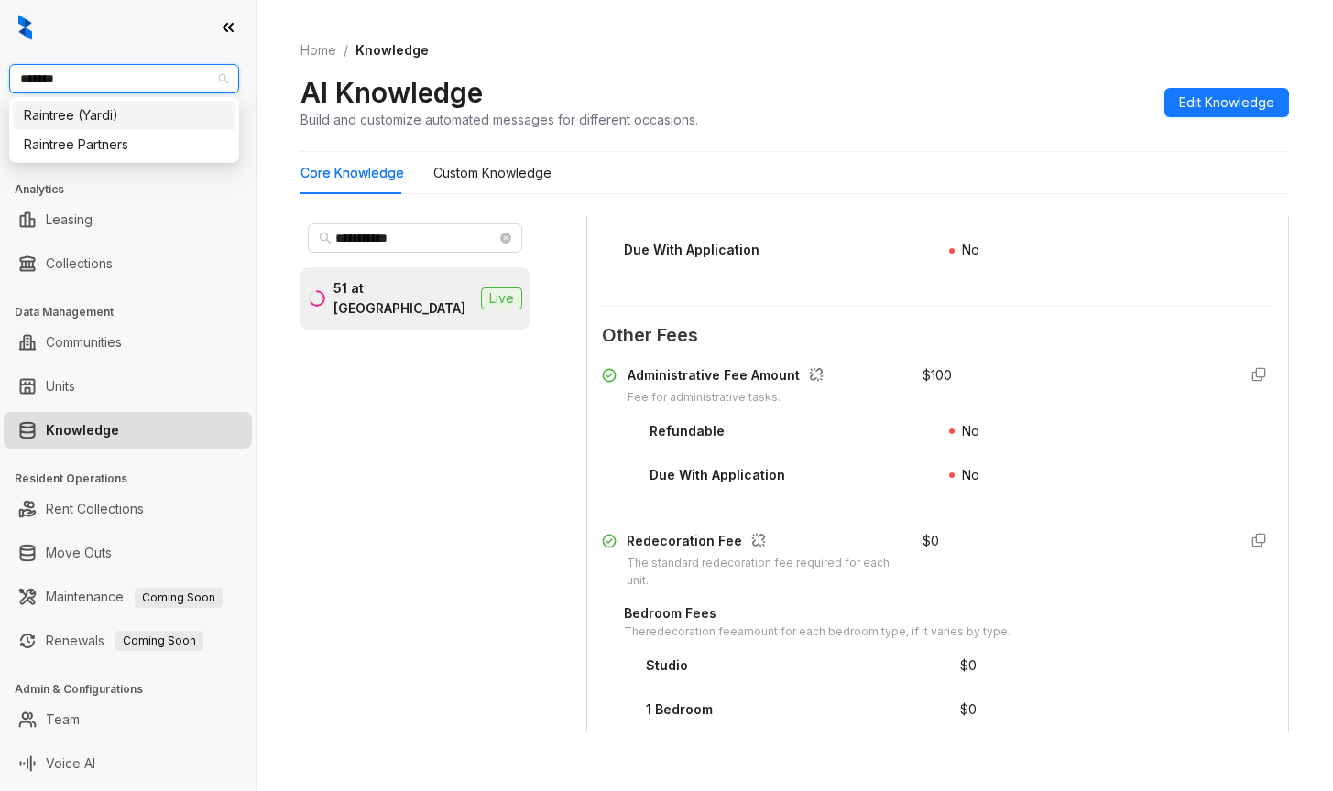
type input "********"
click at [109, 149] on div "Raintree Partners" at bounding box center [124, 145] width 201 height 20
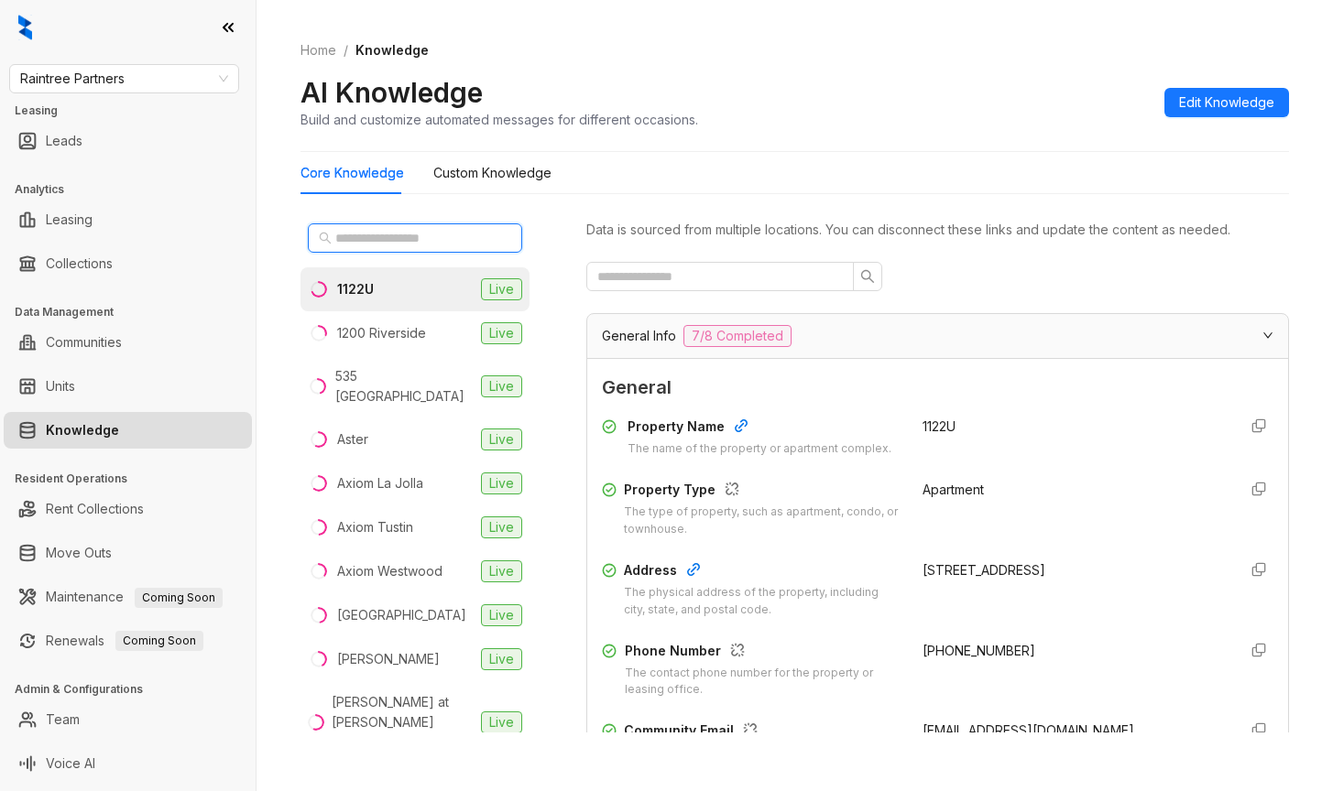
click at [339, 245] on input "text" at bounding box center [415, 238] width 161 height 20
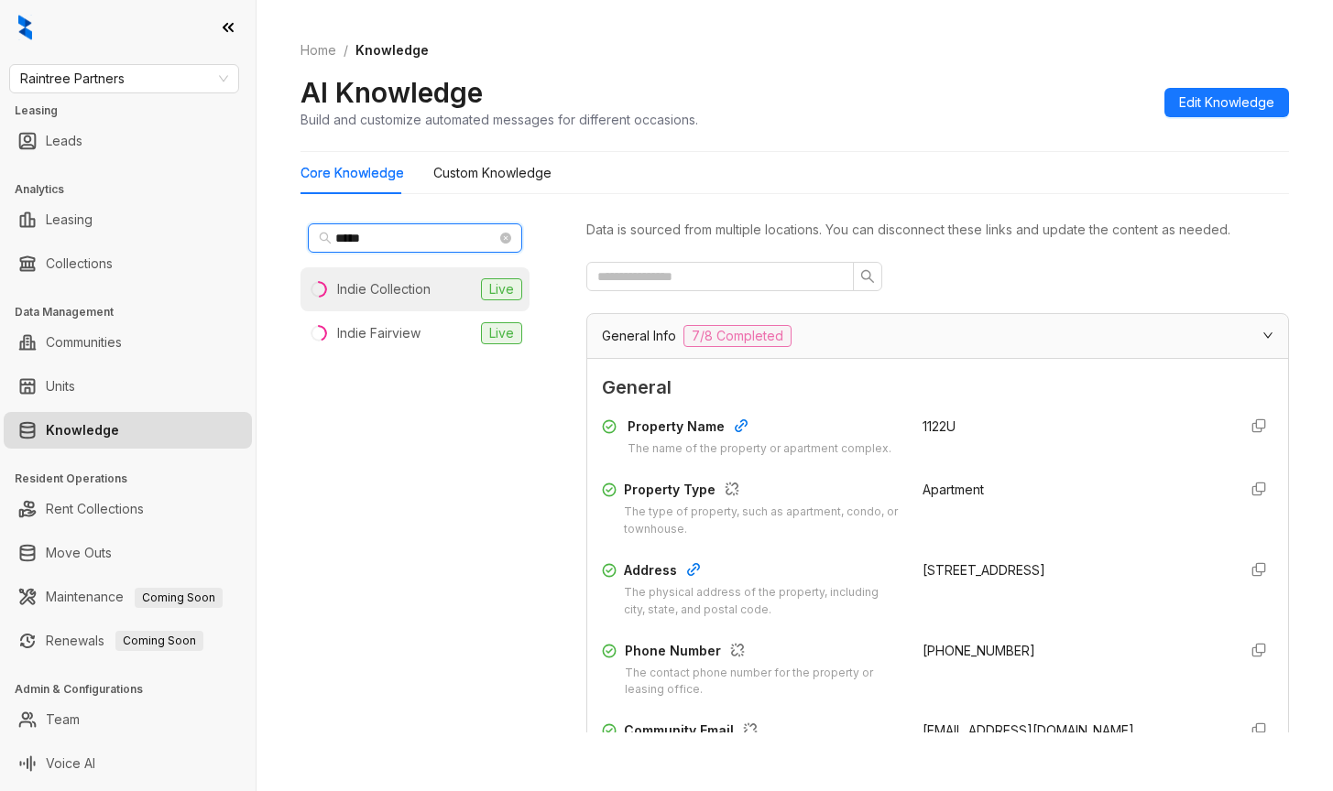
type input "*****"
click at [349, 291] on div "Indie Collection" at bounding box center [383, 289] width 93 height 20
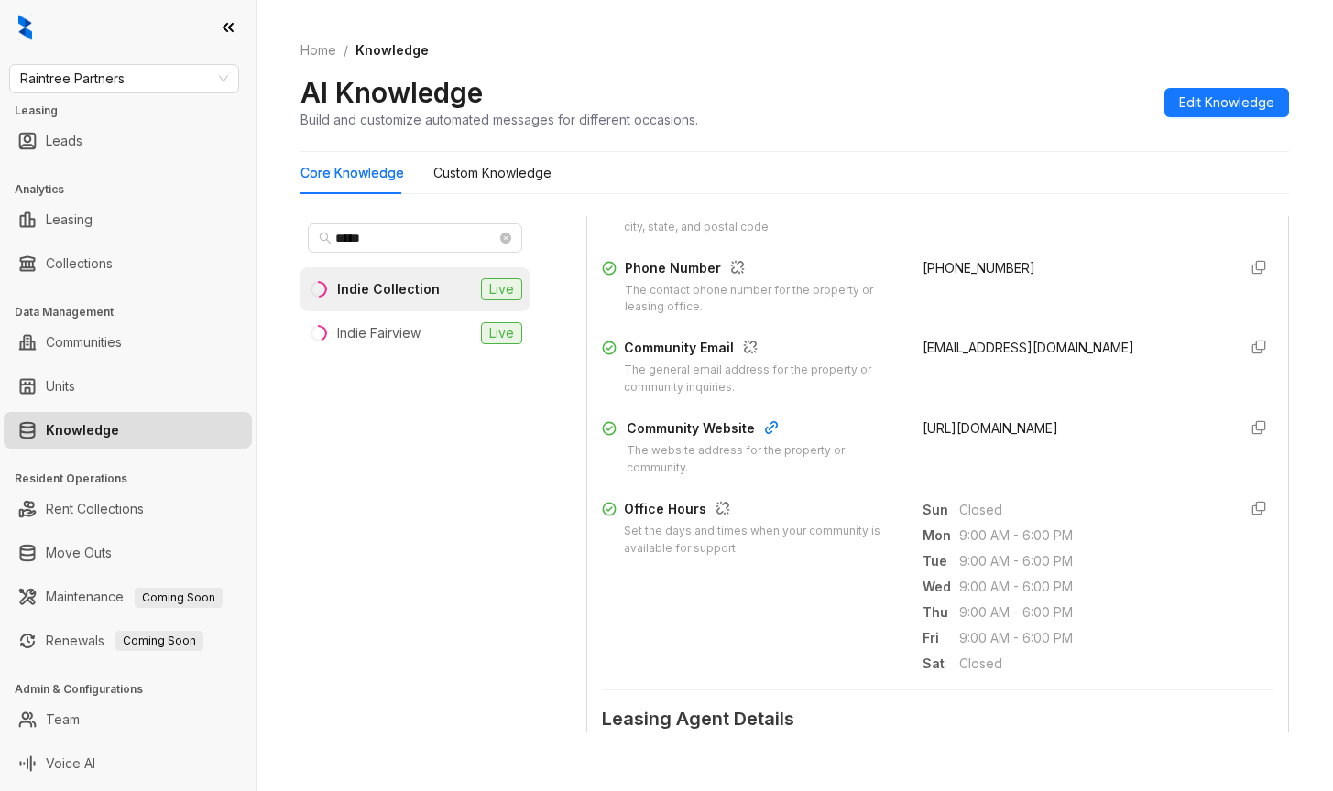
scroll to position [366, 0]
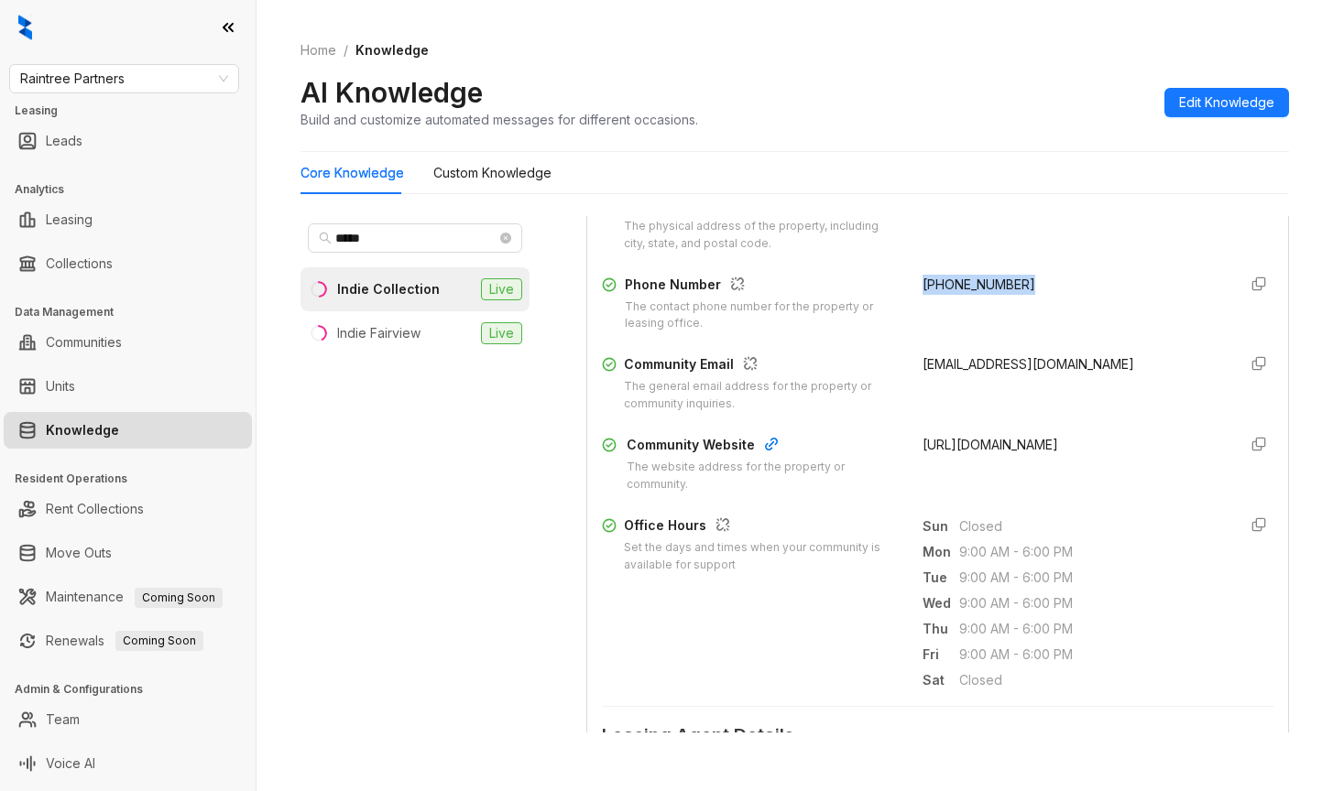
drag, startPoint x: 903, startPoint y: 278, endPoint x: 984, endPoint y: 284, distance: 80.9
click at [1016, 278] on div "Phone Number The contact phone number for the property or leasing office. [PHON…" at bounding box center [937, 304] width 671 height 59
copy span "[PHONE_NUMBER]"
click at [941, 411] on div "[EMAIL_ADDRESS][DOMAIN_NAME]" at bounding box center [1071, 384] width 299 height 59
drag, startPoint x: 903, startPoint y: 361, endPoint x: 1108, endPoint y: 370, distance: 205.4
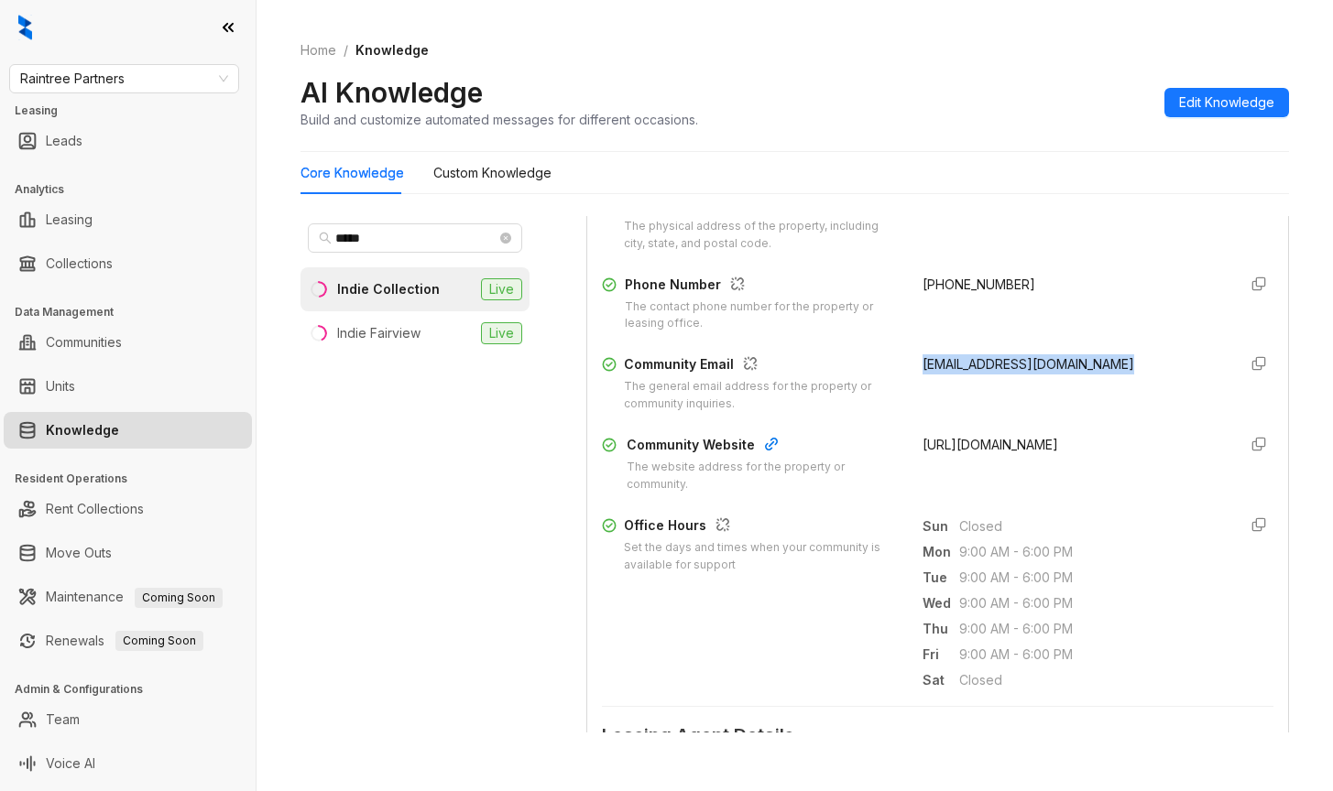
click at [1140, 369] on div "Community Email The general email address for the property or community inquiri…" at bounding box center [937, 384] width 671 height 59
copy span "[EMAIL_ADDRESS][DOMAIN_NAME]"
click at [970, 83] on div "AI Knowledge Build and customize automated messages for different occasions. Ed…" at bounding box center [794, 102] width 988 height 54
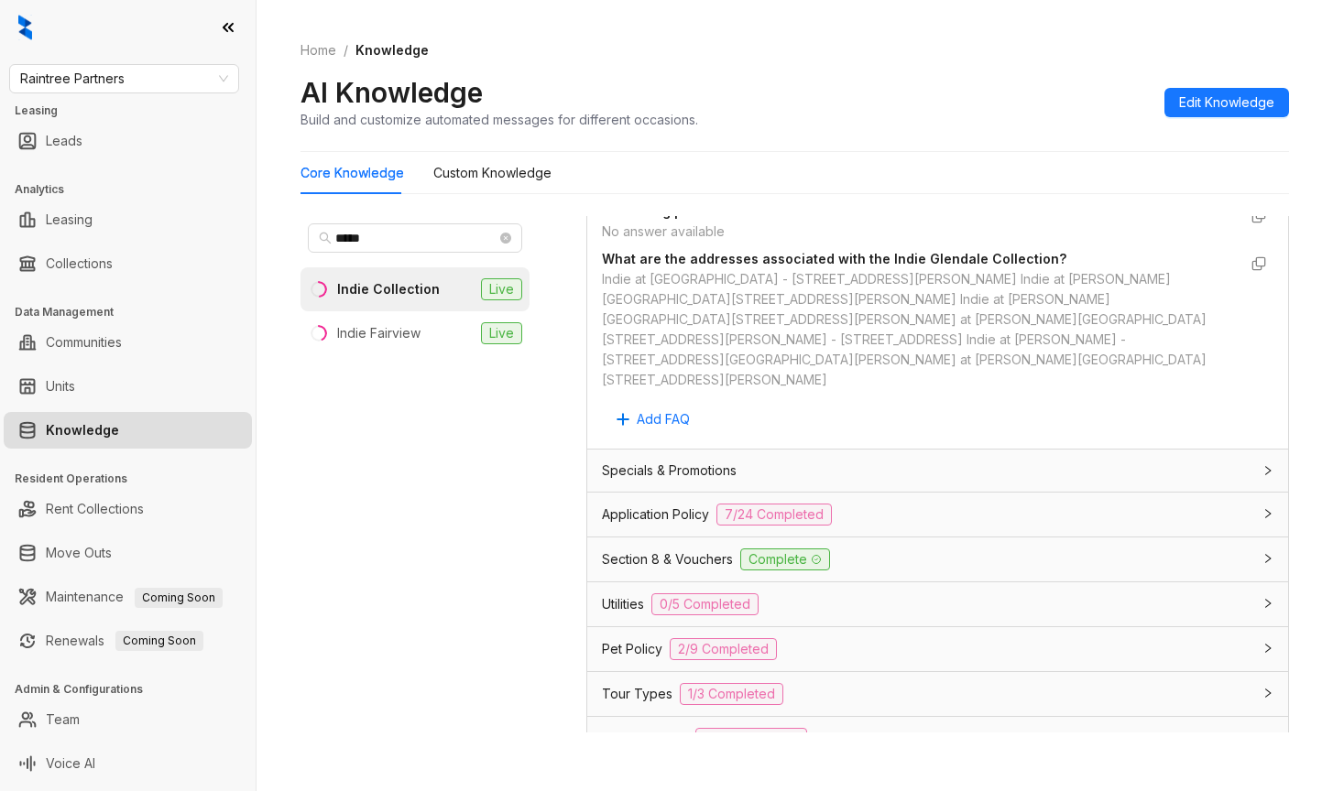
scroll to position [1099, 0]
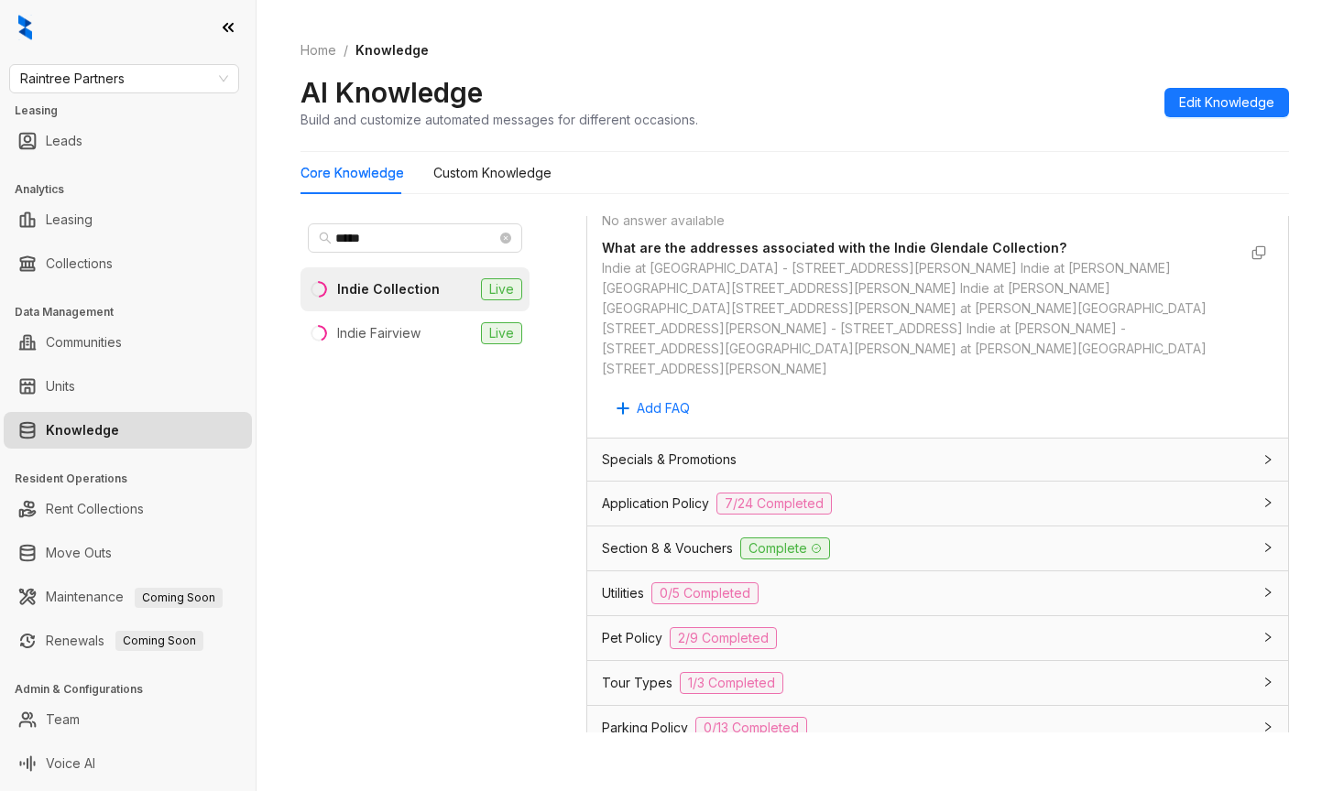
click at [974, 357] on div "Is smoking prohibited? No answer available What are the addresses associated wi…" at bounding box center [937, 305] width 671 height 236
click at [682, 494] on span "Application Policy" at bounding box center [655, 504] width 107 height 20
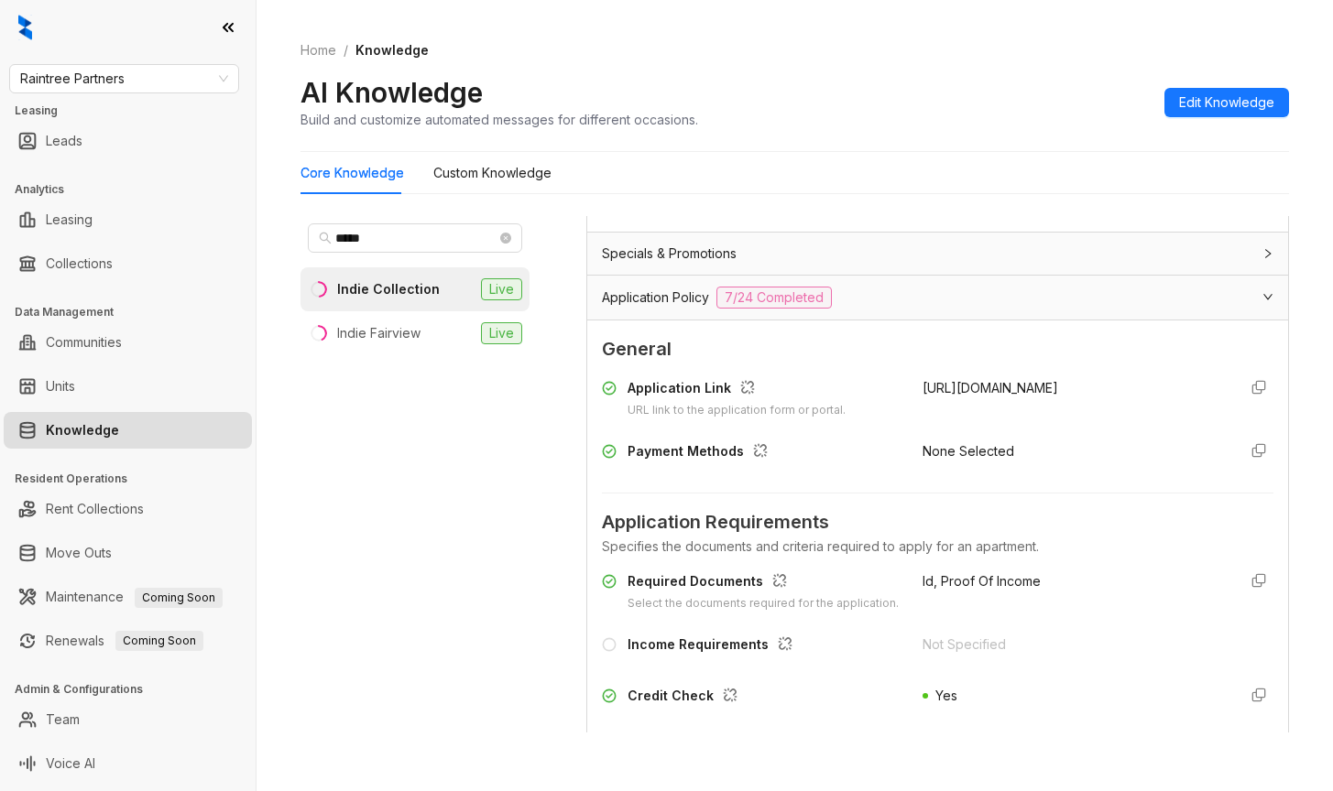
scroll to position [1282, 0]
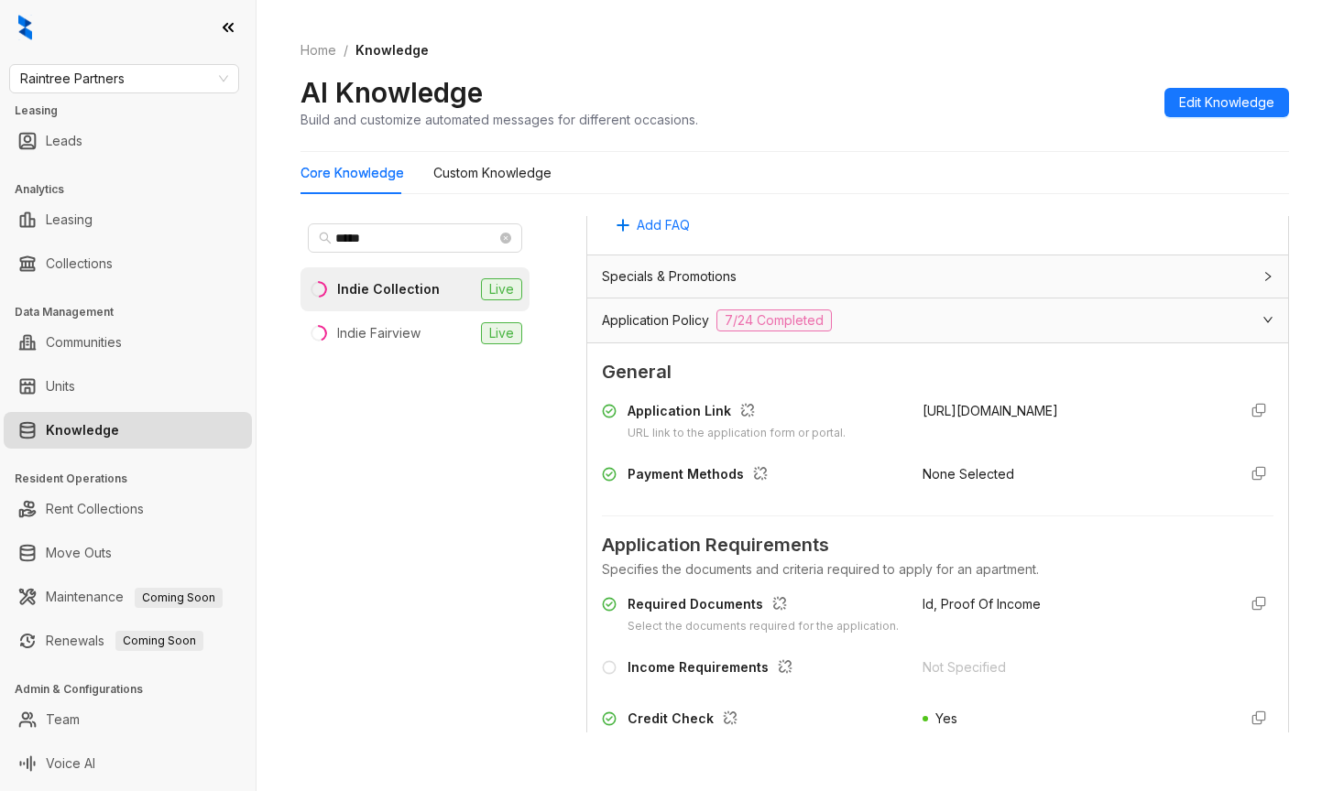
drag, startPoint x: 911, startPoint y: 354, endPoint x: 1012, endPoint y: 385, distance: 106.3
click at [1012, 394] on div "Application Link URL link to the application form or portal. [URL][DOMAIN_NAME]…" at bounding box center [937, 447] width 671 height 107
copy span "[URL][DOMAIN_NAME]"
click at [975, 516] on div "Application Requirements Specifies the documents and criteria required to apply…" at bounding box center [937, 631] width 671 height 230
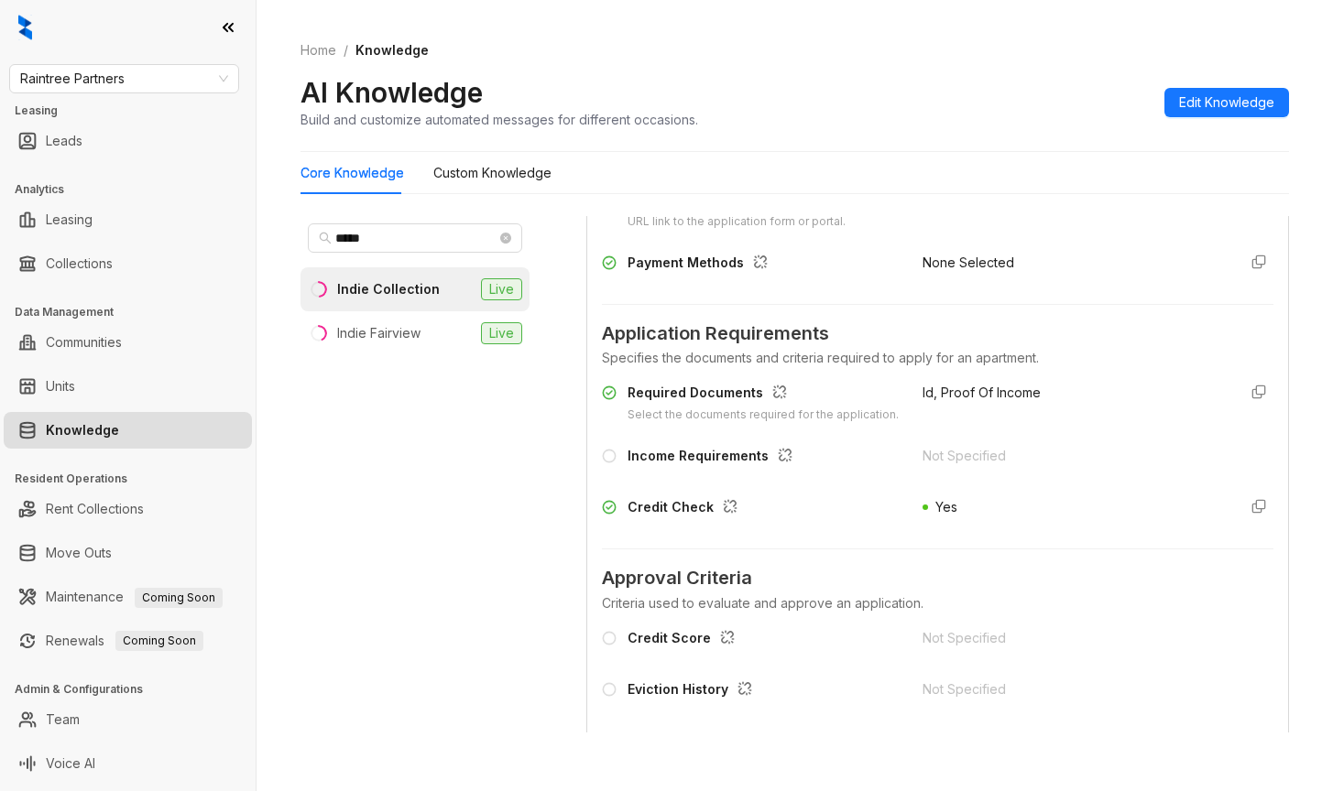
scroll to position [1557, 0]
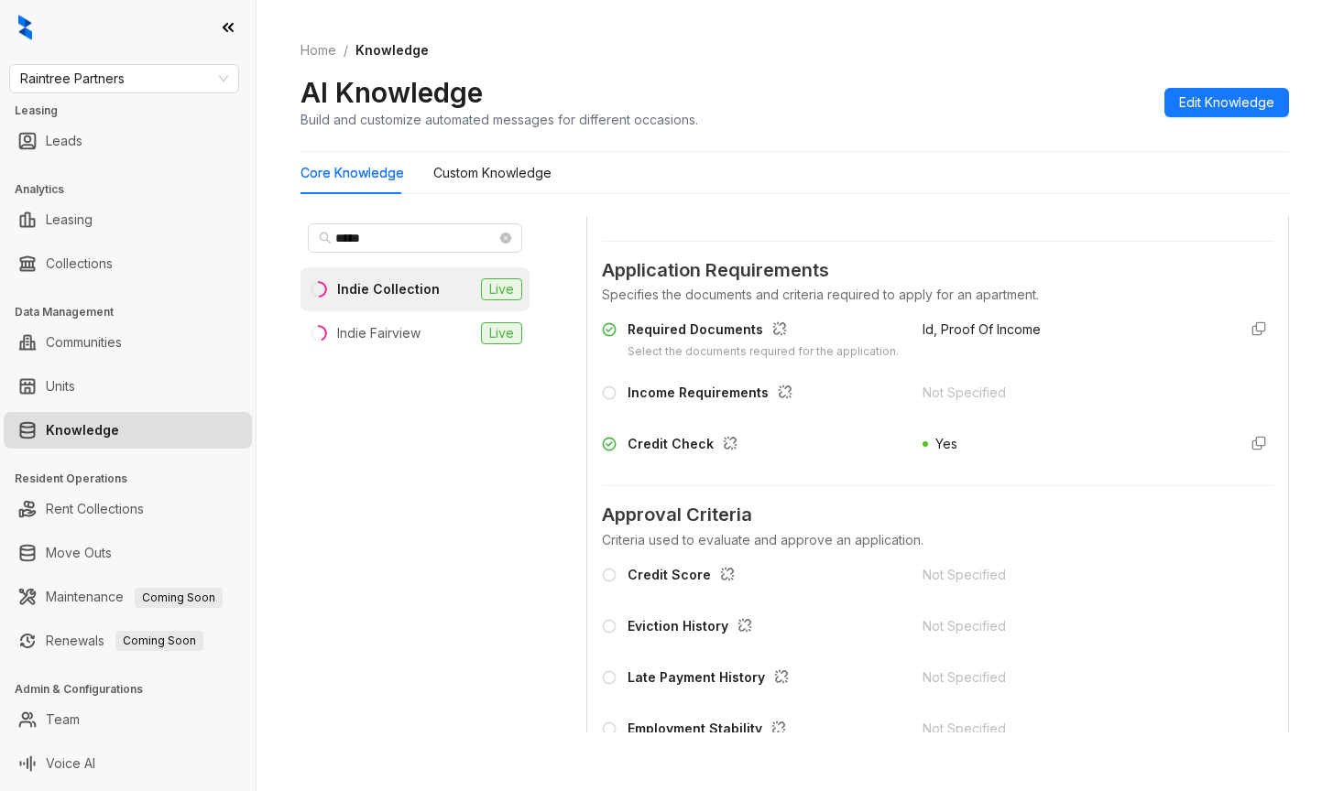
click at [906, 320] on div "Required Documents Select the documents required for the application. Id, Proof…" at bounding box center [937, 340] width 671 height 41
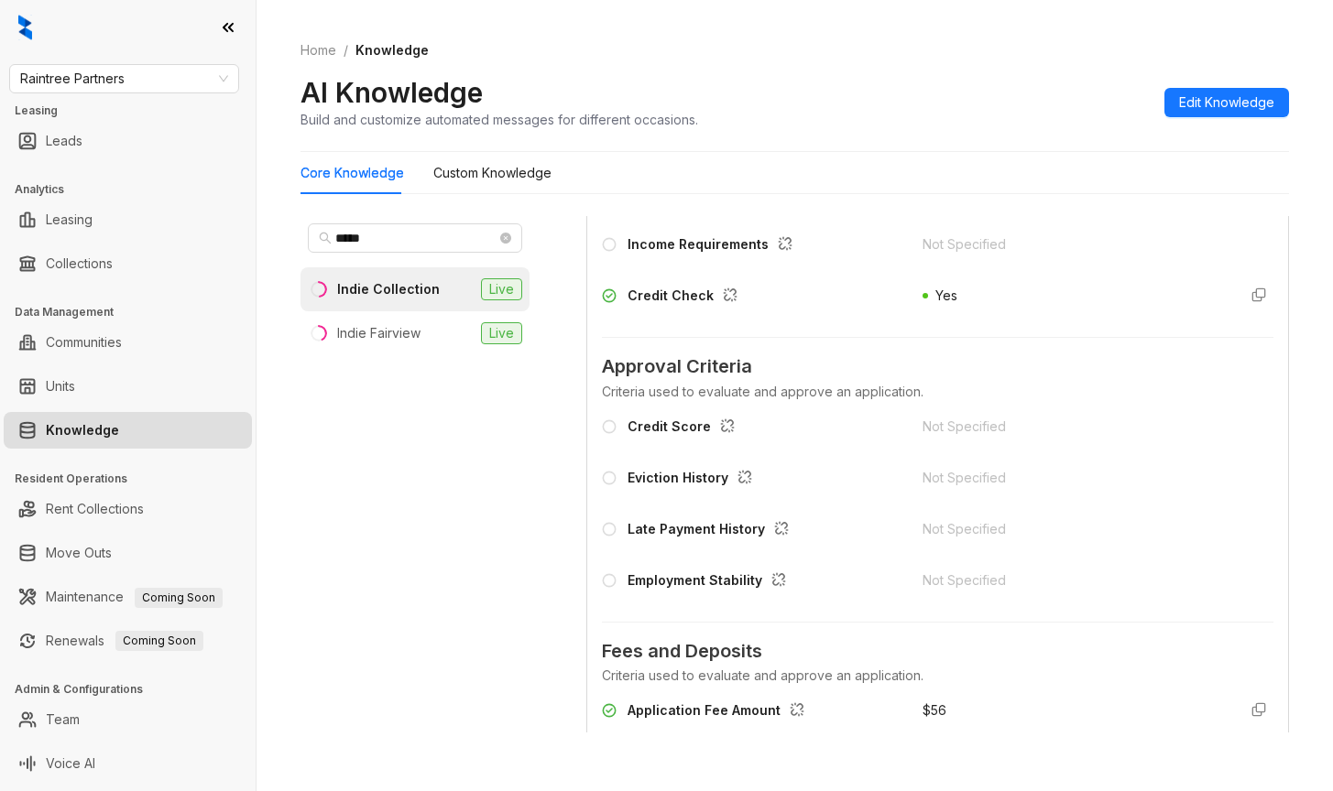
scroll to position [1832, 0]
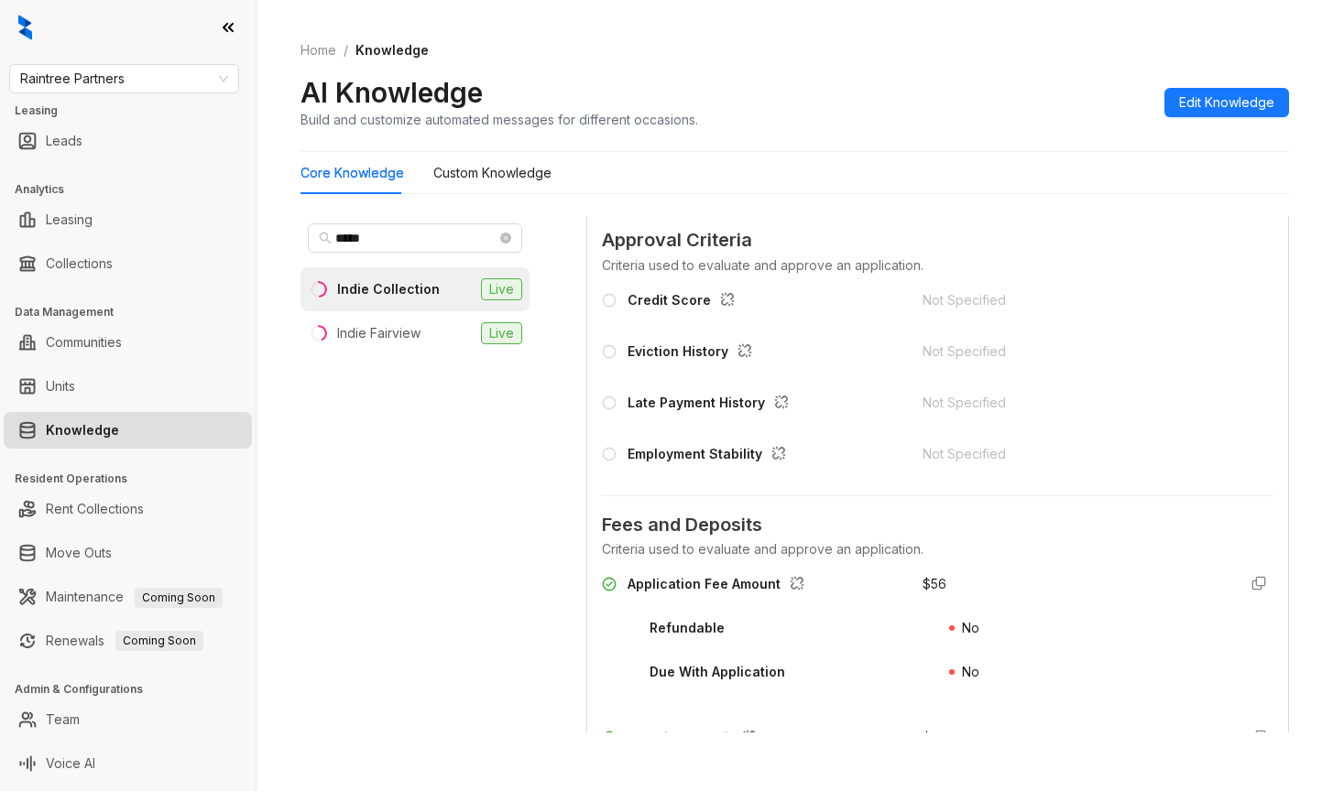
click at [995, 82] on div "AI Knowledge Build and customize automated messages for different occasions. Ed…" at bounding box center [794, 102] width 988 height 54
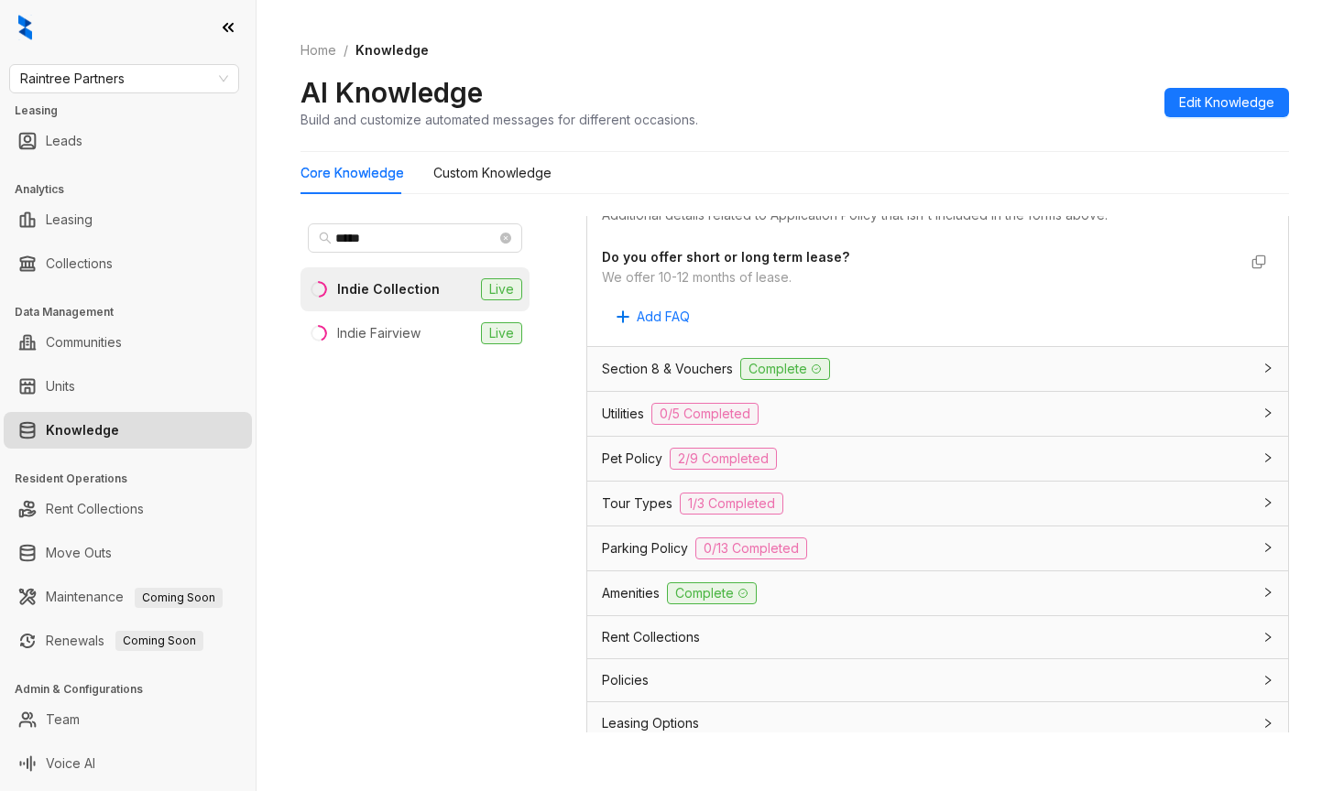
scroll to position [3532, 0]
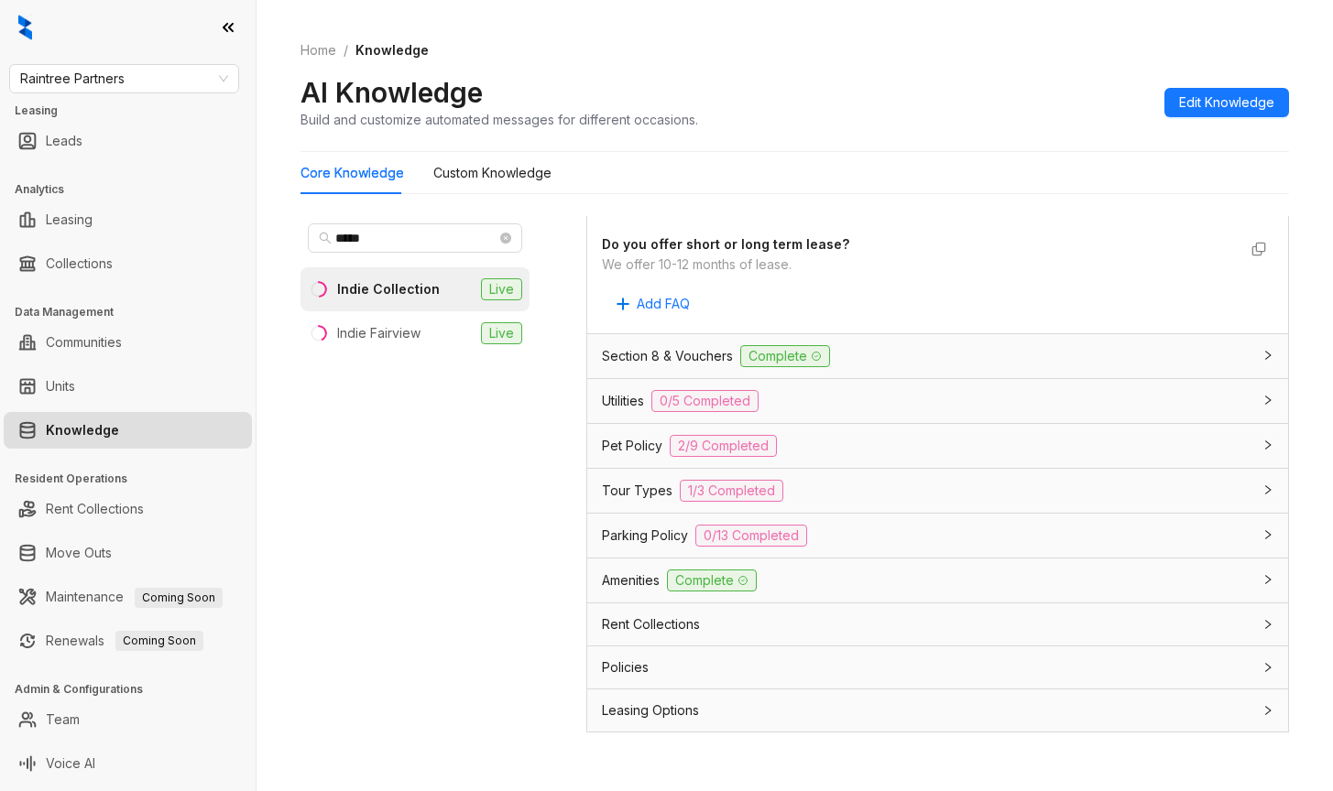
click at [658, 701] on span "Leasing Options" at bounding box center [650, 711] width 97 height 20
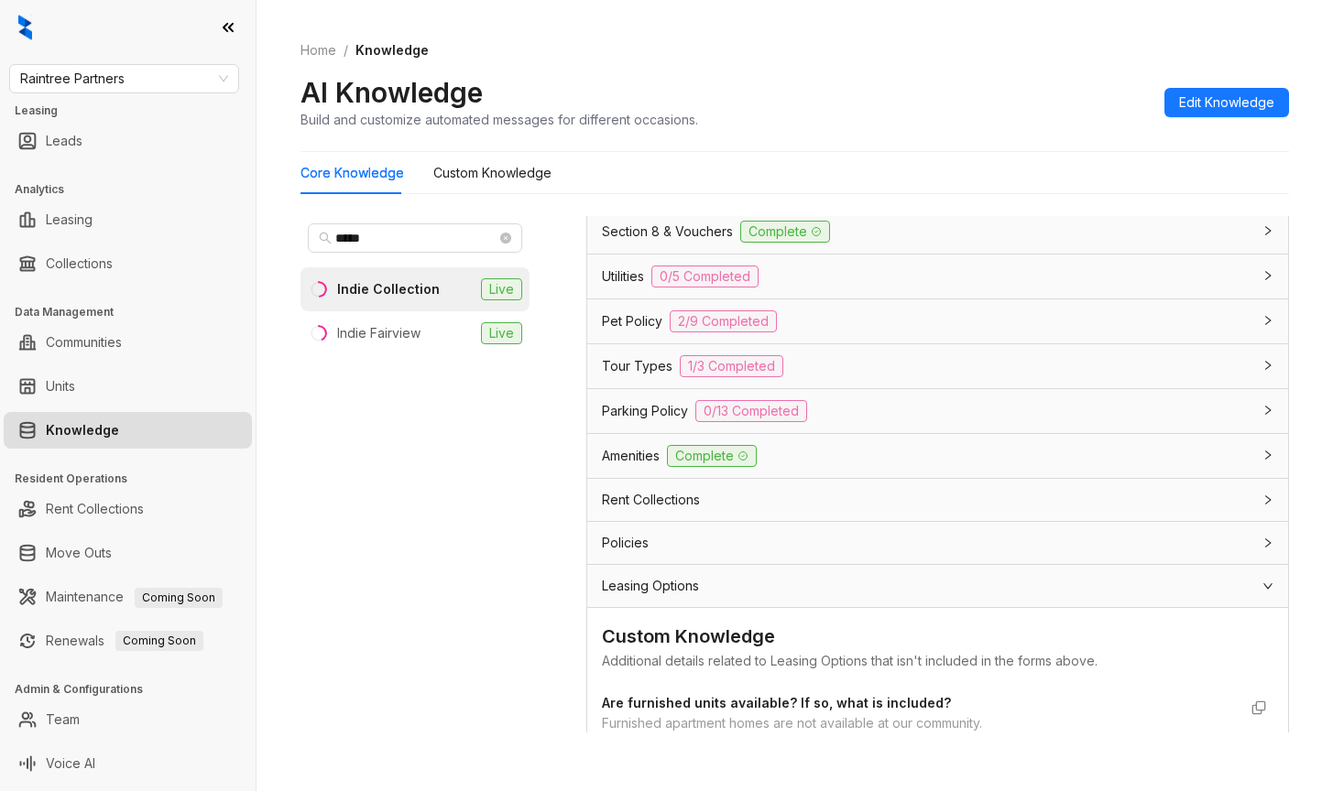
scroll to position [3677, 0]
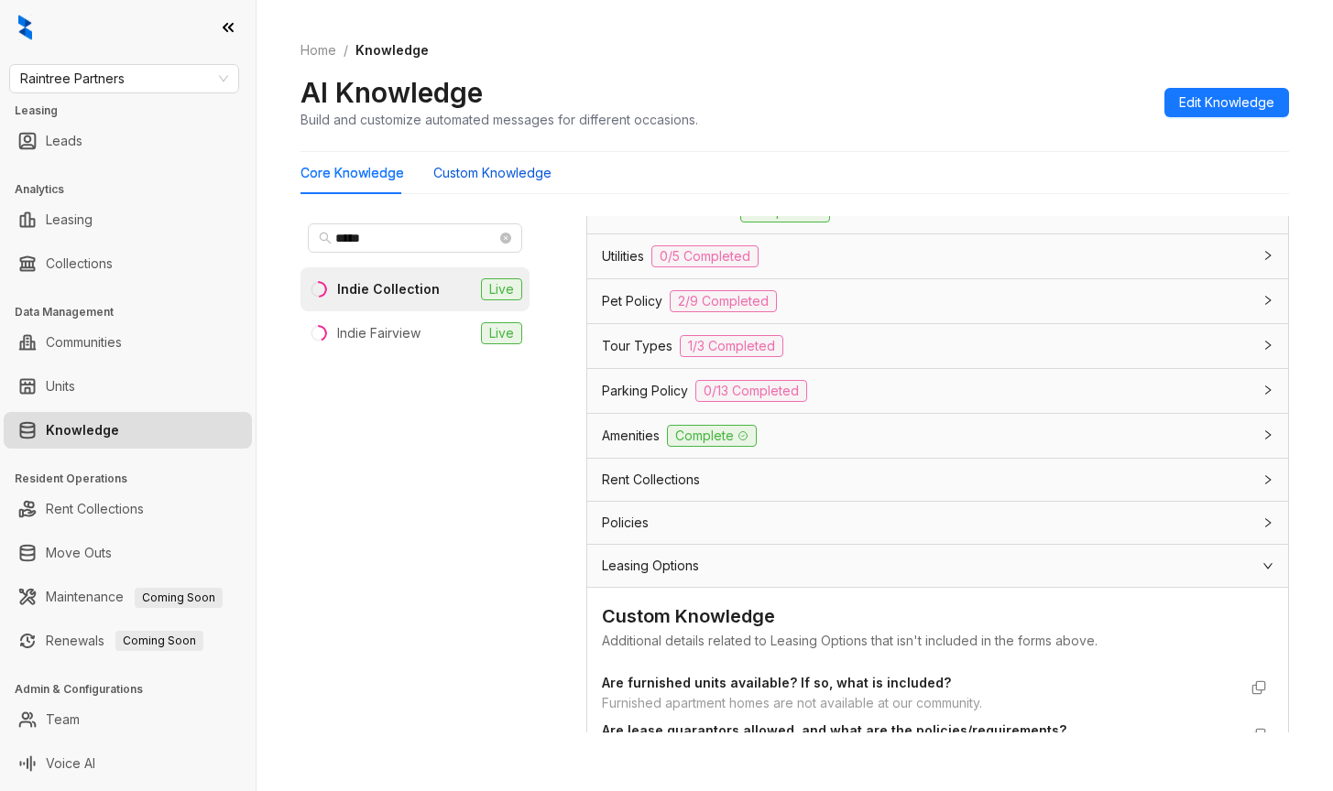
click at [480, 178] on Knowledge "Custom Knowledge" at bounding box center [492, 173] width 118 height 20
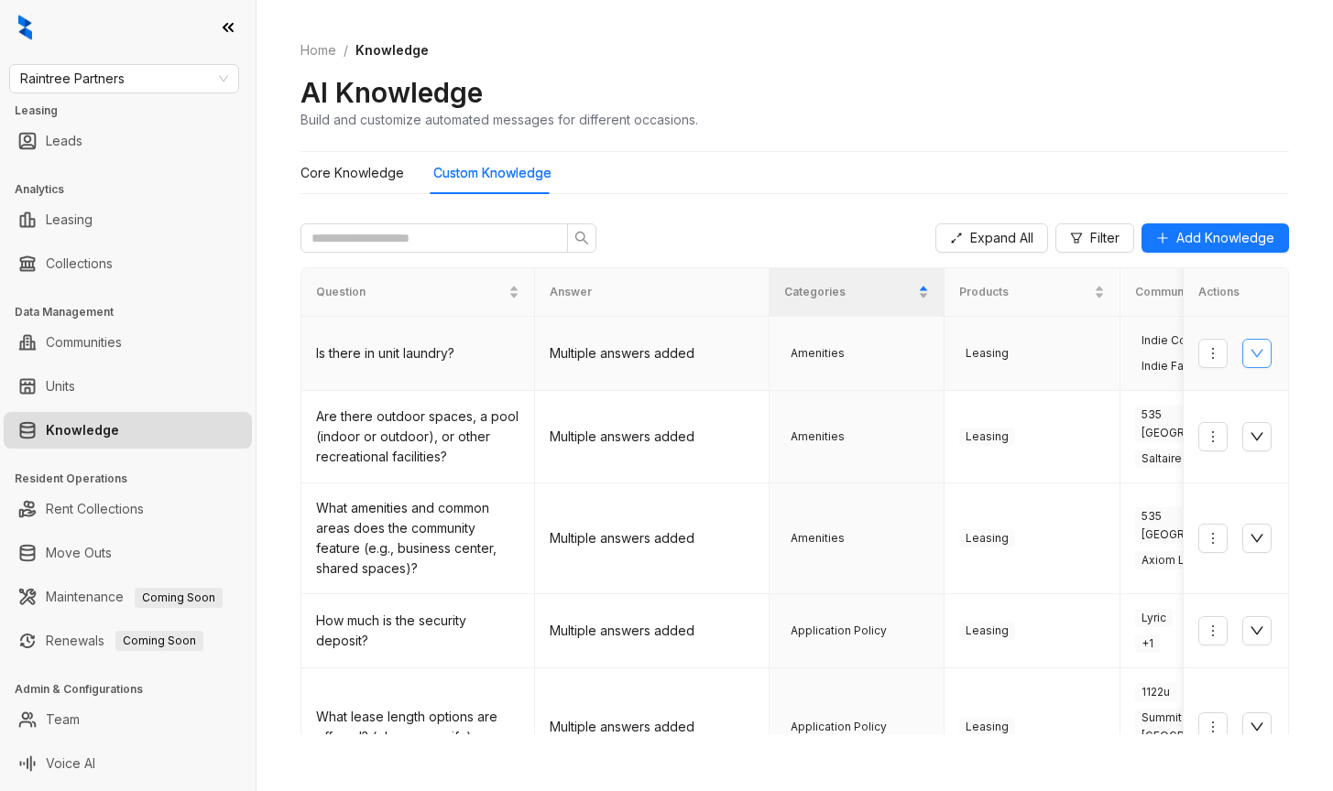
click at [1249, 351] on icon "down" at bounding box center [1256, 353] width 15 height 15
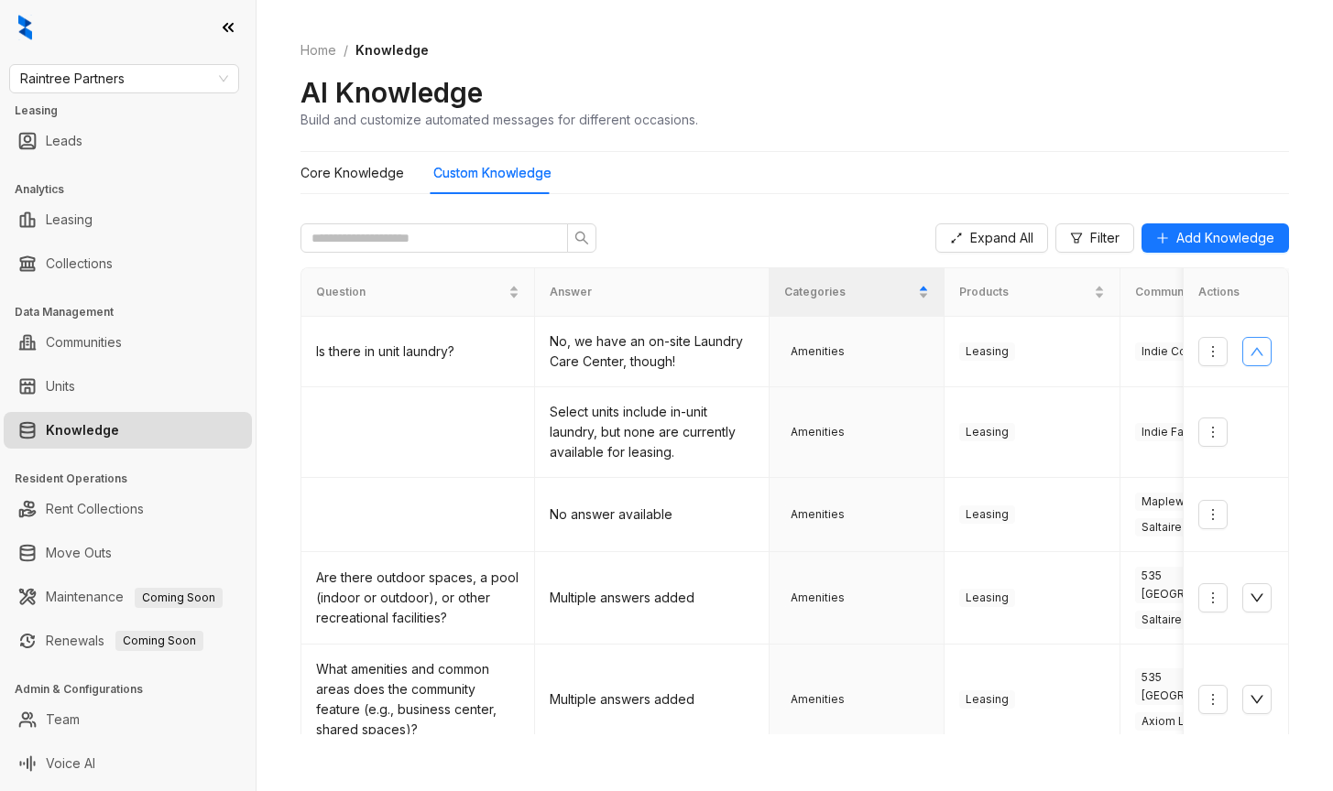
click at [984, 77] on div "AI Knowledge Build and customize automated messages for different occasions." at bounding box center [794, 102] width 988 height 54
click at [314, 174] on Knowledge "Core Knowledge" at bounding box center [352, 173] width 104 height 20
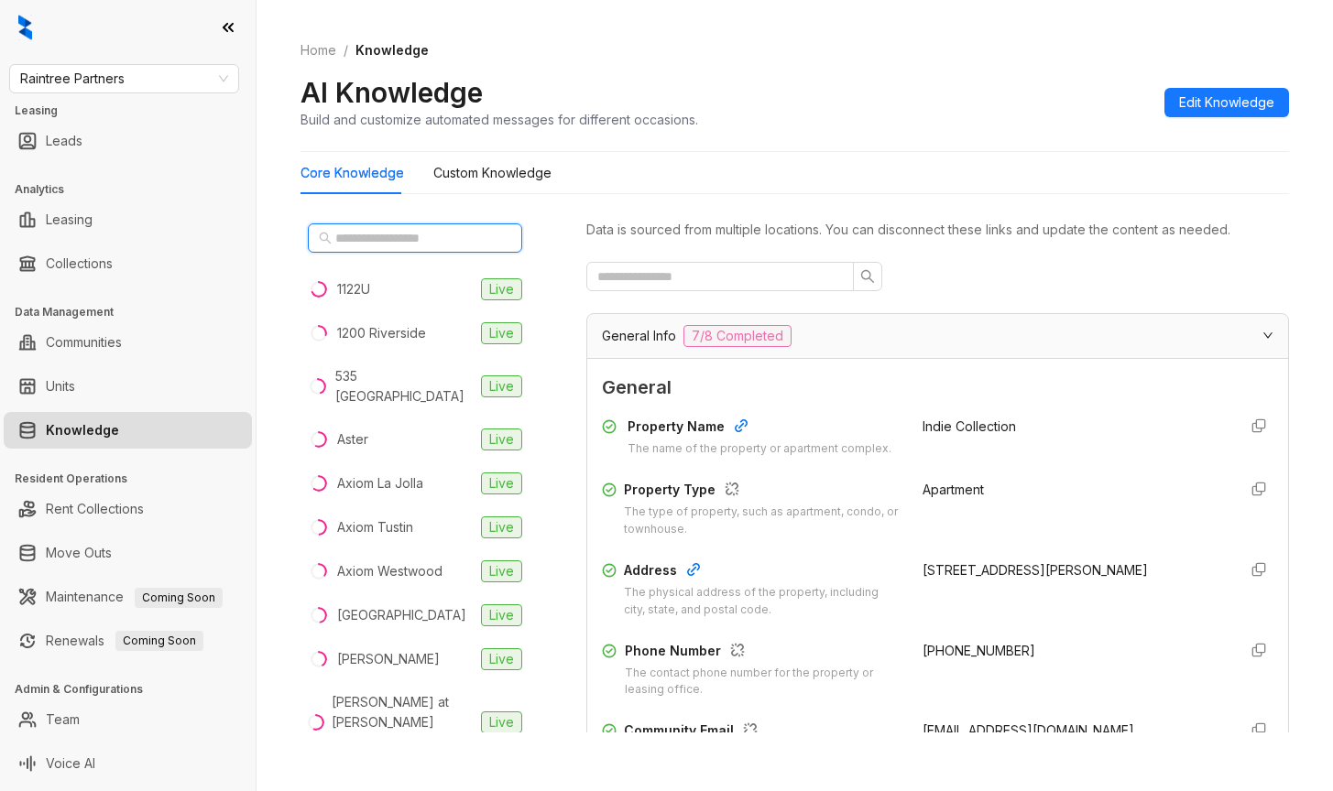
click at [341, 235] on input "text" at bounding box center [415, 238] width 161 height 20
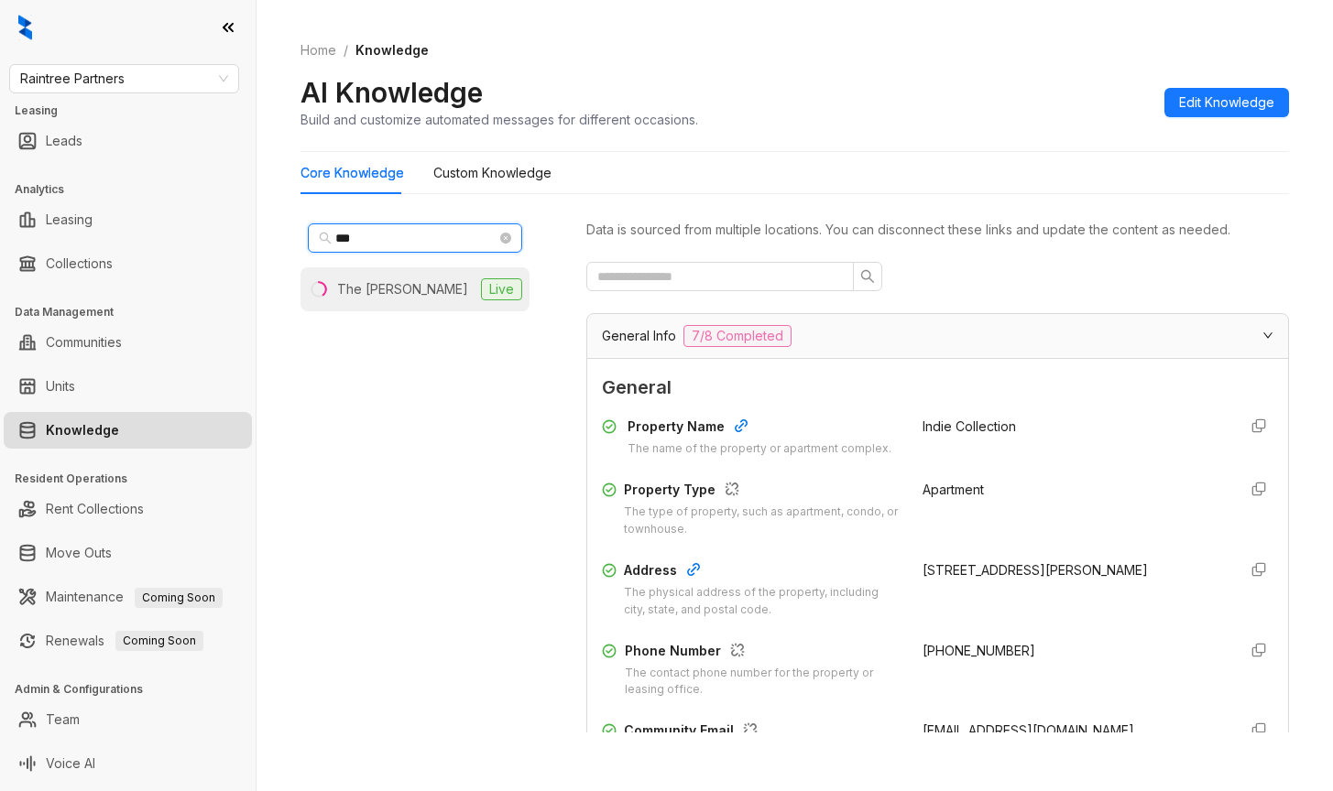
type input "***"
click at [378, 289] on div "The [PERSON_NAME]" at bounding box center [402, 289] width 131 height 20
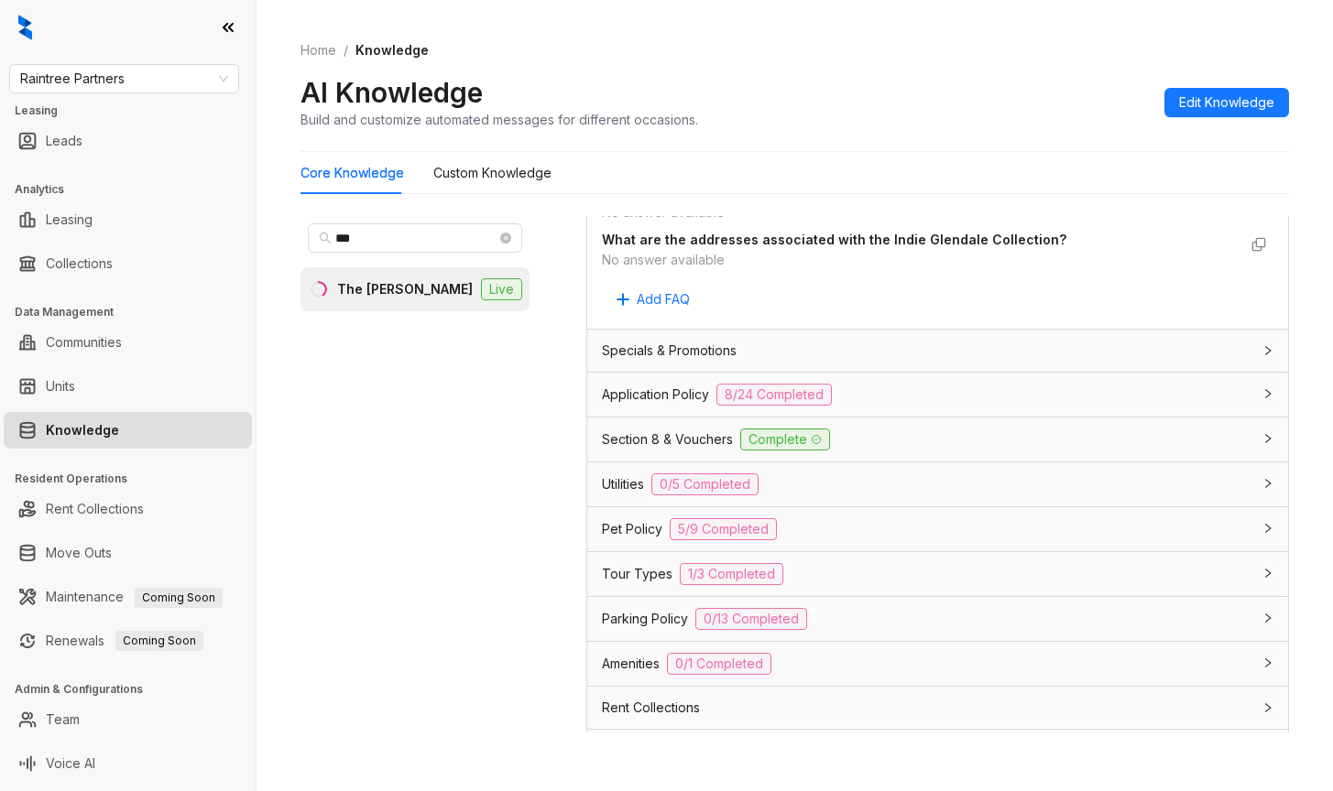
scroll to position [1191, 0]
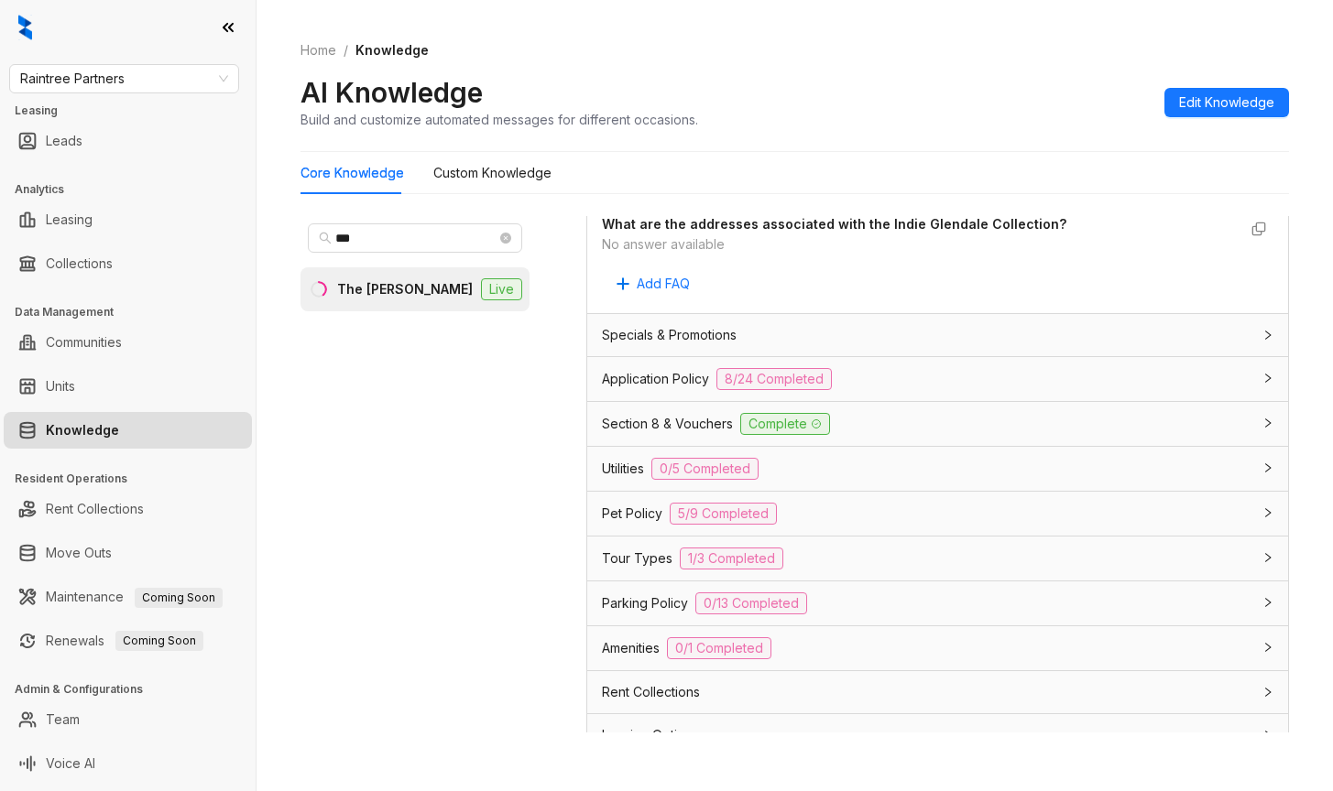
click at [623, 651] on span "Amenities" at bounding box center [631, 648] width 58 height 20
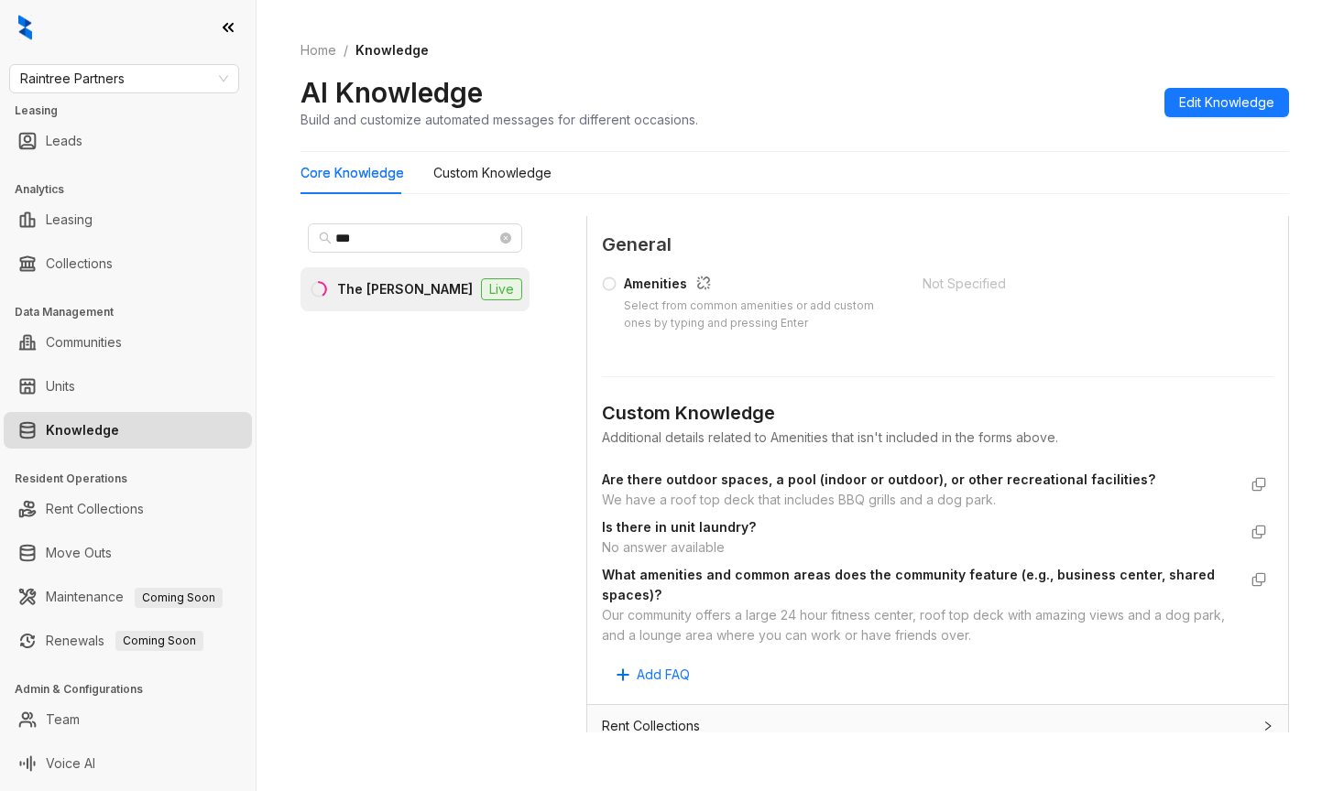
scroll to position [1649, 0]
click at [911, 92] on div "AI Knowledge Build and customize automated messages for different occasions. Ed…" at bounding box center [794, 102] width 988 height 54
click at [986, 176] on div "Core Knowledge Custom Knowledge" at bounding box center [794, 173] width 988 height 42
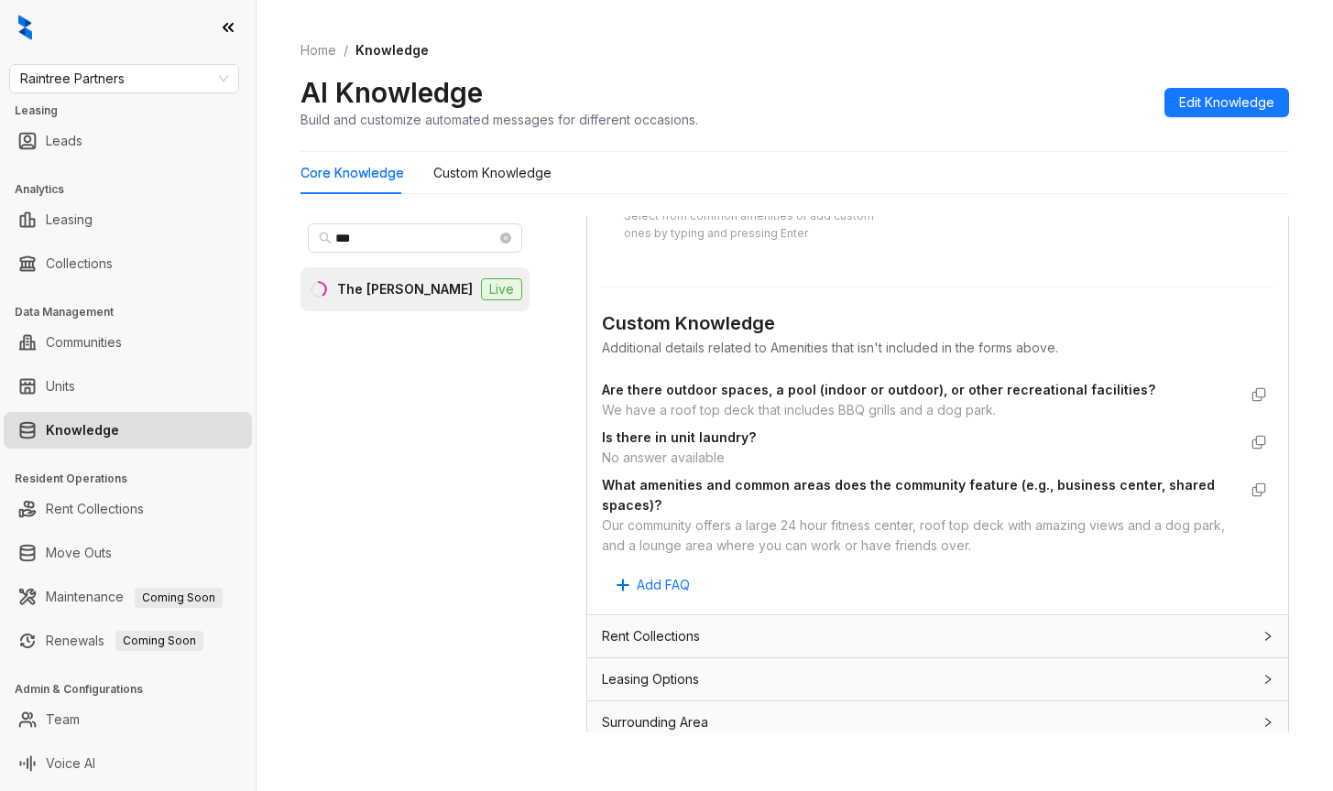
scroll to position [1740, 0]
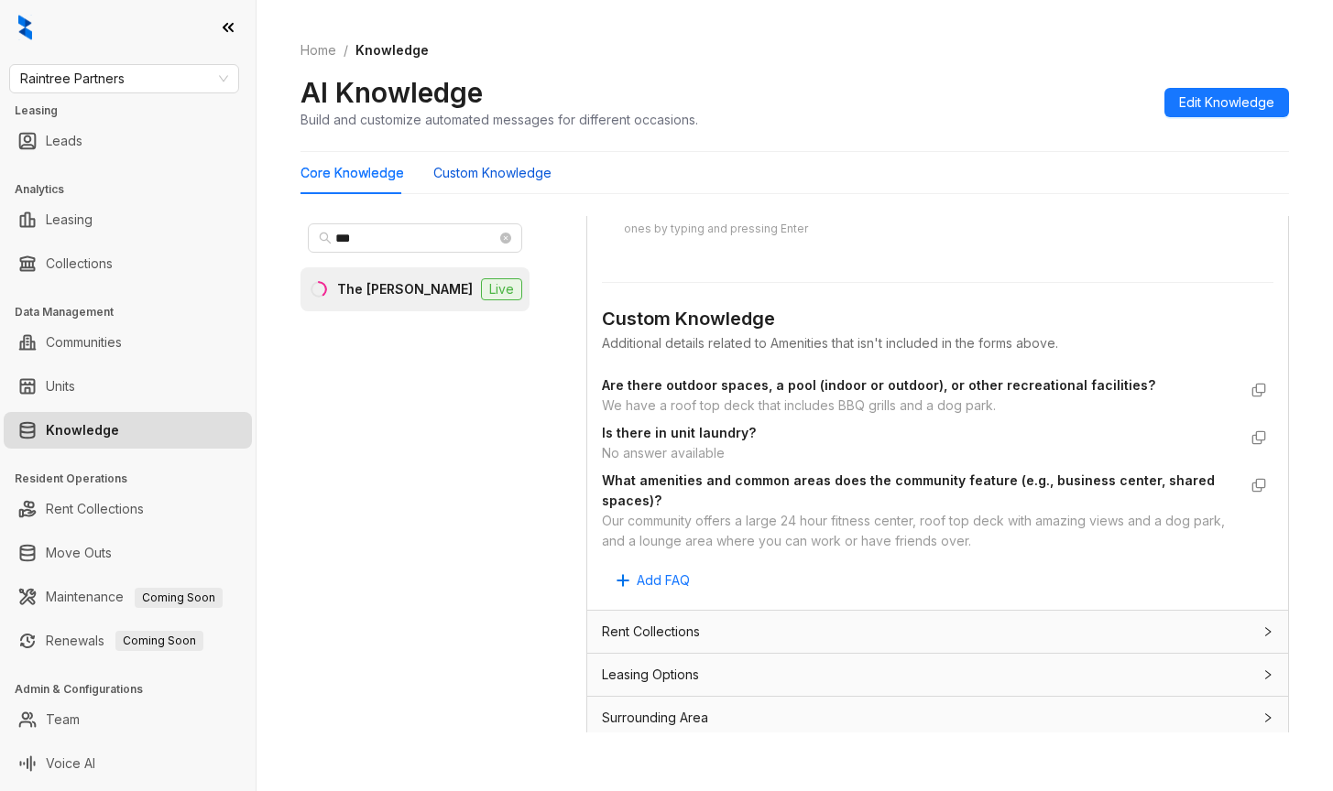
click at [502, 173] on Knowledge "Custom Knowledge" at bounding box center [492, 173] width 118 height 20
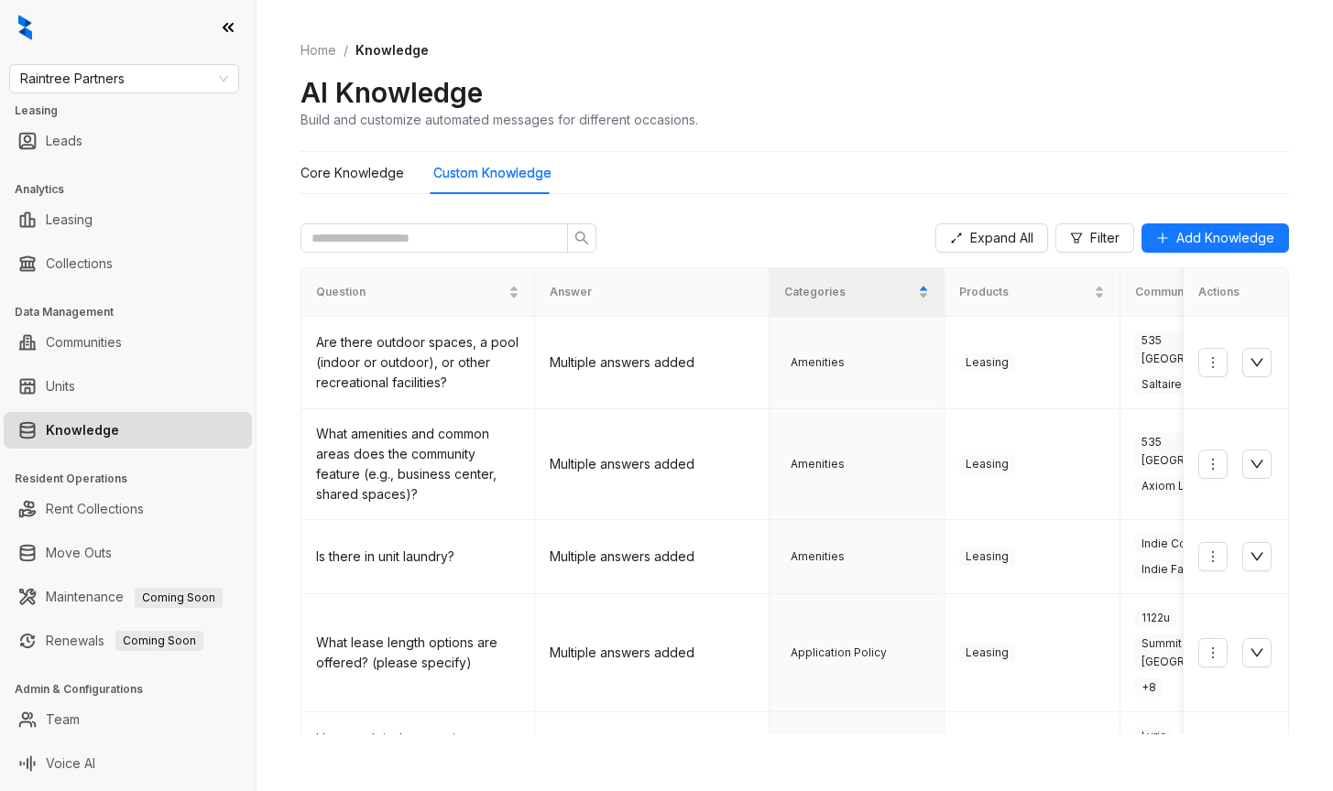
click at [928, 76] on div "AI Knowledge Build and customize automated messages for different occasions." at bounding box center [794, 102] width 988 height 54
click at [1249, 366] on icon "down" at bounding box center [1256, 362] width 15 height 15
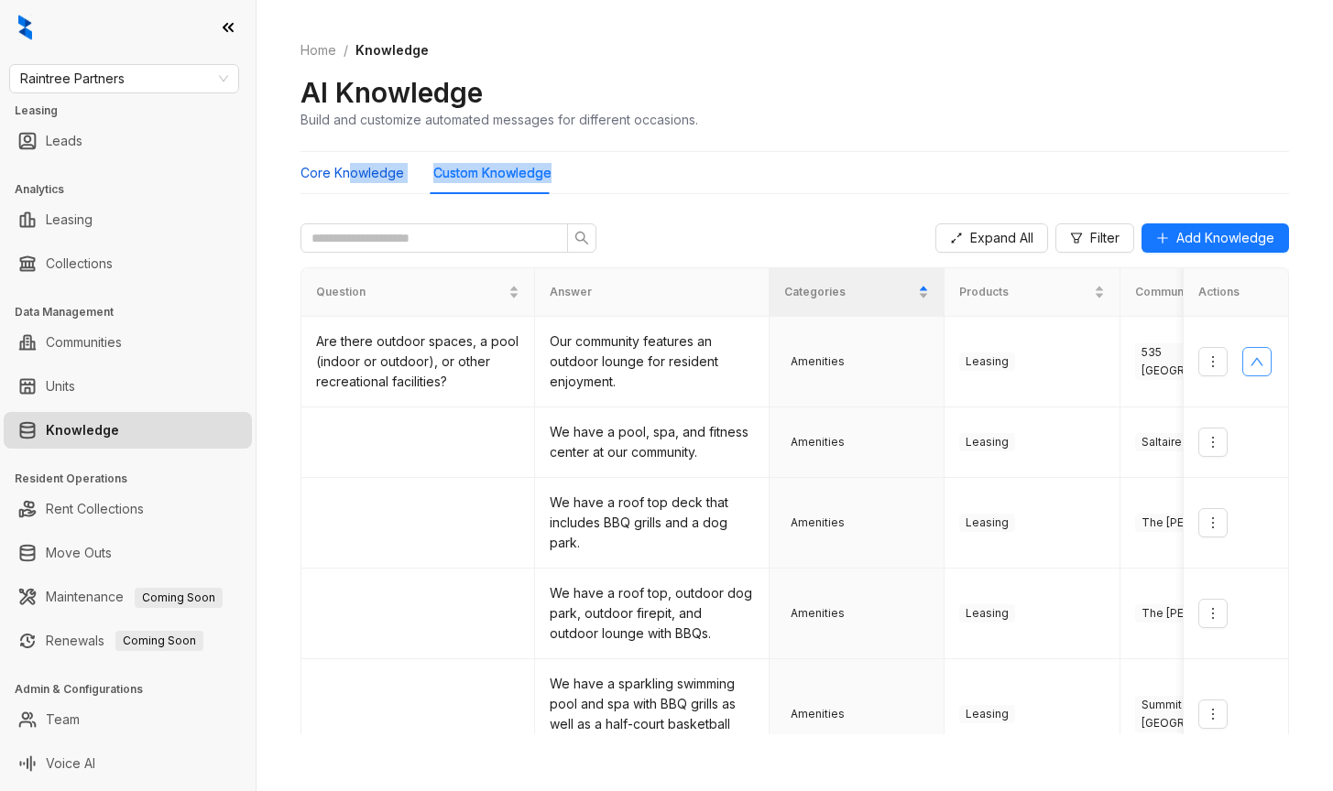
drag, startPoint x: 351, startPoint y: 169, endPoint x: 871, endPoint y: 125, distance: 522.2
click at [863, 143] on div "Home / Knowledge AI Knowledge Build and customize automated messages for differ…" at bounding box center [794, 376] width 988 height 716
click at [872, 115] on div "AI Knowledge Build and customize automated messages for different occasions." at bounding box center [794, 102] width 988 height 54
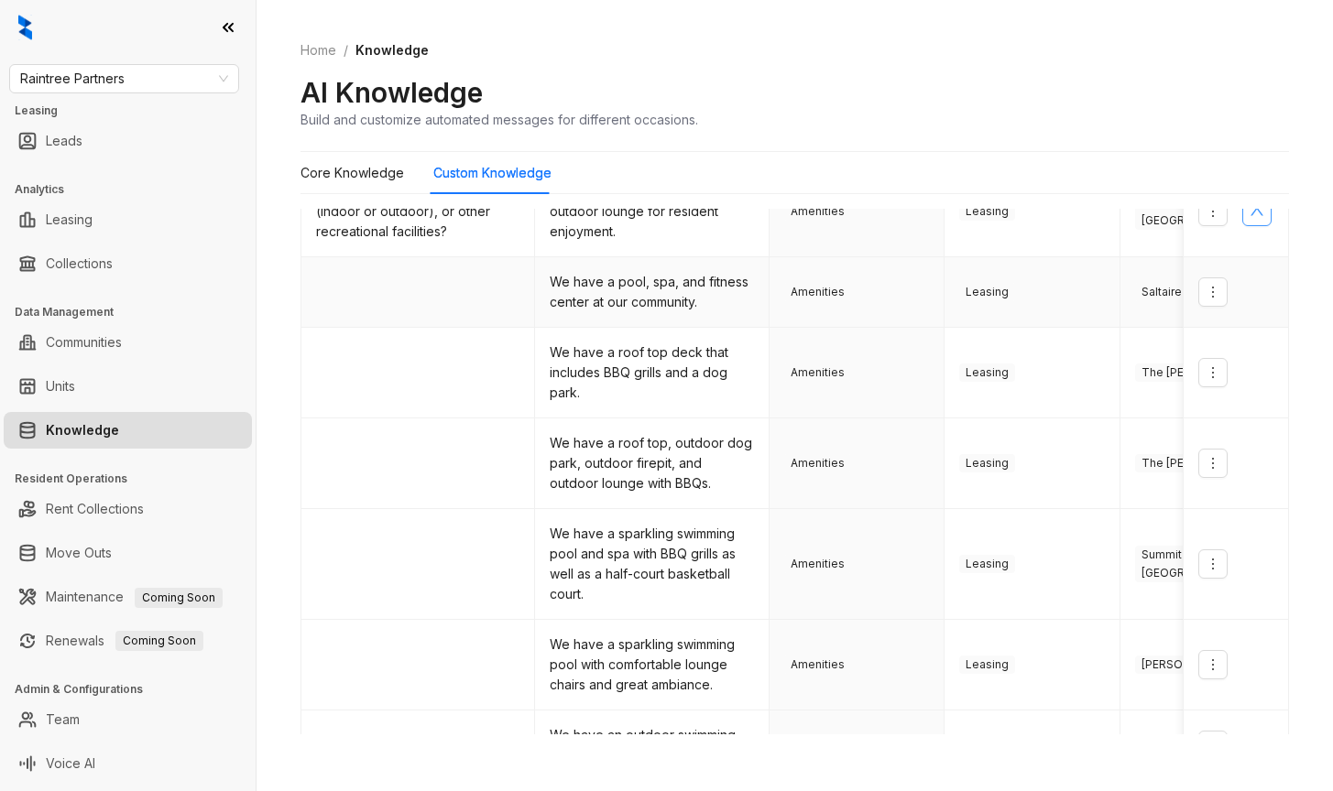
scroll to position [183, 0]
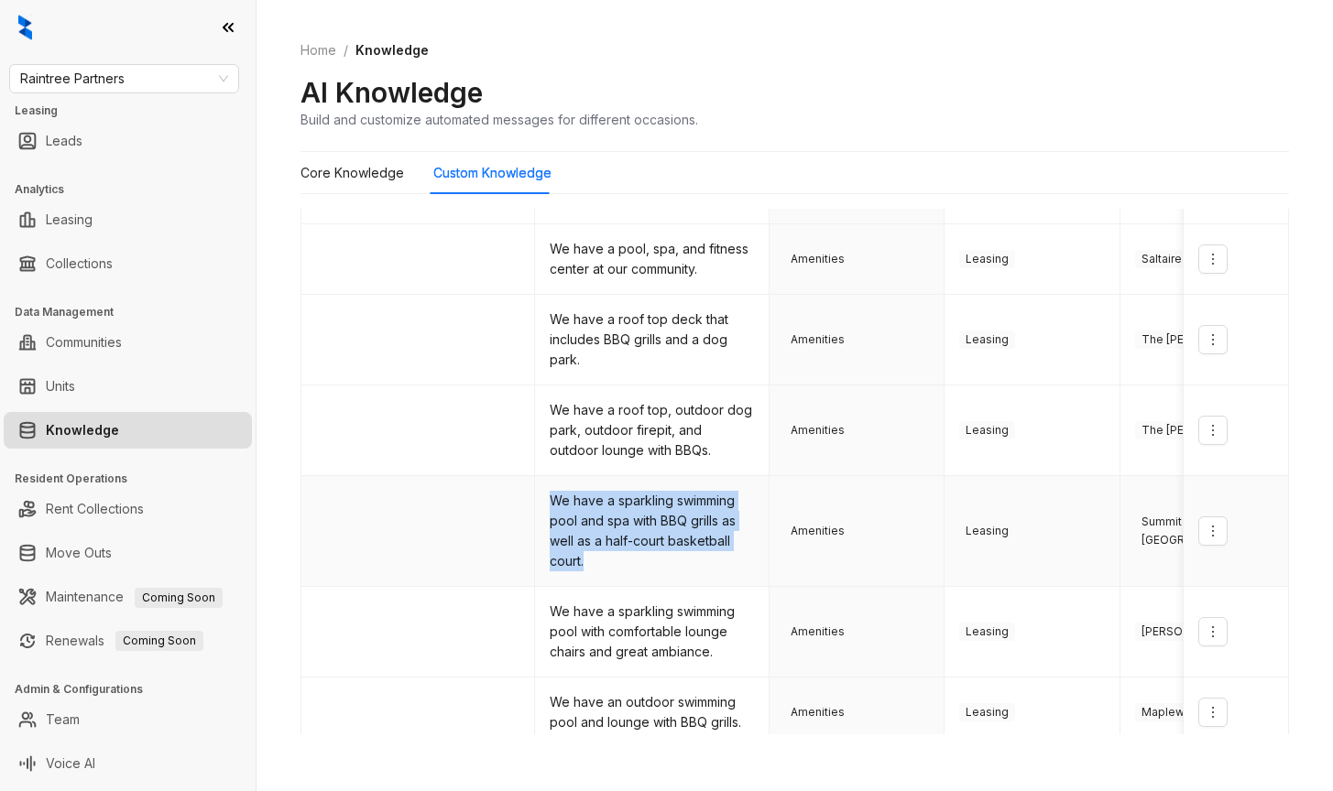
drag, startPoint x: 551, startPoint y: 495, endPoint x: 663, endPoint y: 557, distance: 128.7
click at [656, 562] on td "We have a sparkling swimming pool and spa with BBQ grills as well as a half-cou…" at bounding box center [652, 531] width 234 height 111
drag, startPoint x: 913, startPoint y: 335, endPoint x: 923, endPoint y: 339, distance: 10.7
click at [915, 335] on div "Amenities" at bounding box center [856, 340] width 145 height 18
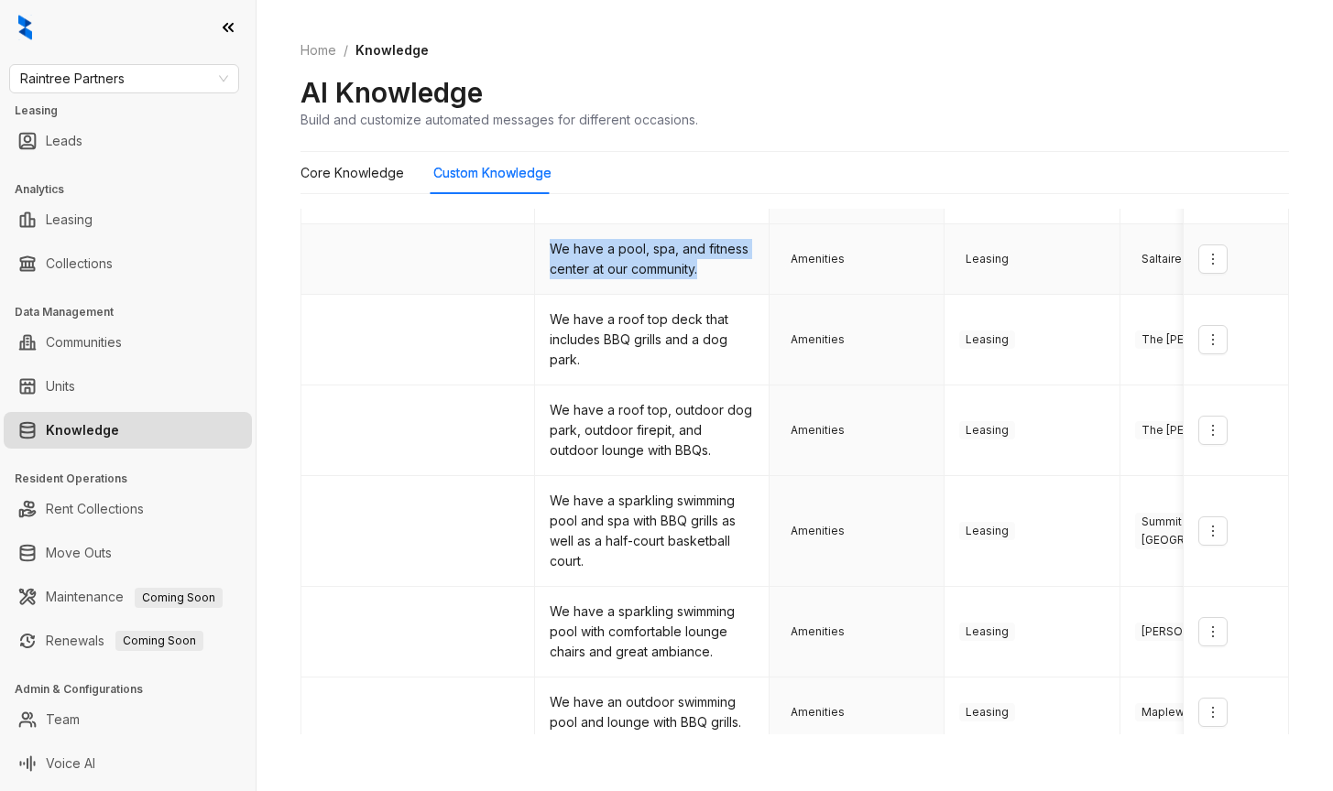
drag, startPoint x: 551, startPoint y: 246, endPoint x: 721, endPoint y: 289, distance: 175.1
click at [721, 289] on td "We have a pool, spa, and fitness center at our community." at bounding box center [652, 259] width 234 height 71
copy td "We have a pool, spa, and fitness center at our community."
click at [918, 81] on div "AI Knowledge Build and customize automated messages for different occasions." at bounding box center [794, 102] width 988 height 54
click at [383, 176] on Knowledge "Core Knowledge" at bounding box center [352, 173] width 104 height 20
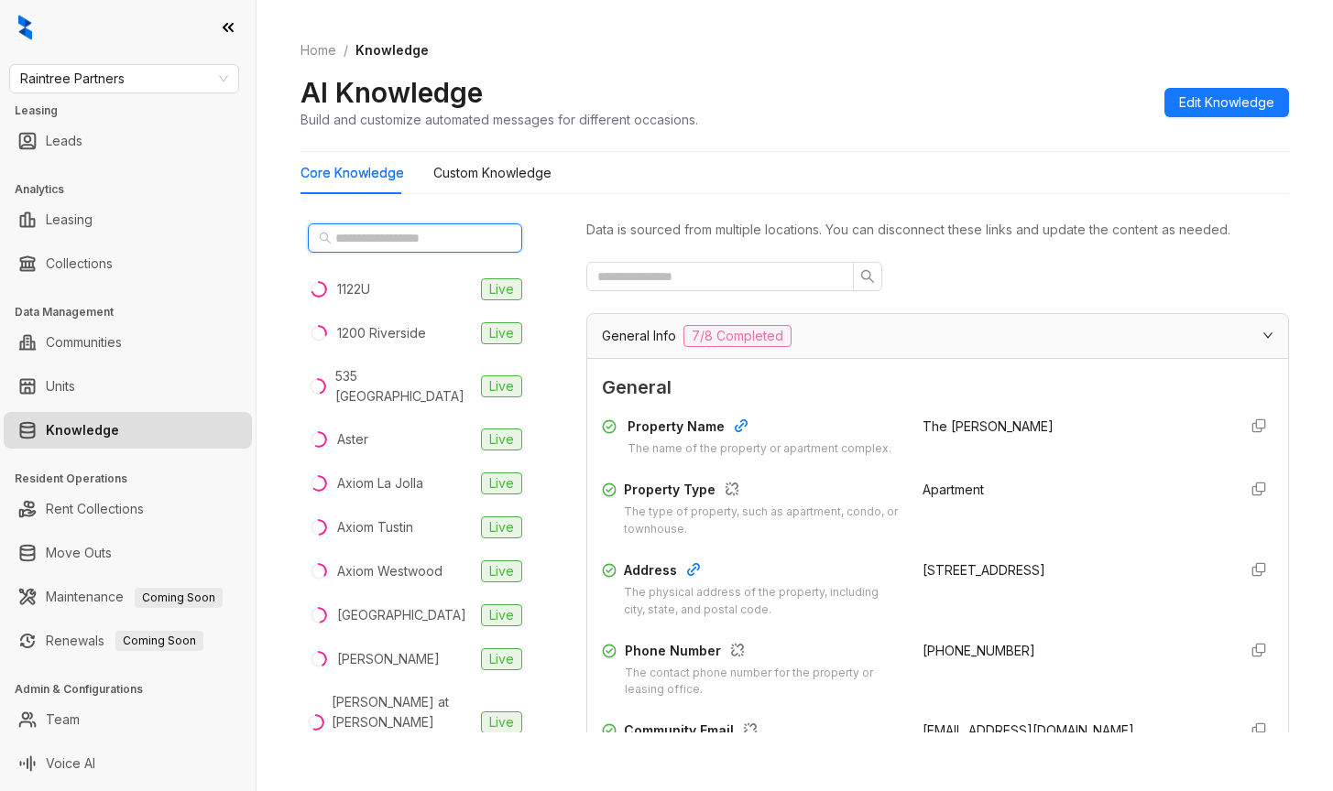
click at [349, 239] on input "text" at bounding box center [415, 238] width 161 height 20
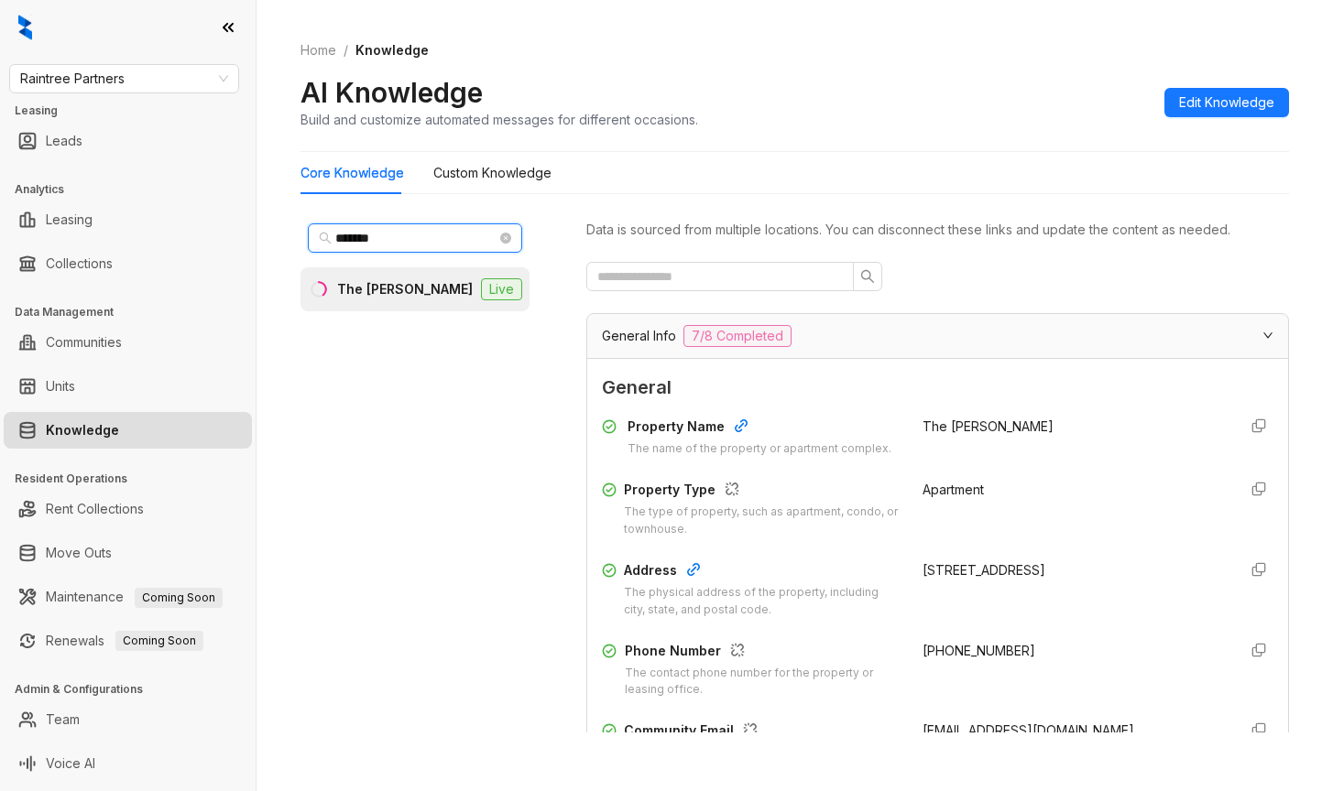
type input "*******"
click at [392, 289] on div "The [PERSON_NAME]" at bounding box center [405, 289] width 136 height 20
click at [490, 178] on Knowledge "Custom Knowledge" at bounding box center [492, 173] width 118 height 20
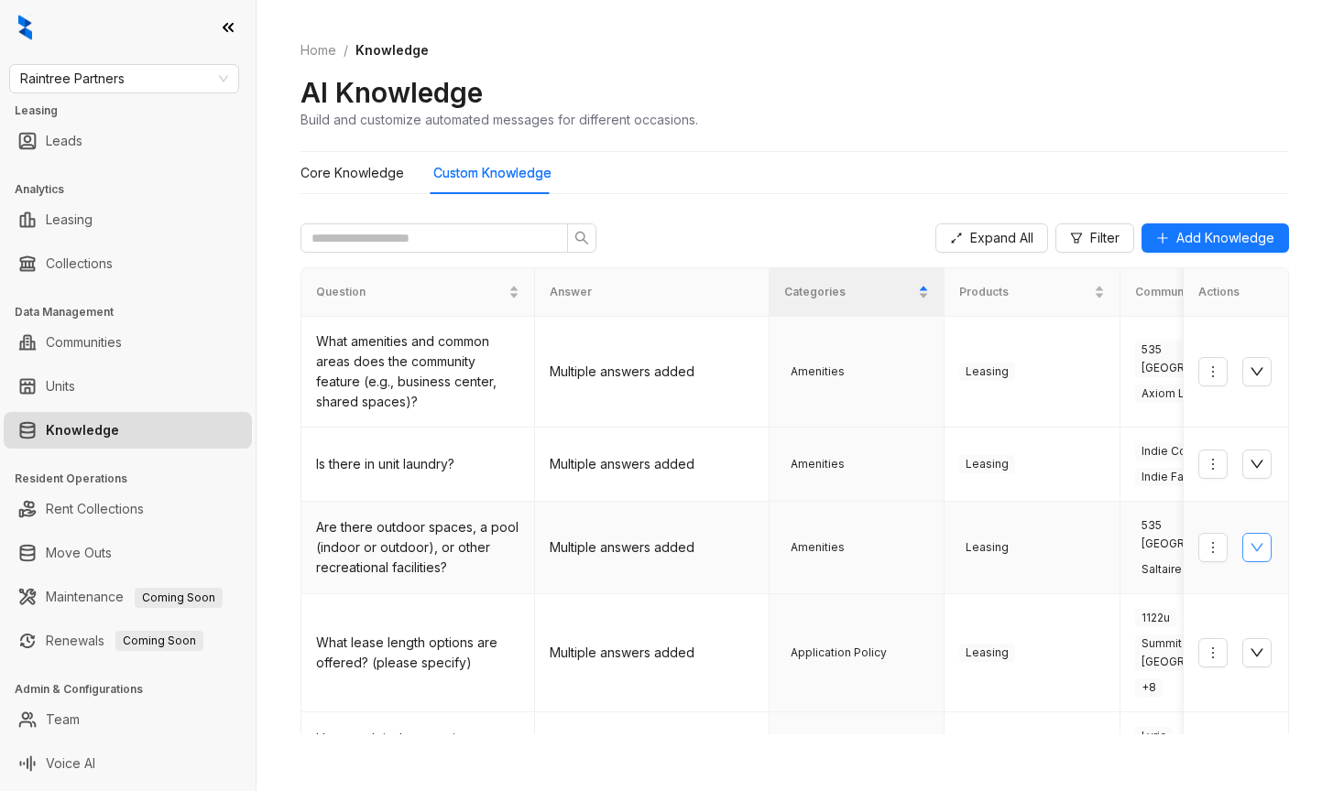
click at [1249, 547] on icon "down" at bounding box center [1256, 547] width 15 height 15
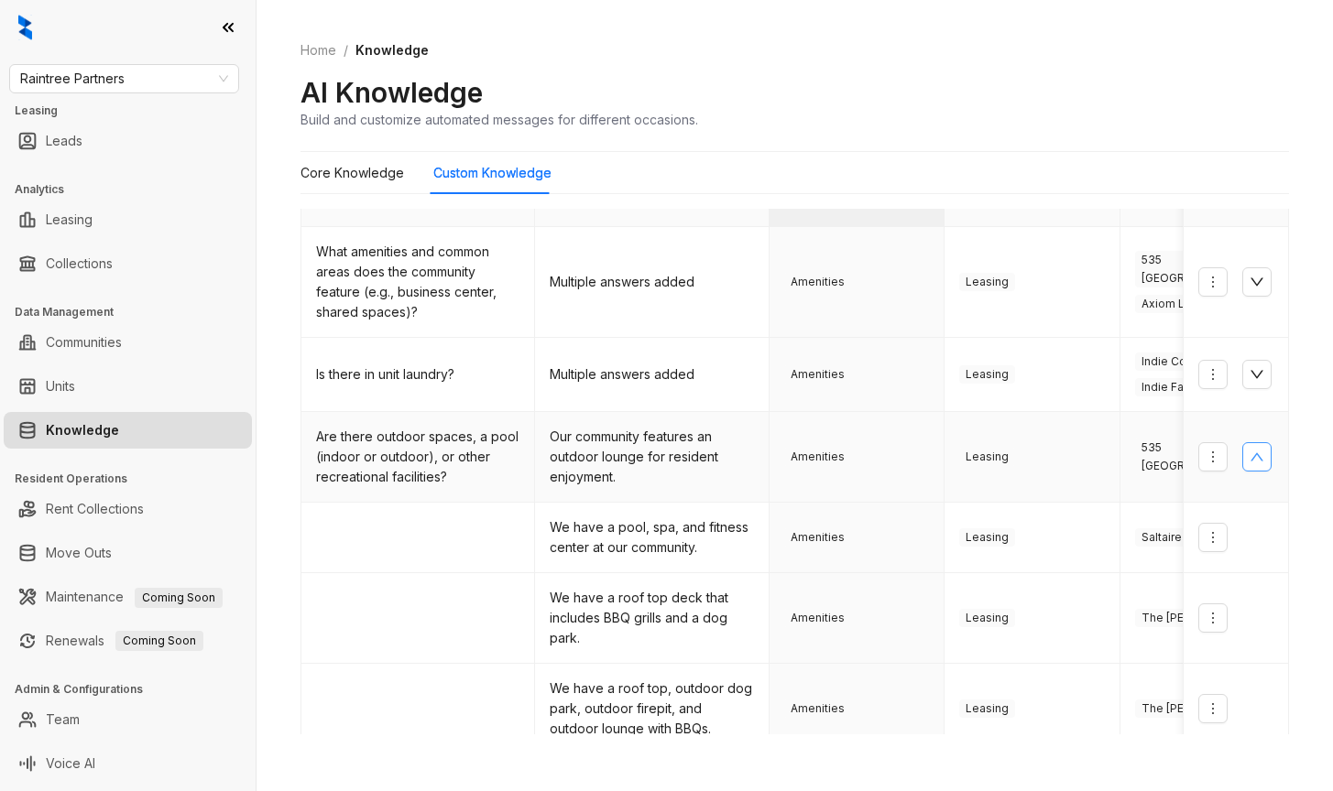
scroll to position [92, 0]
click at [1015, 110] on div "AI Knowledge Build and customize automated messages for different occasions." at bounding box center [794, 102] width 988 height 54
click at [1249, 452] on icon "up" at bounding box center [1256, 455] width 15 height 15
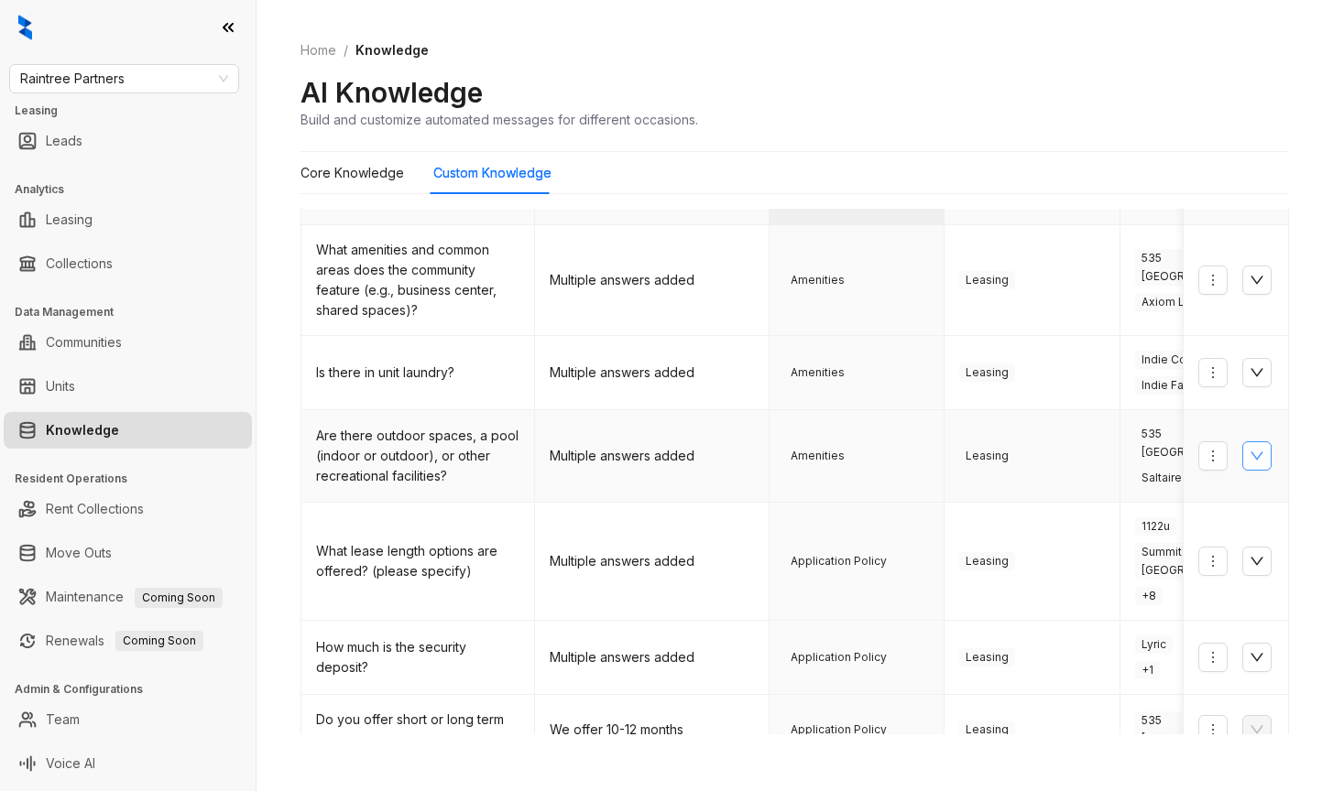
click at [1249, 452] on icon "down" at bounding box center [1256, 456] width 15 height 15
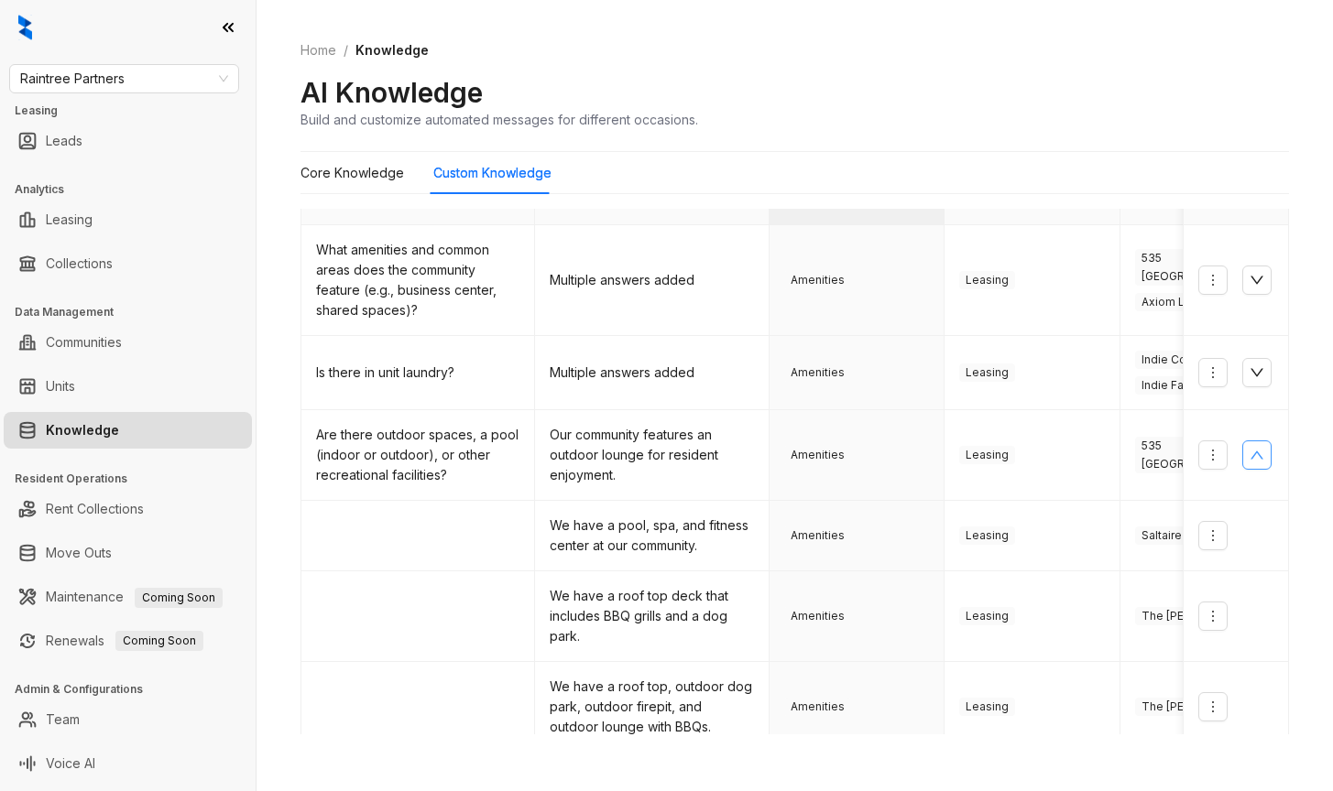
click at [1152, 84] on div "AI Knowledge Build and customize automated messages for different occasions." at bounding box center [794, 102] width 988 height 54
